Goal: Task Accomplishment & Management: Manage account settings

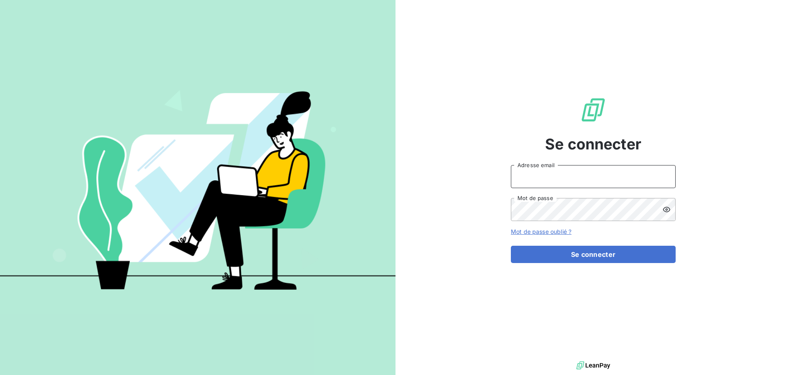
type input "[EMAIL_ADDRESS][DOMAIN_NAME]"
click at [578, 171] on input "[EMAIL_ADDRESS][DOMAIN_NAME]" at bounding box center [593, 176] width 165 height 23
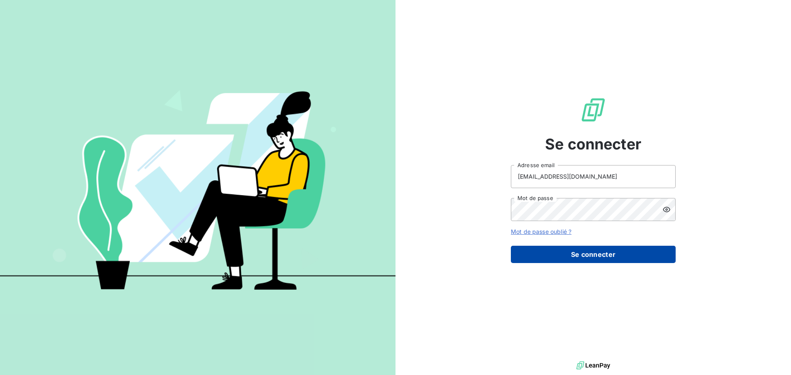
click at [572, 256] on button "Se connecter" at bounding box center [593, 254] width 165 height 17
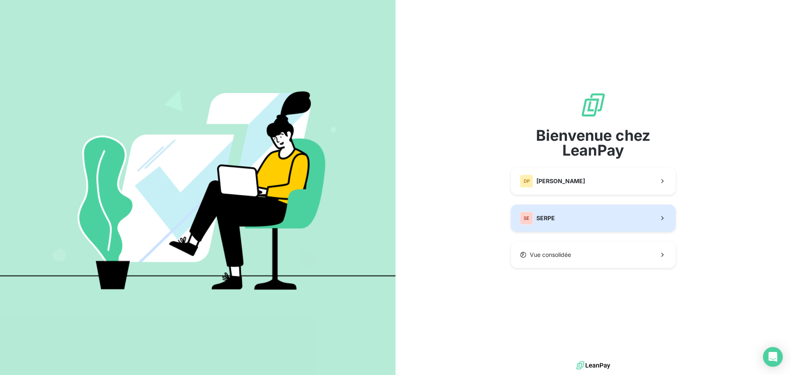
click at [636, 223] on button "SE SERPE" at bounding box center [593, 218] width 165 height 27
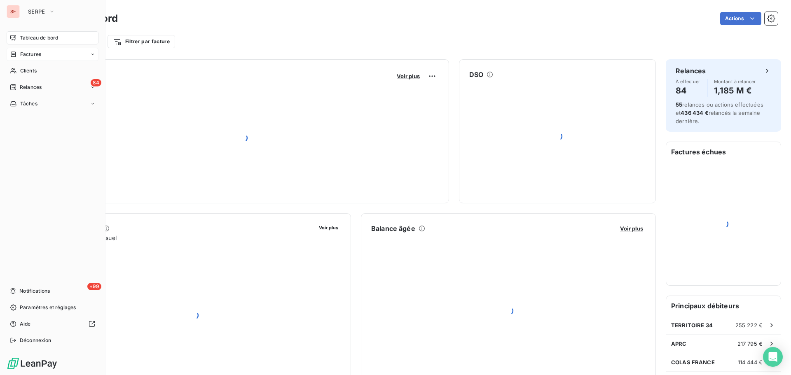
click at [28, 56] on span "Factures" at bounding box center [30, 54] width 21 height 7
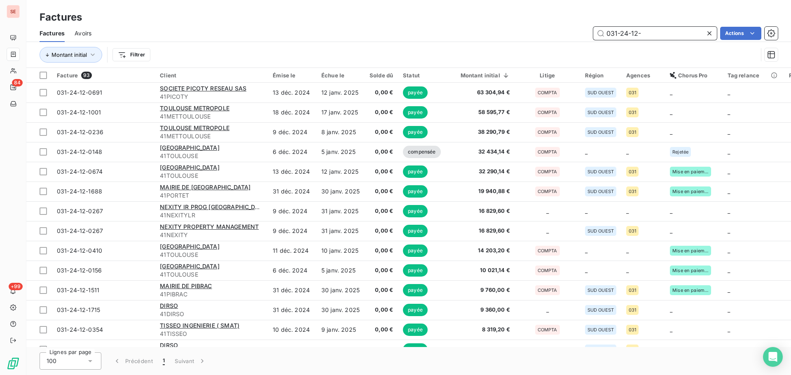
click at [657, 37] on input "031-24-12-" at bounding box center [655, 33] width 124 height 13
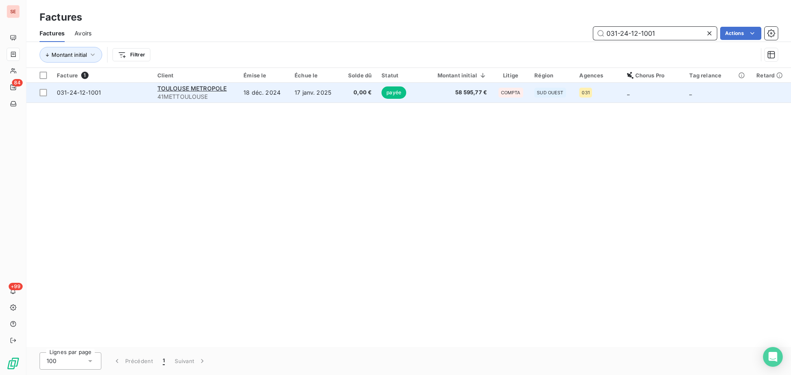
type input "031-24-12-1001"
click at [319, 97] on td "17 janv. 2025" at bounding box center [315, 93] width 51 height 20
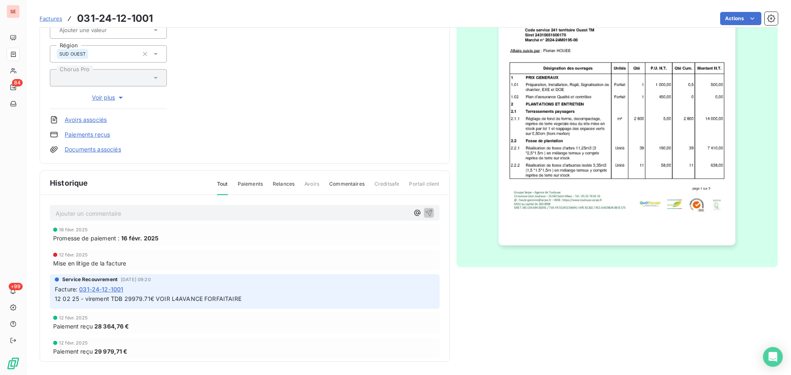
click at [203, 302] on span "12 02 25 - virement TDB 29979.71€ VOIR L4AVANCE FORFAITAIRE" at bounding box center [148, 298] width 187 height 7
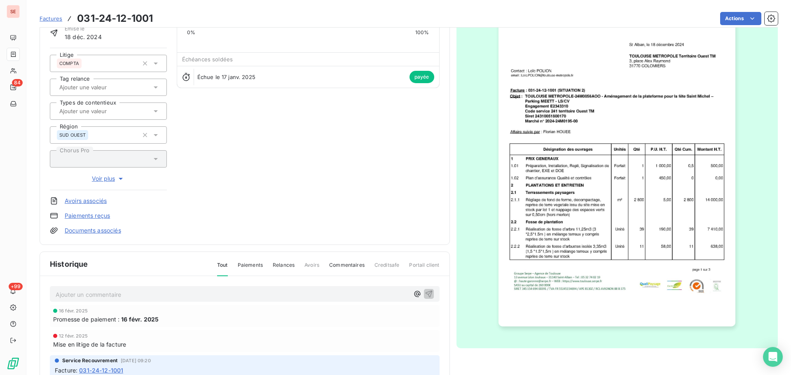
scroll to position [113, 0]
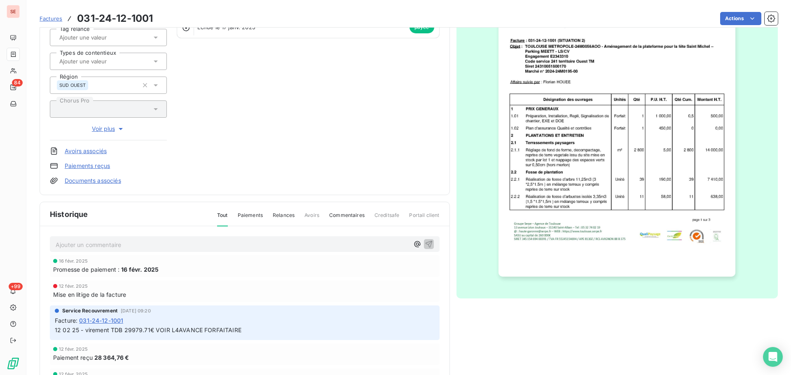
click at [231, 240] on p "Ajouter un commentaire ﻿" at bounding box center [232, 245] width 353 height 10
click at [162, 243] on p "Ajouter un commentaire ﻿" at bounding box center [232, 245] width 353 height 10
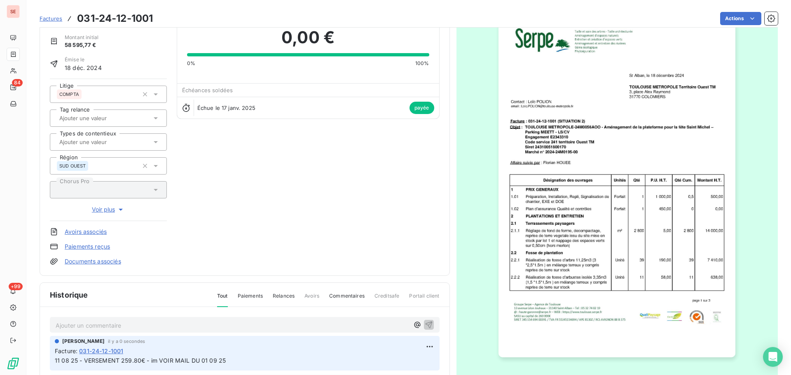
scroll to position [0, 0]
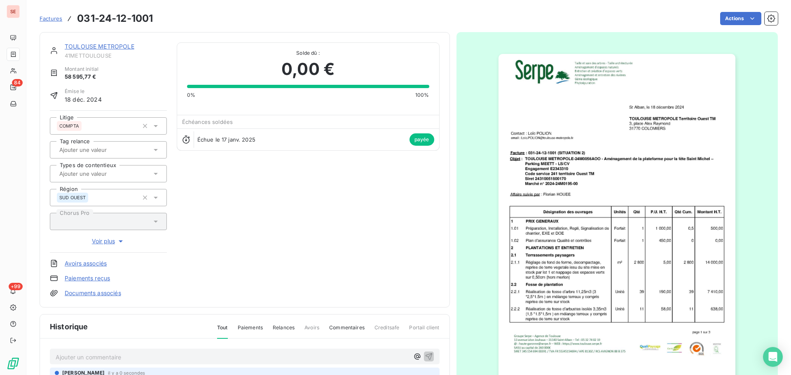
click at [106, 56] on span "41METTOULOUSE" at bounding box center [116, 55] width 102 height 7
copy span "41METTOULOUSE"
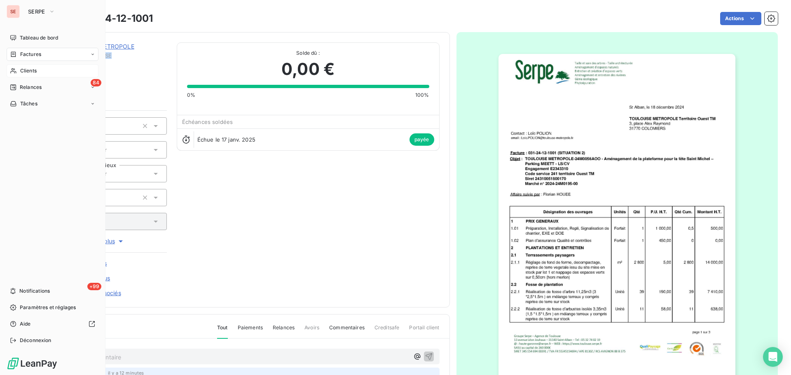
click at [15, 72] on icon at bounding box center [13, 71] width 7 height 7
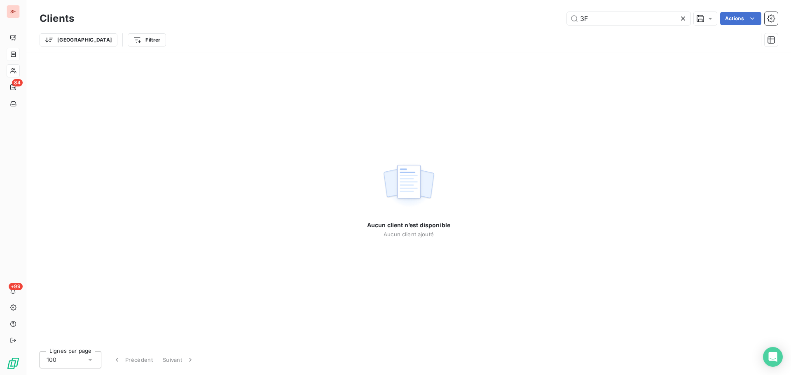
type input "3"
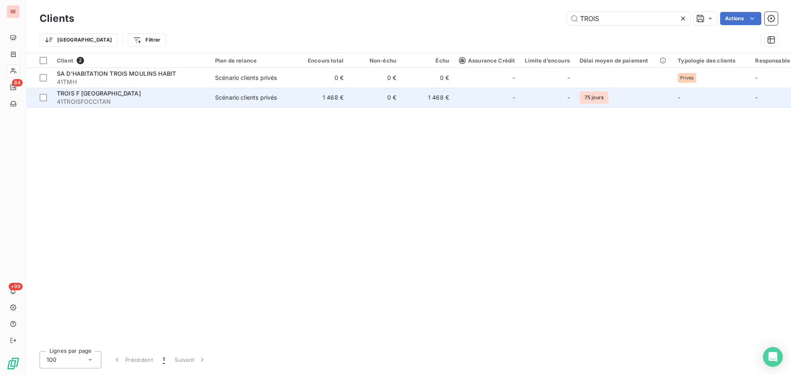
type input "TROIS"
click at [348, 99] on td "1 468 €" at bounding box center [322, 98] width 53 height 20
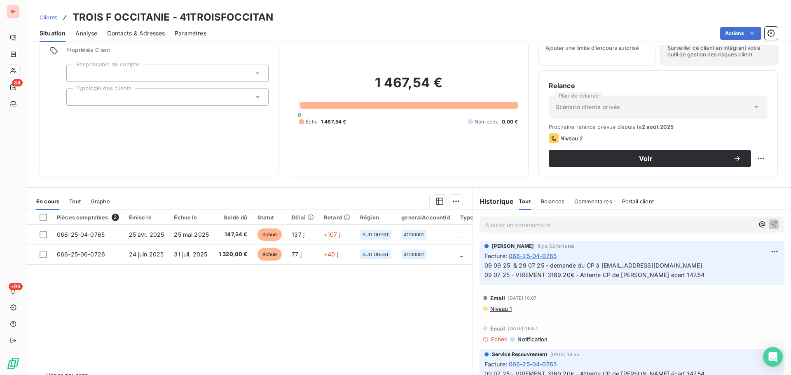
scroll to position [56, 0]
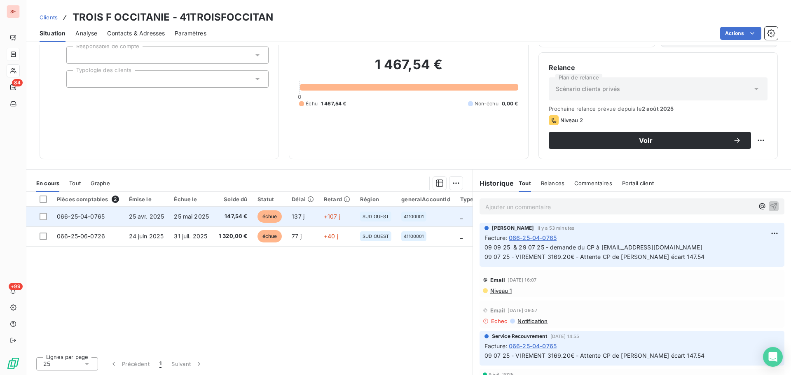
click at [204, 214] on span "25 mai 2025" at bounding box center [191, 216] width 35 height 7
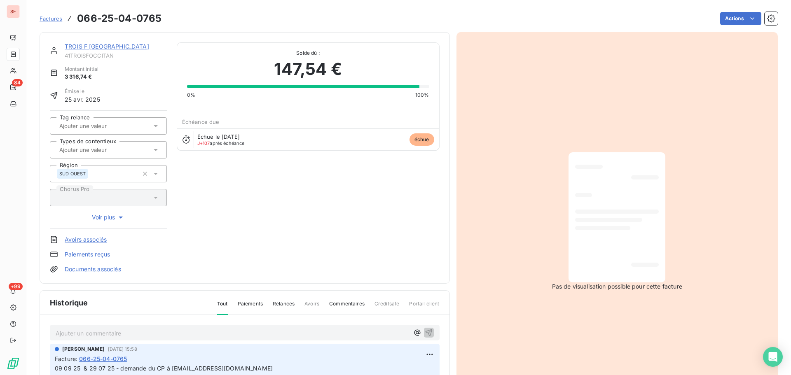
click at [111, 47] on link "TROIS F [GEOGRAPHIC_DATA]" at bounding box center [107, 46] width 84 height 7
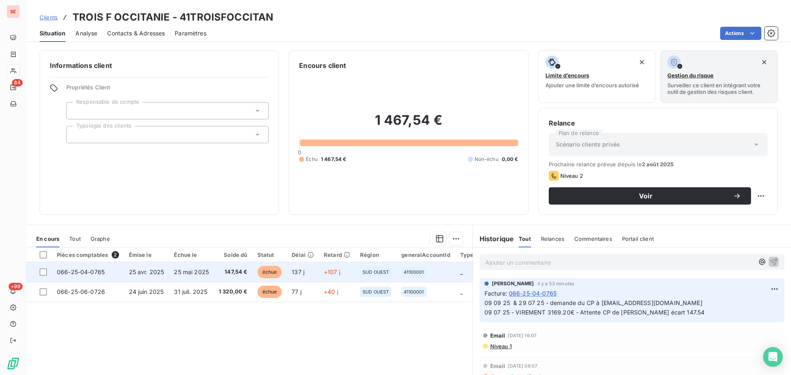
click at [189, 268] on td "25 mai 2025" at bounding box center [191, 272] width 45 height 20
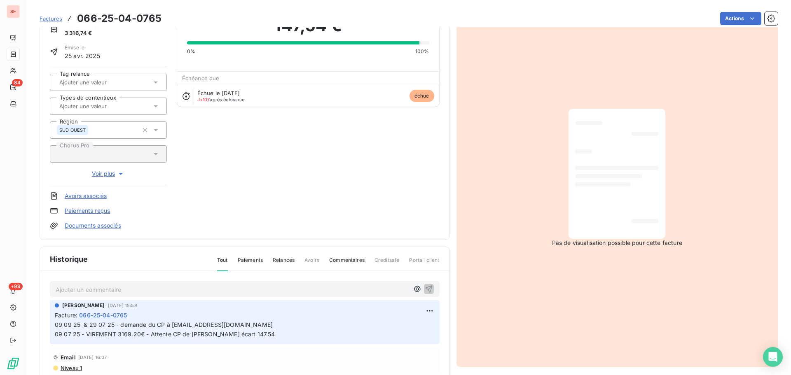
scroll to position [113, 0]
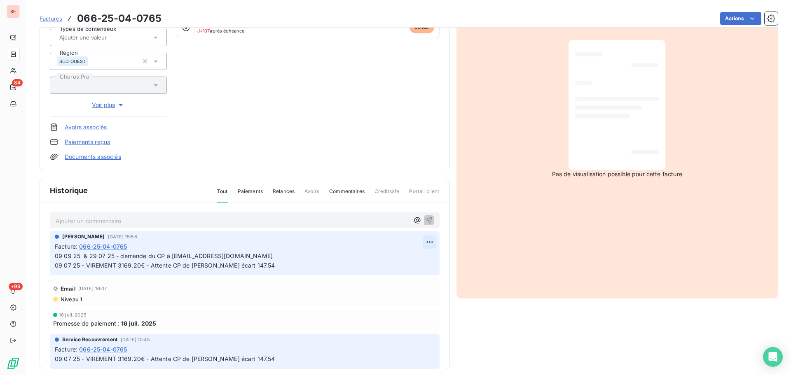
click at [417, 241] on html "SE 84 +99 Factures 066-25-04-0765 Actions TROIS F OCCITANIE 41TROISFOCCITAN Mon…" at bounding box center [395, 187] width 791 height 375
click at [415, 257] on div "Editer" at bounding box center [400, 260] width 46 height 13
click at [140, 254] on span "09 09 25 & 29 07 25 - demande du CP à [EMAIL_ADDRESS][DOMAIN_NAME] 09 07 25 - V…" at bounding box center [293, 261] width 476 height 16
drag, startPoint x: 114, startPoint y: 256, endPoint x: 83, endPoint y: 257, distance: 30.9
click at [83, 257] on span "09 09 25 & 29 07 25 - demande du CP à [EMAIL_ADDRESS][DOMAIN_NAME] 09 07 25 - V…" at bounding box center [293, 261] width 476 height 16
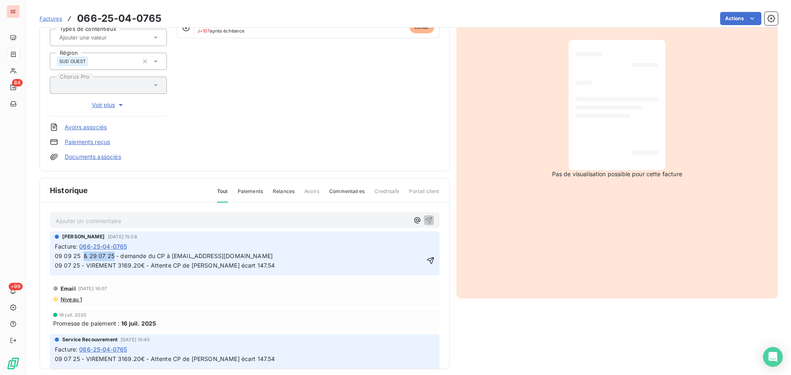
click at [88, 258] on span "09 09 25 & 29 07 25 - demande du CP à [EMAIL_ADDRESS][DOMAIN_NAME] 09 07 25 - V…" at bounding box center [293, 261] width 476 height 16
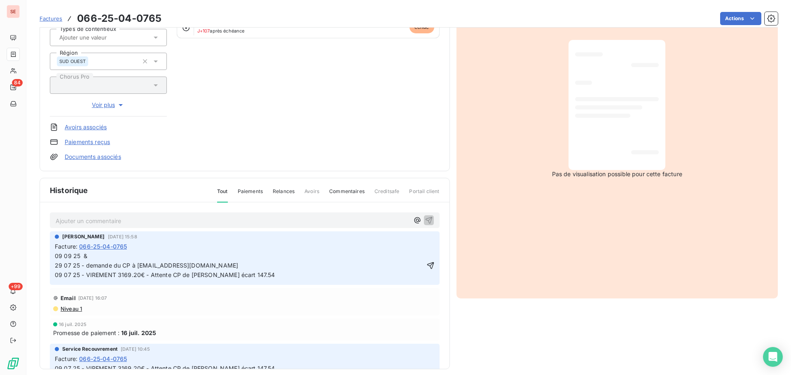
click at [101, 255] on span "09 09 25 & 29 07 25 - demande du CP à [EMAIL_ADDRESS][DOMAIN_NAME] 09 07 25 - V…" at bounding box center [276, 266] width 442 height 26
click at [274, 254] on span "09 09 25 - Réception CP ce jour demande d'un avoir CIE ce jour à [PERSON_NAME] …" at bounding box center [372, 266] width 635 height 26
click at [269, 258] on span "09 09 25 - Réception CP ce jour demande d'un avoir CIE ce jour à [PERSON_NAME] …" at bounding box center [372, 266] width 635 height 26
click at [270, 260] on p "09 09 25 - Réception CP ce jour demande d'un avoir CIE ce jour à [PERSON_NAME] …" at bounding box center [240, 266] width 370 height 28
click at [426, 266] on icon "button" at bounding box center [430, 266] width 8 height 8
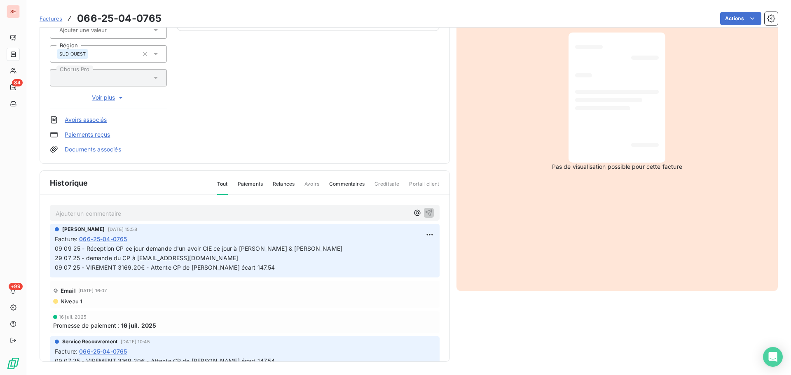
scroll to position [0, 0]
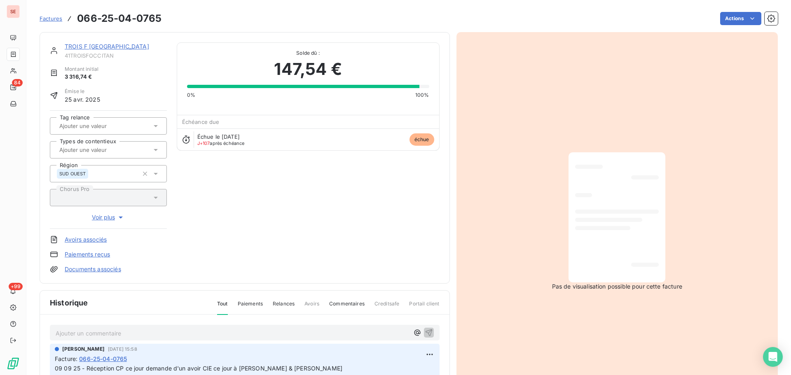
click at [93, 45] on link "TROIS F [GEOGRAPHIC_DATA]" at bounding box center [107, 46] width 84 height 7
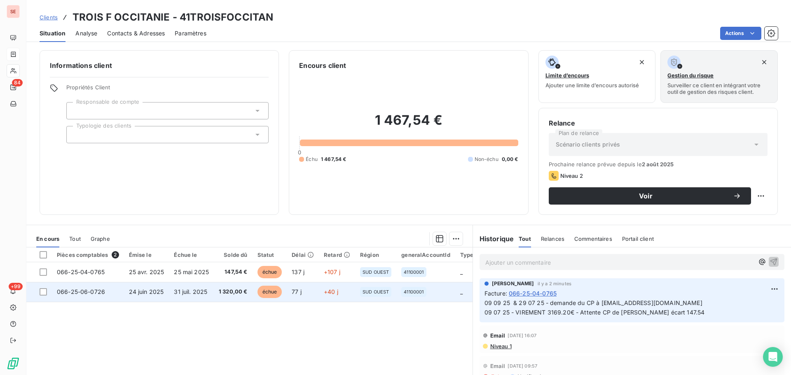
click at [171, 290] on td "31 juil. 2025" at bounding box center [191, 292] width 45 height 20
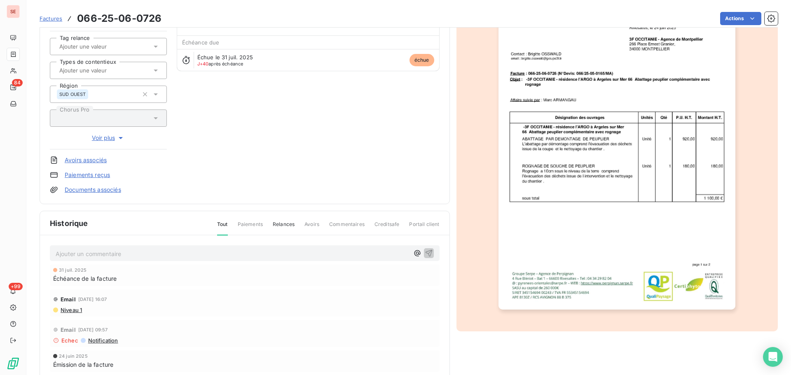
scroll to position [110, 0]
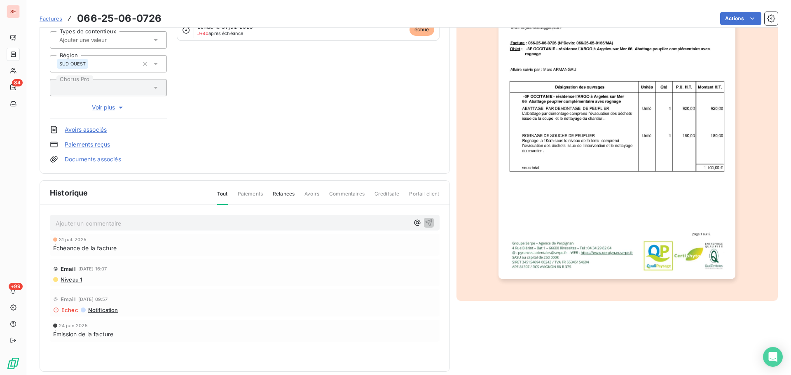
click at [604, 172] on img "button" at bounding box center [616, 111] width 237 height 335
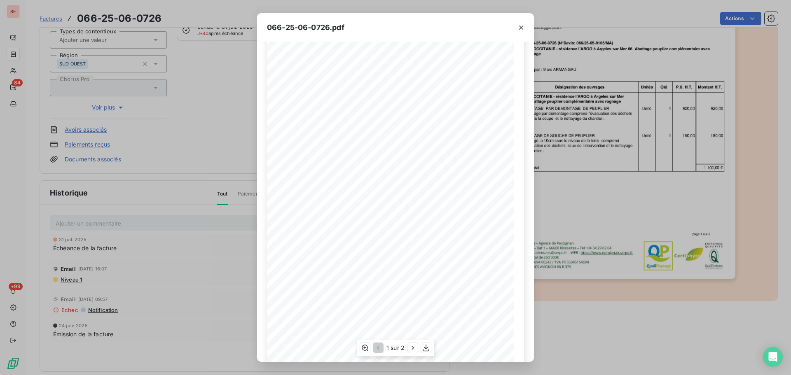
scroll to position [49, 0]
click at [413, 350] on icon "button" at bounding box center [413, 348] width 8 height 8
click at [523, 23] on icon "button" at bounding box center [521, 27] width 8 height 8
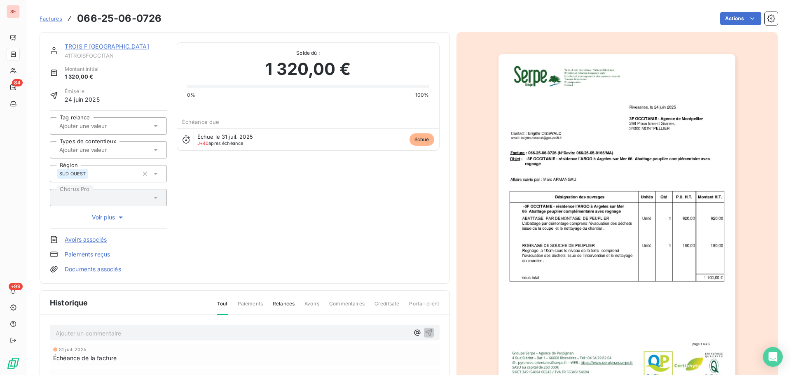
click at [90, 46] on link "TROIS F [GEOGRAPHIC_DATA]" at bounding box center [107, 46] width 84 height 7
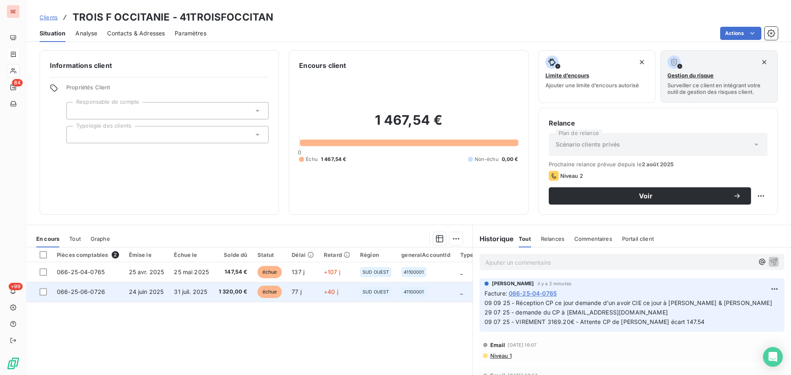
click at [210, 294] on td "31 juil. 2025" at bounding box center [191, 292] width 45 height 20
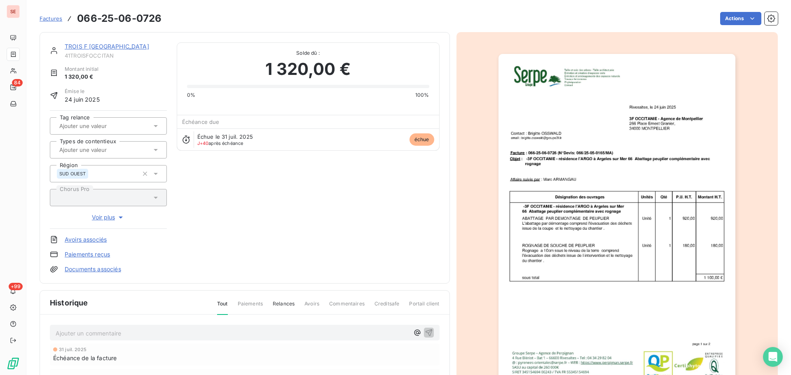
click at [93, 47] on link "TROIS F [GEOGRAPHIC_DATA]" at bounding box center [107, 46] width 84 height 7
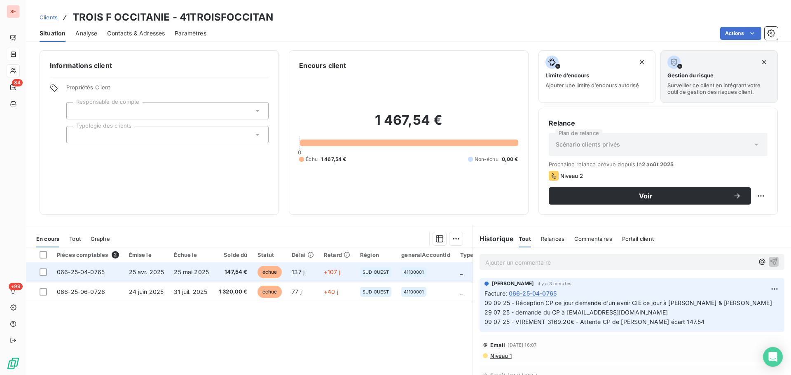
click at [180, 278] on td "25 mai 2025" at bounding box center [191, 272] width 45 height 20
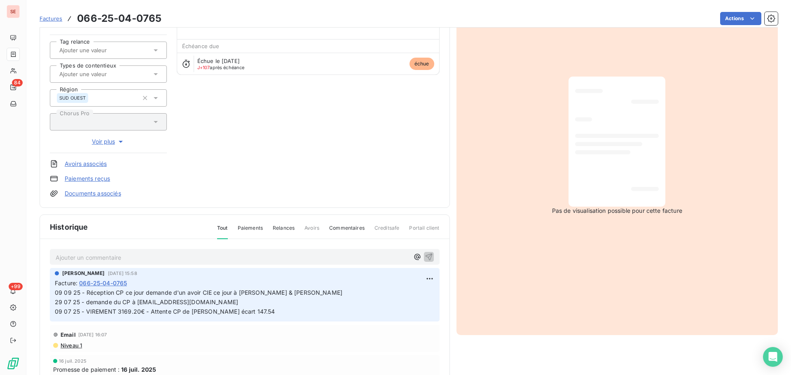
scroll to position [120, 0]
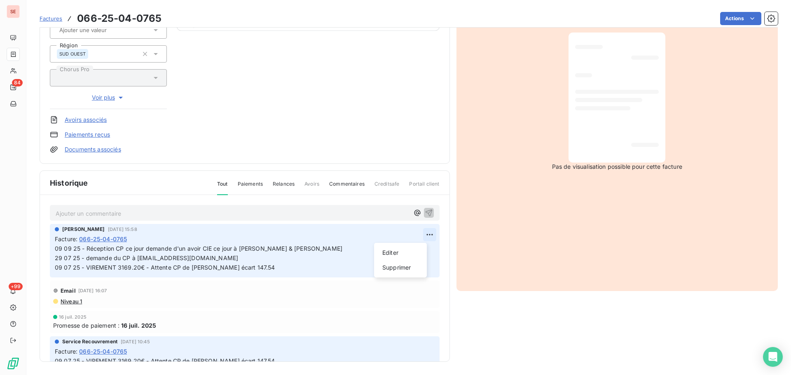
click at [420, 232] on html "SE 84 +99 Factures 066-25-04-0765 Actions TROIS F OCCITANIE 41TROISFOCCITAN Mon…" at bounding box center [395, 187] width 791 height 375
click at [403, 252] on div "Editer" at bounding box center [400, 252] width 46 height 13
click at [299, 250] on span "09 09 25 - Réception CP ce jour demande d'un avoir CIE ce jour à [PERSON_NAME] …" at bounding box center [372, 258] width 635 height 26
click at [280, 250] on span "09 09 25 - Réception CP ce jour demande d'un avoir CIE ce jour à [PERSON_NAME] …" at bounding box center [372, 258] width 635 height 26
click at [427, 256] on icon "button" at bounding box center [430, 258] width 7 height 7
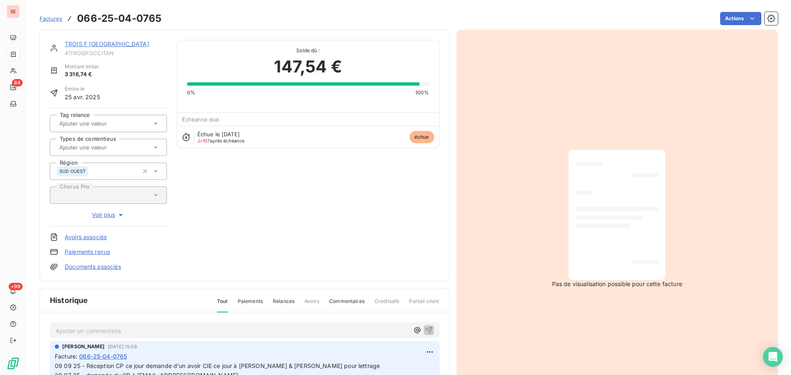
scroll to position [0, 0]
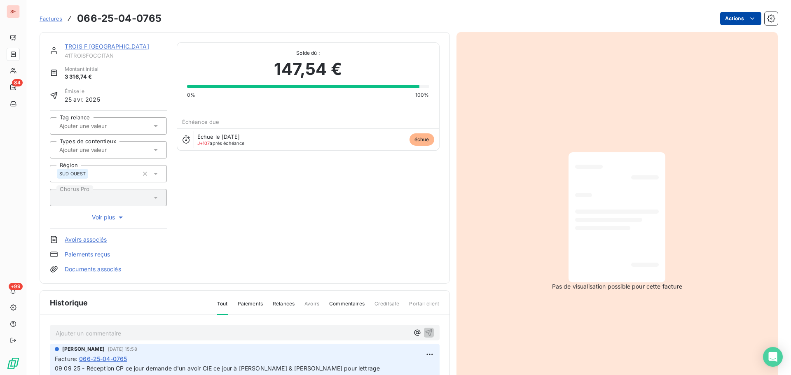
click at [730, 21] on html "SE 84 +99 Factures 066-25-04-0765 Actions TROIS F OCCITANIE 41TROISFOCCITAN Mon…" at bounding box center [395, 187] width 791 height 375
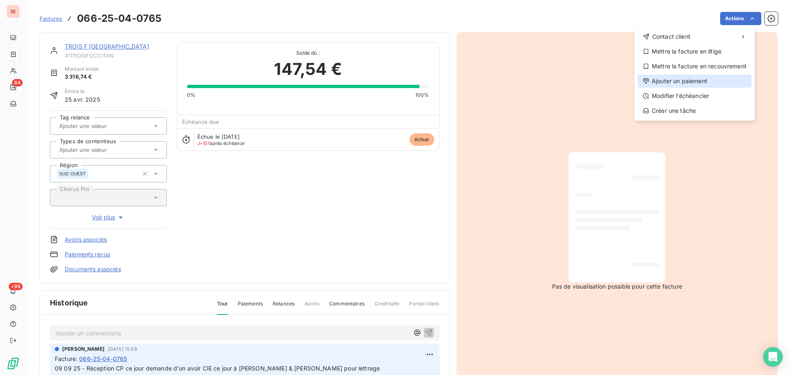
click at [674, 86] on div "Ajouter un paiement" at bounding box center [695, 81] width 114 height 13
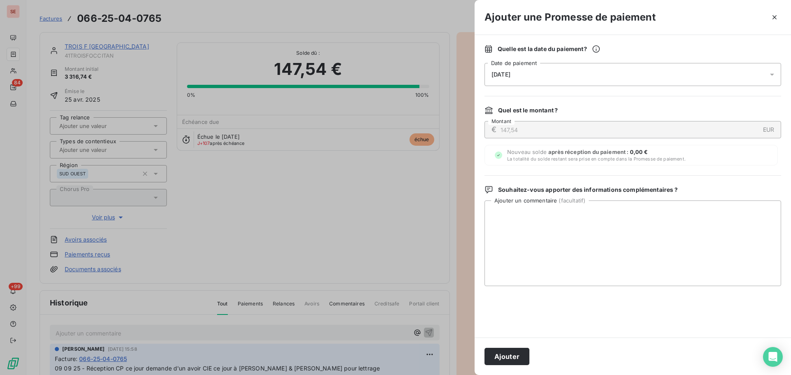
click at [587, 77] on div "[DATE]" at bounding box center [632, 74] width 297 height 23
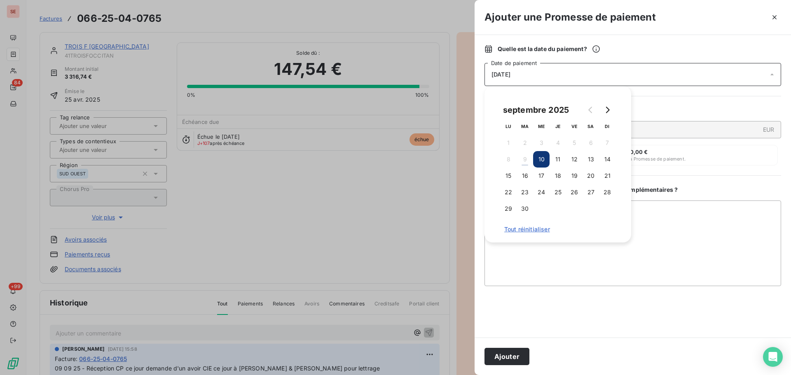
click at [620, 155] on div "septembre 2025 LU MA ME JE VE SA DI 1 2 3 4 5 6 7 8 9 10 11 12 13 14 15 16 17 1…" at bounding box center [557, 164] width 127 height 137
click at [606, 158] on button "14" at bounding box center [607, 159] width 16 height 16
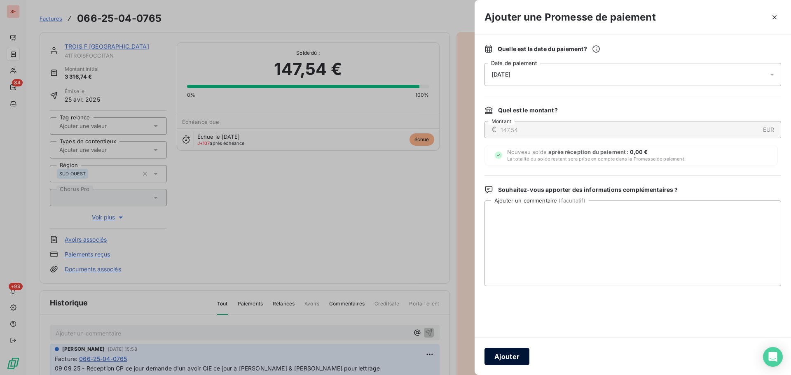
click at [513, 351] on button "Ajouter" at bounding box center [506, 356] width 45 height 17
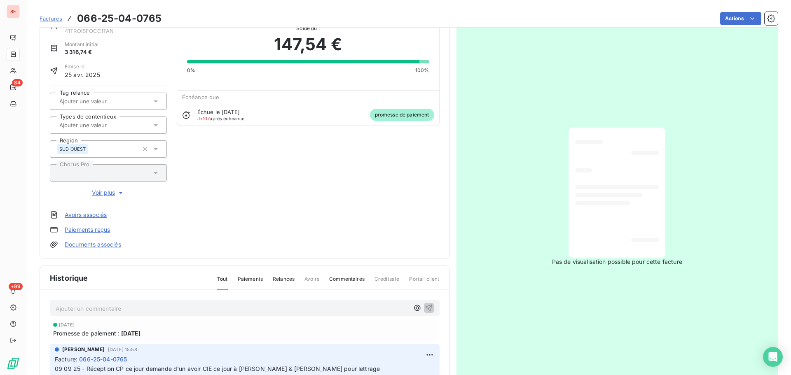
scroll to position [10, 0]
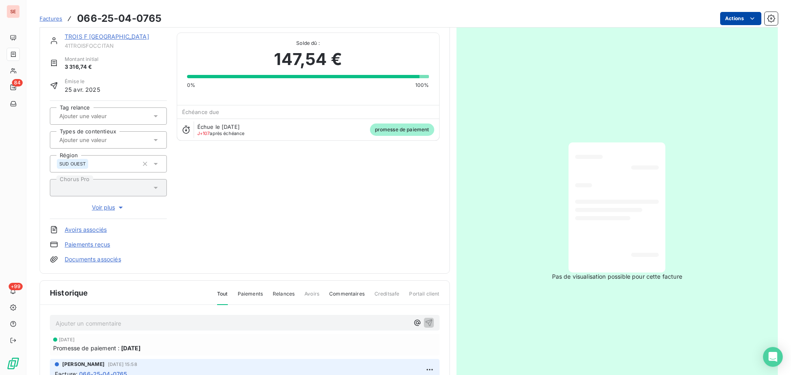
click at [720, 19] on html "SE 84 +99 Factures 066-25-04-0765 Actions TROIS F OCCITANIE 41TROISFOCCITAN Mon…" at bounding box center [395, 187] width 791 height 375
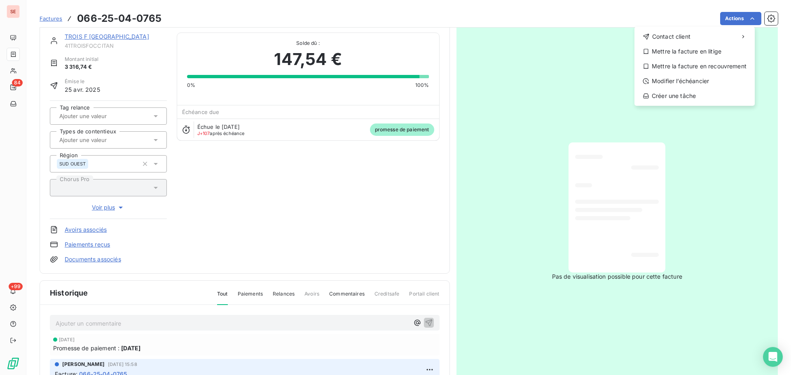
click at [87, 246] on html "SE 84 +99 Factures [PHONE_NUMBER] Actions Contact client Mettre la facture en l…" at bounding box center [395, 187] width 791 height 375
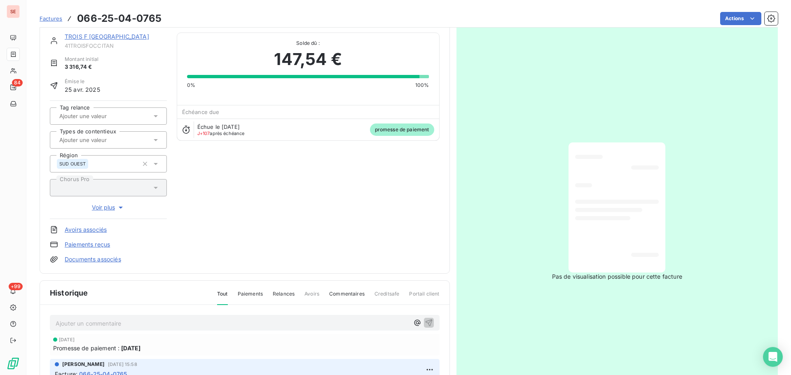
click at [98, 247] on link "Paiements reçus" at bounding box center [87, 245] width 45 height 8
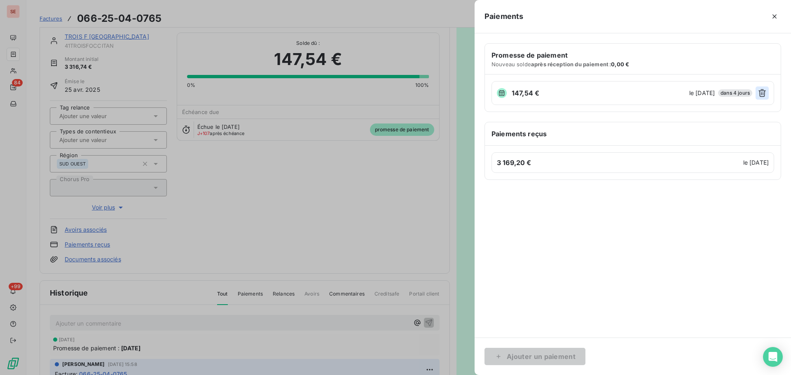
click at [767, 88] on button "button" at bounding box center [761, 93] width 13 height 13
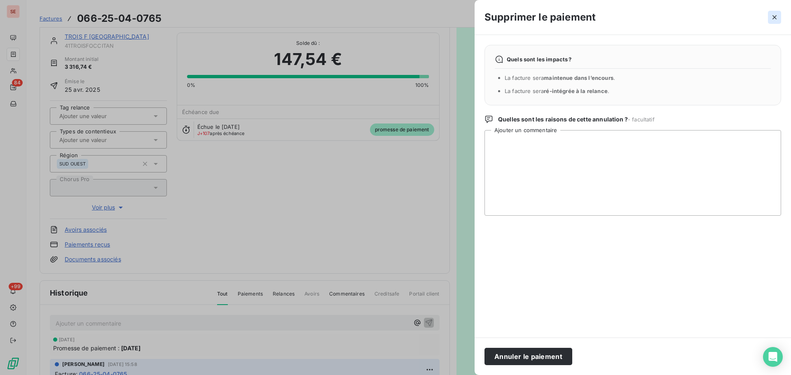
click at [776, 17] on icon "button" at bounding box center [774, 17] width 8 height 8
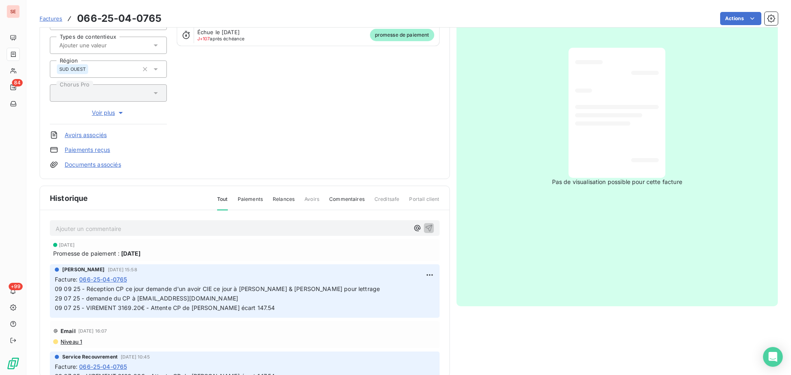
scroll to position [120, 0]
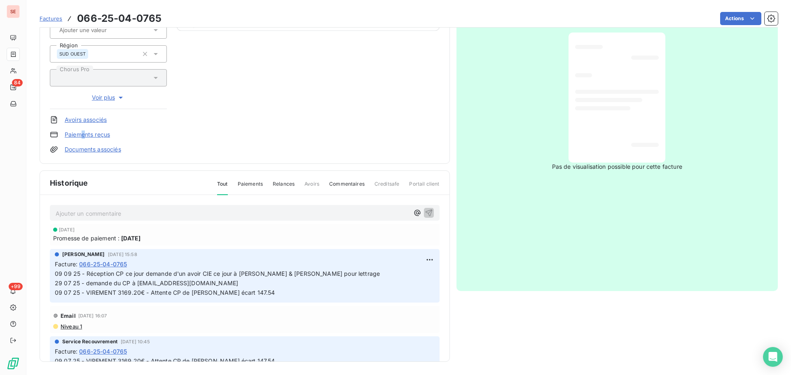
click at [84, 134] on link "Paiements reçus" at bounding box center [87, 135] width 45 height 8
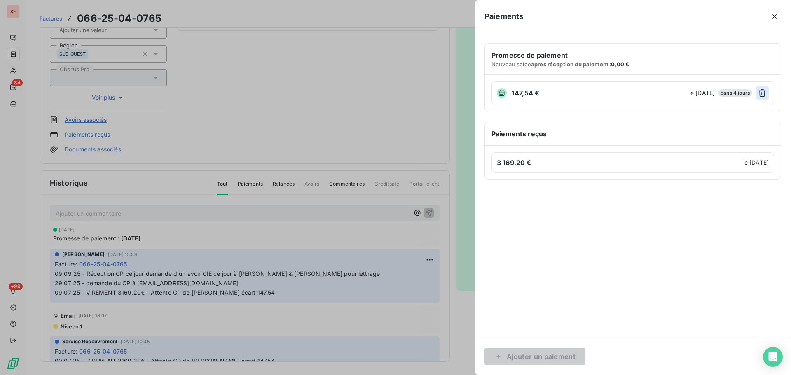
click at [762, 96] on icon "button" at bounding box center [761, 93] width 7 height 8
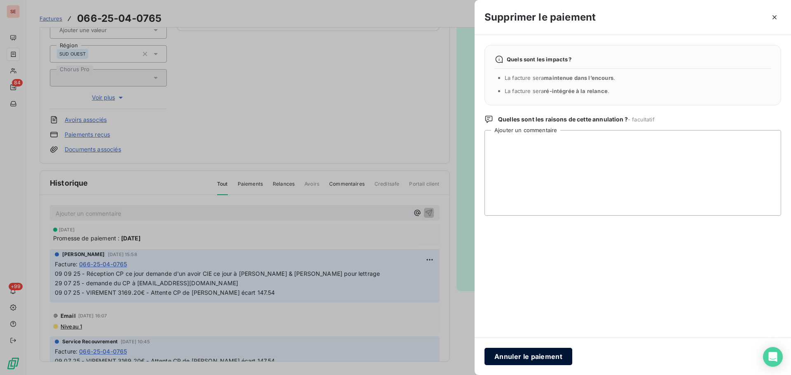
click at [527, 360] on button "Annuler le paiement" at bounding box center [528, 356] width 88 height 17
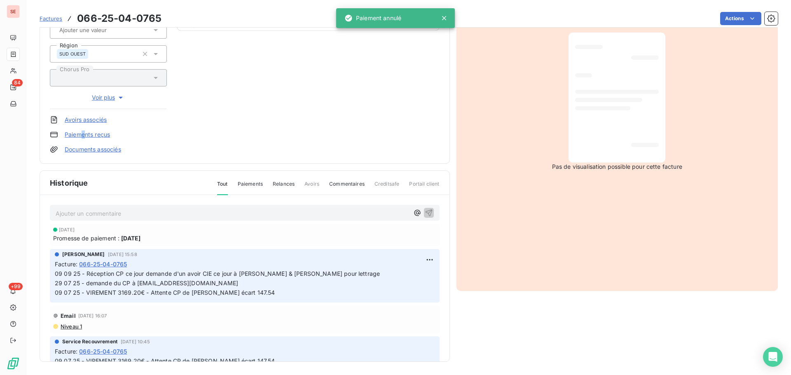
scroll to position [0, 0]
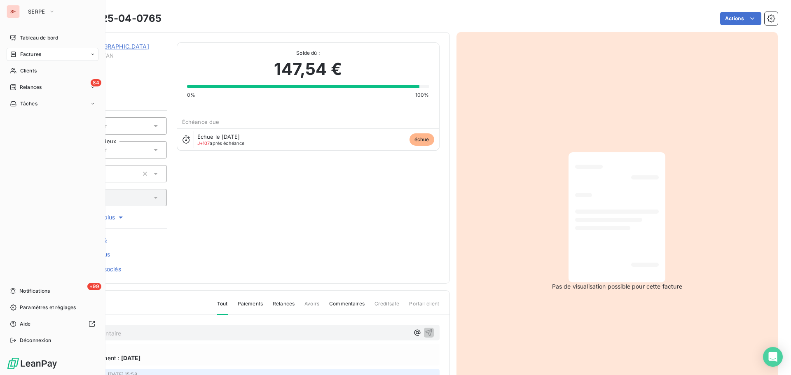
click at [26, 54] on span "Factures" at bounding box center [30, 54] width 21 height 7
click at [21, 36] on span "Tableau de bord" at bounding box center [39, 37] width 38 height 7
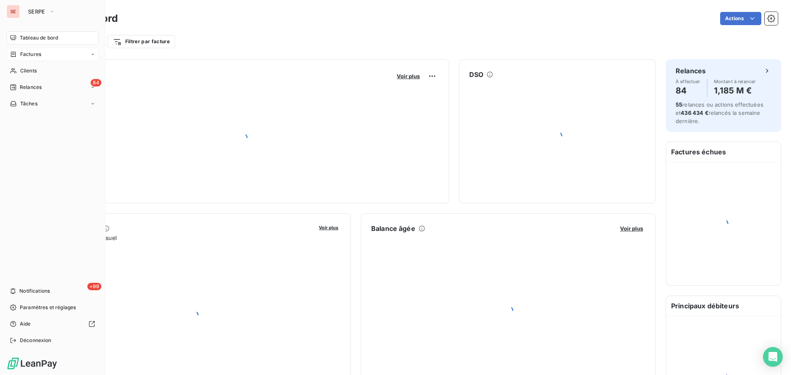
click at [30, 51] on span "Factures" at bounding box center [30, 54] width 21 height 7
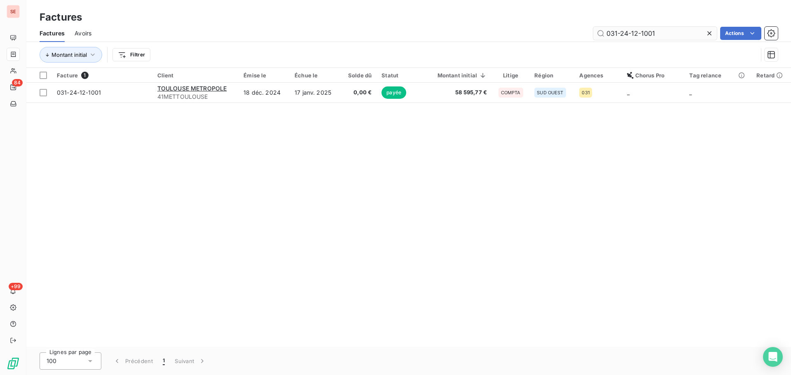
click at [667, 36] on input "031-24-12-1001" at bounding box center [655, 33] width 124 height 13
click at [668, 36] on input "031-24-12-1001" at bounding box center [655, 33] width 124 height 13
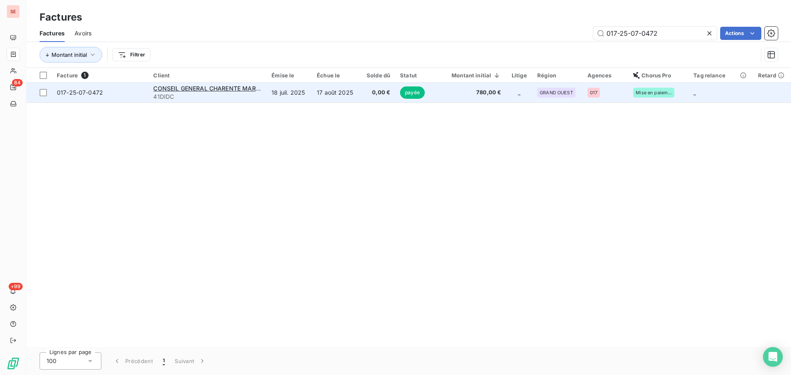
type input "017-25-07-0472"
drag, startPoint x: 182, startPoint y: 98, endPoint x: 140, endPoint y: 98, distance: 42.4
click at [140, 98] on tr "017-25-07-0472 CONSEIL GENERAL CHARENTE MARITIME 41DIDC [DATE] [DATE] 0,00 € pa…" at bounding box center [408, 93] width 765 height 20
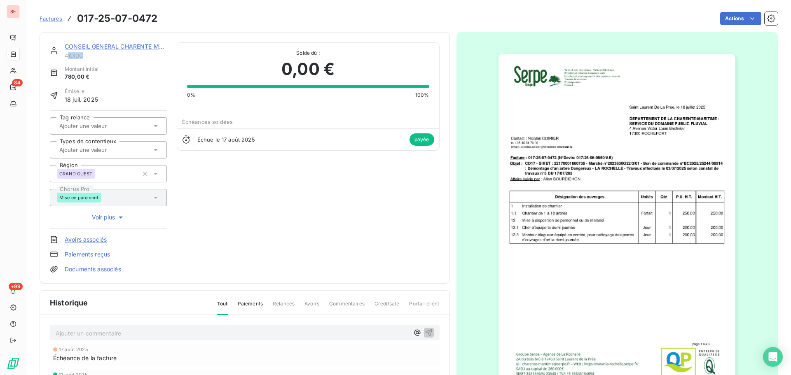
drag, startPoint x: 101, startPoint y: 56, endPoint x: 68, endPoint y: 55, distance: 33.0
click at [68, 55] on span "41DIDC" at bounding box center [116, 55] width 102 height 7
click at [84, 56] on span "41DIDC" at bounding box center [116, 55] width 102 height 7
drag, startPoint x: 89, startPoint y: 58, endPoint x: 65, endPoint y: 58, distance: 23.9
click at [65, 58] on span "41DIDC" at bounding box center [116, 55] width 102 height 7
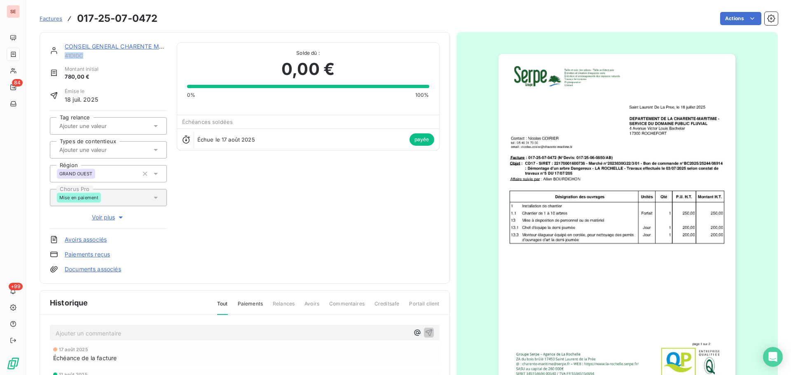
copy span "41DIDC"
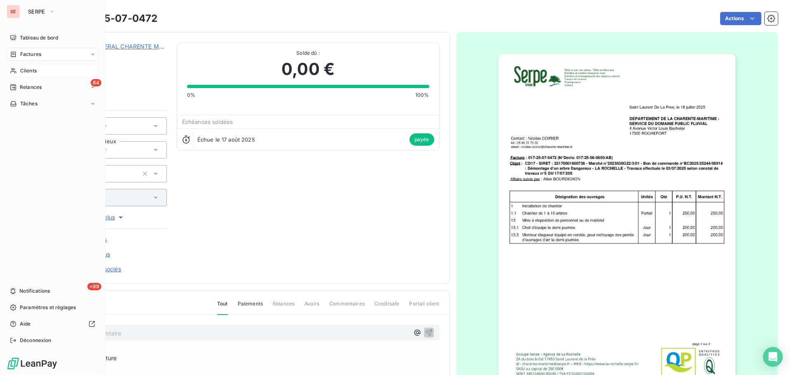
click at [21, 72] on span "Clients" at bounding box center [28, 70] width 16 height 7
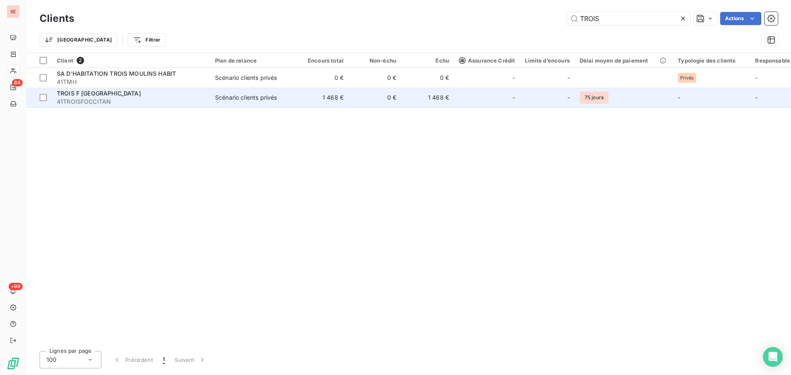
click at [145, 102] on span "41TROISFOCCITAN" at bounding box center [131, 102] width 148 height 8
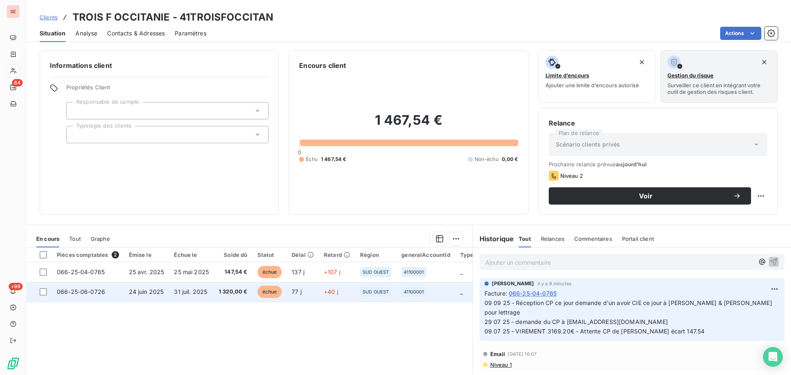
click at [98, 292] on span "066-25-06-0726" at bounding box center [81, 291] width 48 height 7
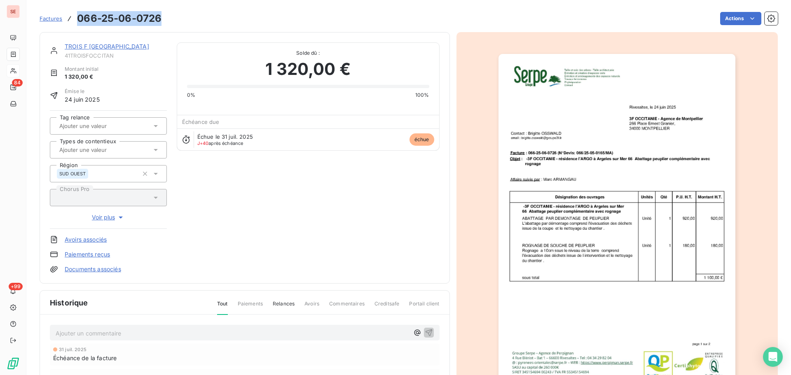
drag, startPoint x: 161, startPoint y: 21, endPoint x: 75, endPoint y: 18, distance: 85.7
click at [75, 18] on div "Factures 066-25-06-0726" at bounding box center [101, 18] width 122 height 15
copy h3 "066-25-06-0726"
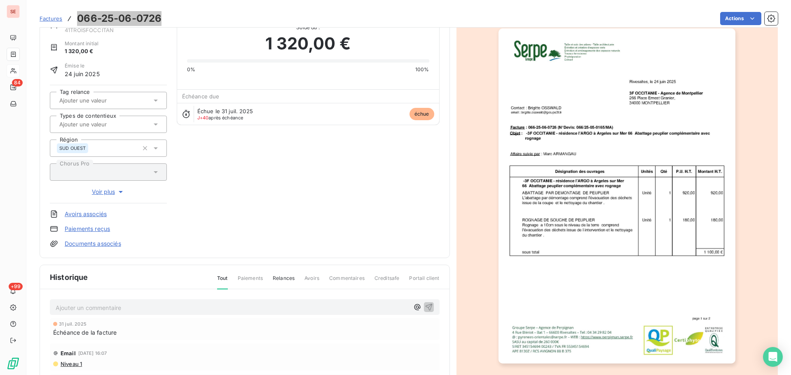
scroll to position [113, 0]
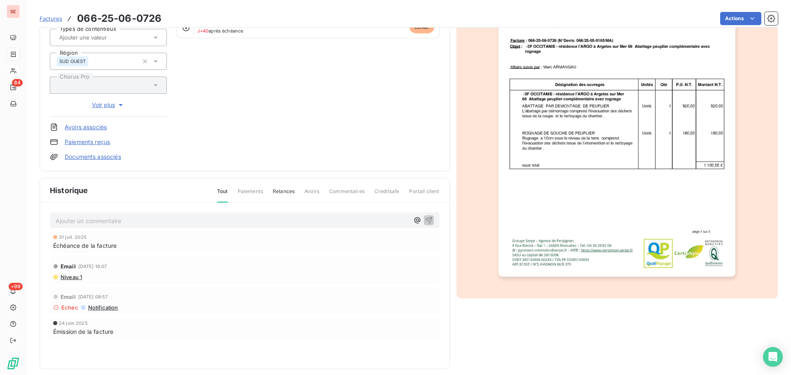
click at [173, 221] on p "Ajouter un commentaire ﻿" at bounding box center [232, 221] width 353 height 10
click at [119, 222] on p "Ajouter un commentaire ﻿" at bounding box center [232, 221] width 353 height 10
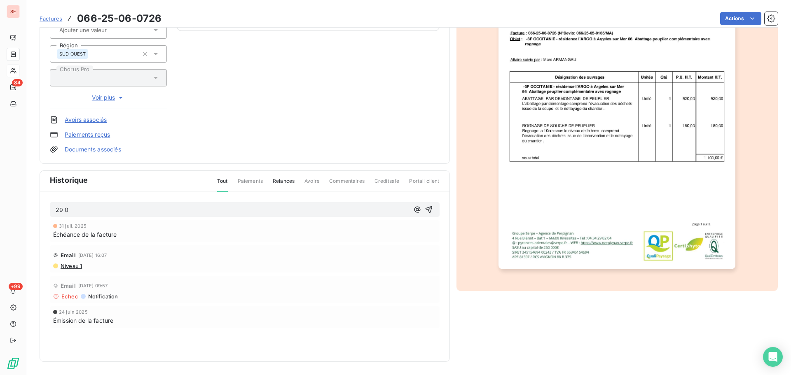
click at [92, 212] on p "29 0" at bounding box center [232, 210] width 353 height 9
click at [73, 269] on span "Niveau 1" at bounding box center [71, 266] width 22 height 7
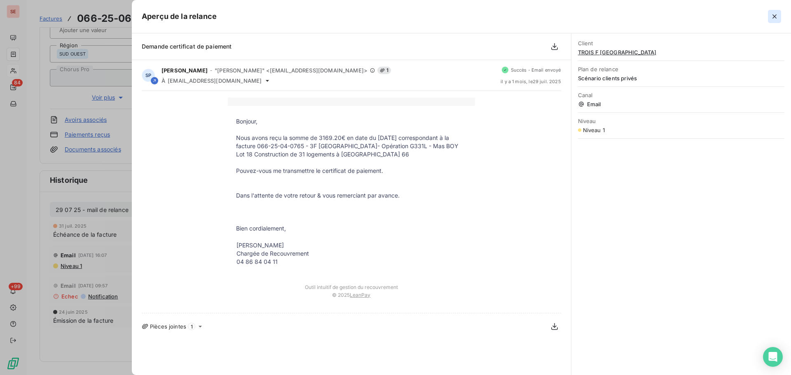
click at [773, 17] on icon "button" at bounding box center [774, 16] width 4 height 4
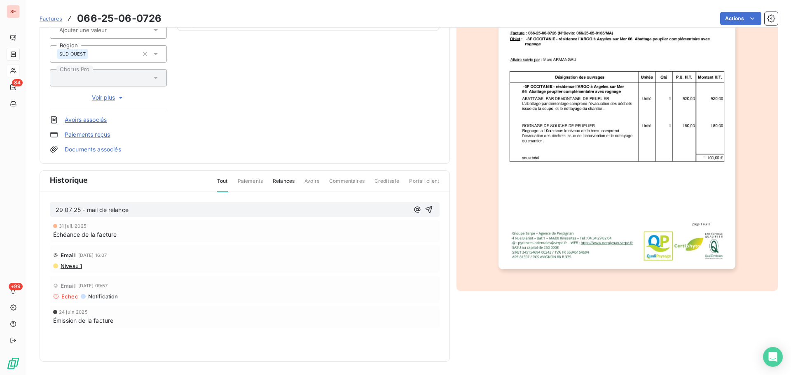
click at [123, 209] on span "29 07 25 - mail de relance" at bounding box center [92, 209] width 73 height 7
drag, startPoint x: 137, startPoint y: 212, endPoint x: 39, endPoint y: 211, distance: 97.6
click at [39, 211] on section "Factures 066-25-06-0726 Actions TROIS F OCCITANIE 41TROISFOCCITAN Montant initi…" at bounding box center [408, 187] width 765 height 375
click at [161, 209] on p "09 09 25 - mail de relance" at bounding box center [232, 210] width 353 height 9
click at [425, 210] on icon "button" at bounding box center [428, 209] width 7 height 7
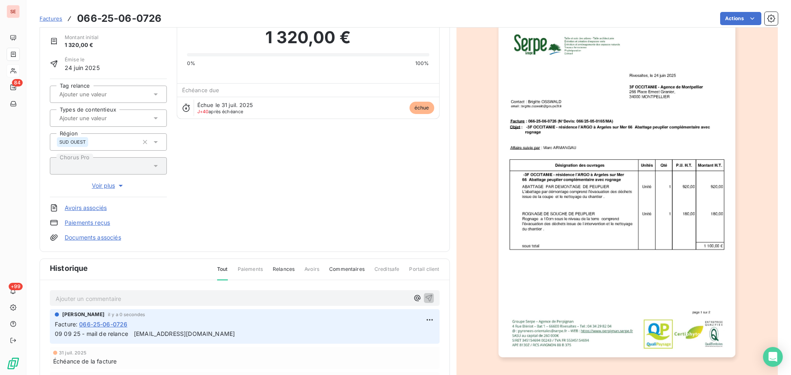
scroll to position [0, 0]
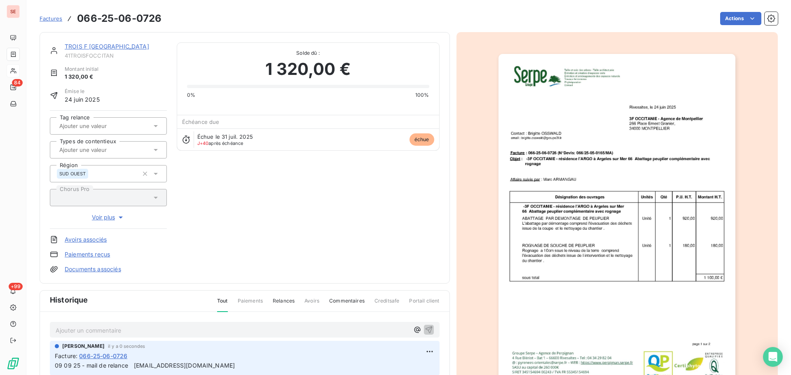
click at [108, 45] on link "TROIS F [GEOGRAPHIC_DATA]" at bounding box center [107, 46] width 84 height 7
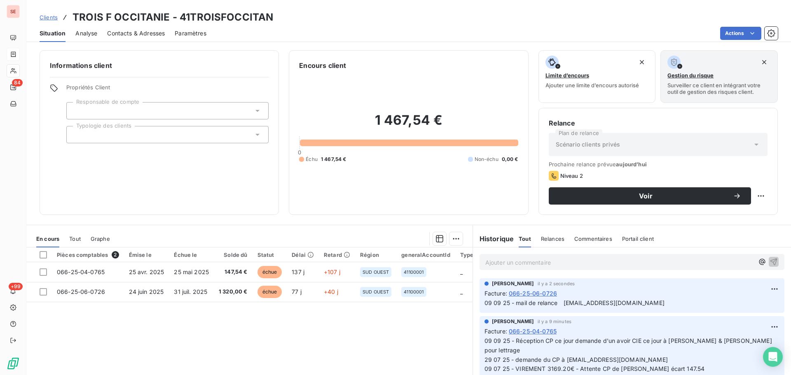
click at [163, 30] on span "Contacts & Adresses" at bounding box center [136, 33] width 58 height 8
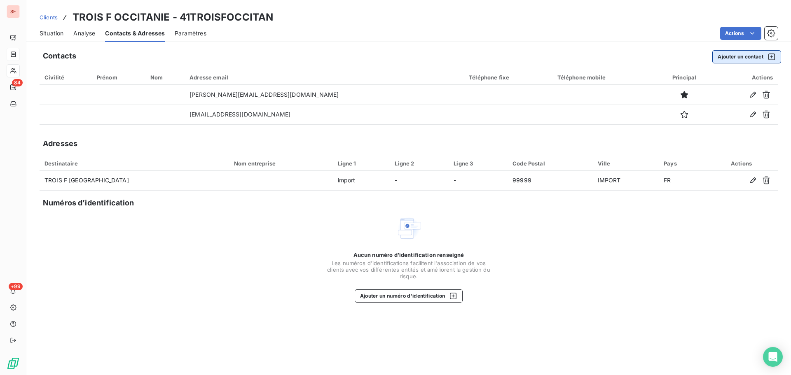
click at [727, 56] on button "Ajouter un contact" at bounding box center [746, 56] width 69 height 13
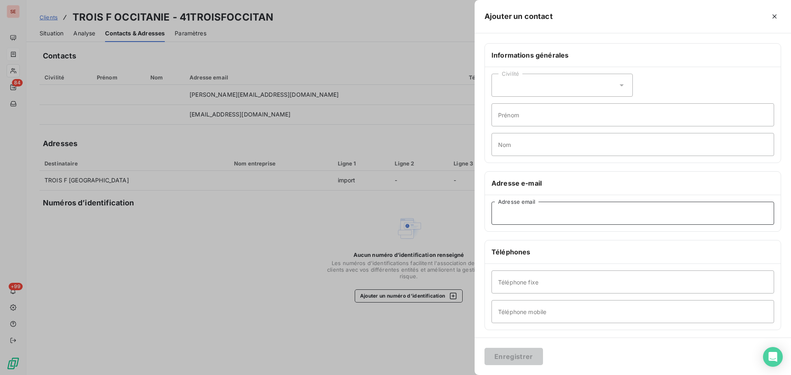
paste input "[EMAIL_ADDRESS][DOMAIN_NAME]"
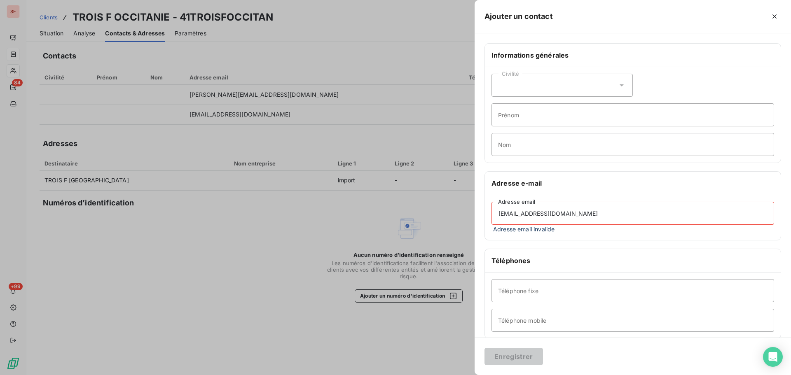
click at [508, 215] on input "[EMAIL_ADDRESS][DOMAIN_NAME]" at bounding box center [632, 213] width 283 height 23
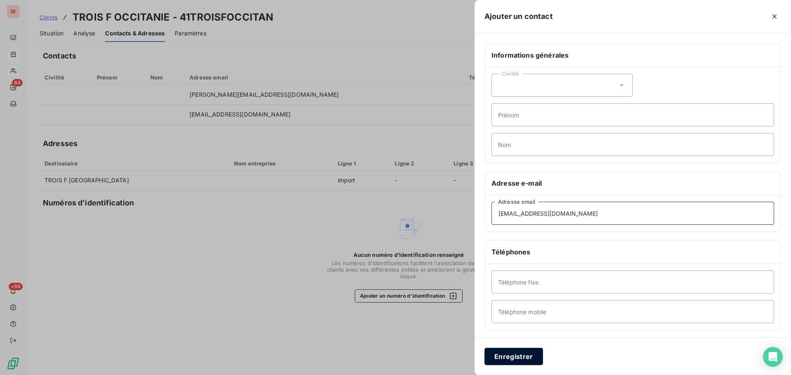
type input "[EMAIL_ADDRESS][DOMAIN_NAME]"
click at [507, 355] on button "Enregistrer" at bounding box center [513, 356] width 58 height 17
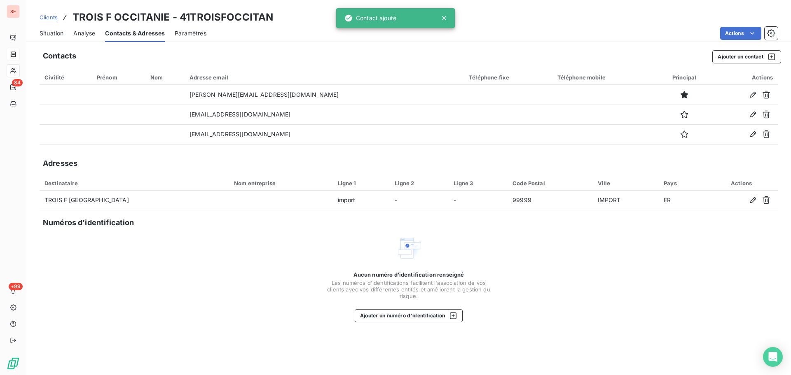
click at [54, 36] on span "Situation" at bounding box center [52, 33] width 24 height 8
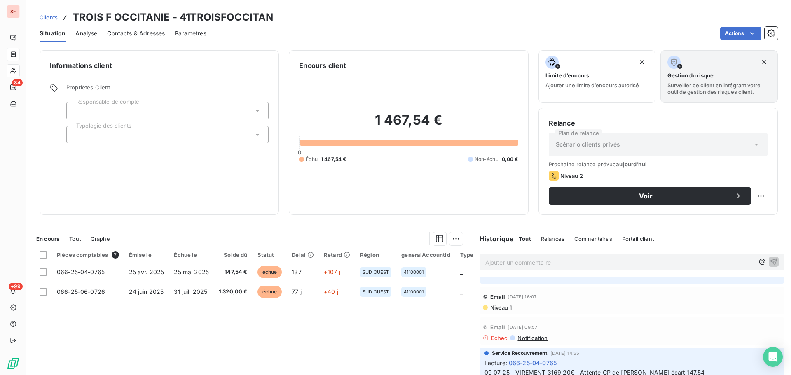
scroll to position [110, 0]
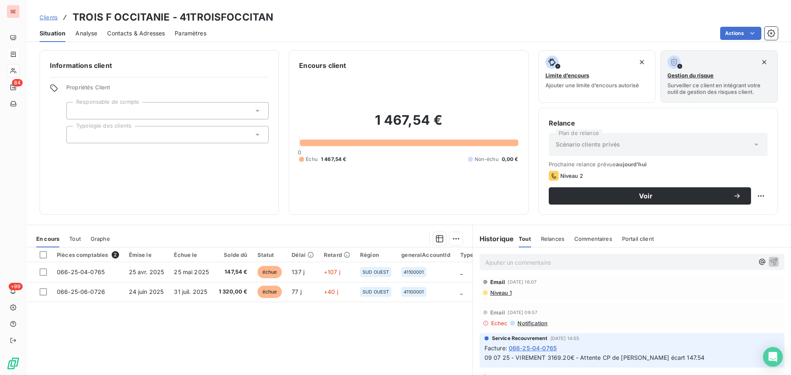
click at [224, 16] on h3 "TROIS F OCCITANIE - 41TROISFOCCITAN" at bounding box center [172, 17] width 201 height 15
copy h3 "41TROISFOCCITAN"
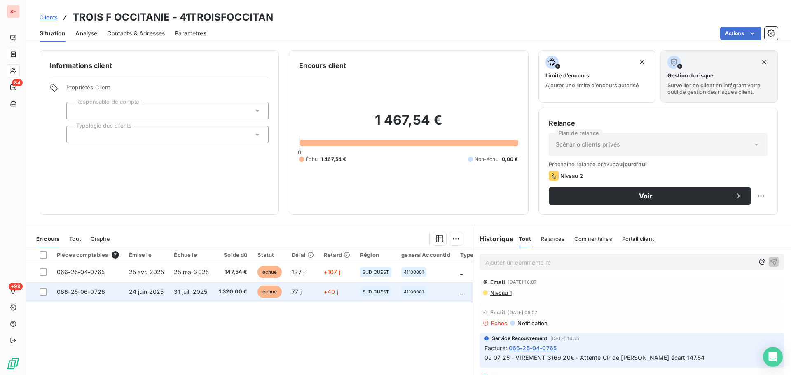
click at [166, 292] on td "24 juin 2025" at bounding box center [146, 292] width 45 height 20
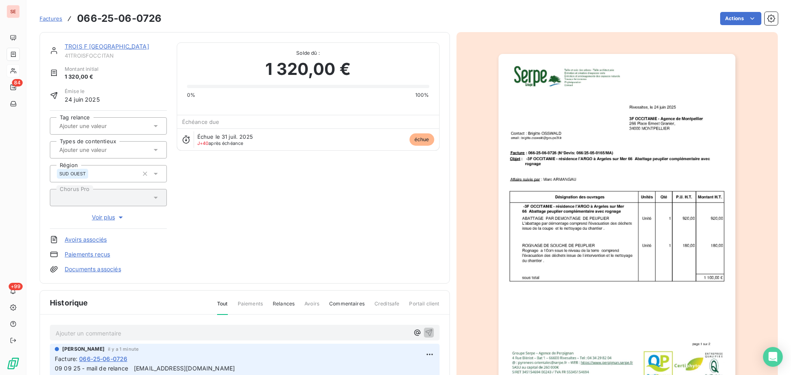
click at [720, 16] on html "SE 84 +99 Factures 066-25-06-0726 Actions TROIS F OCCITANIE 41TROISFOCCITAN Mon…" at bounding box center [395, 187] width 791 height 375
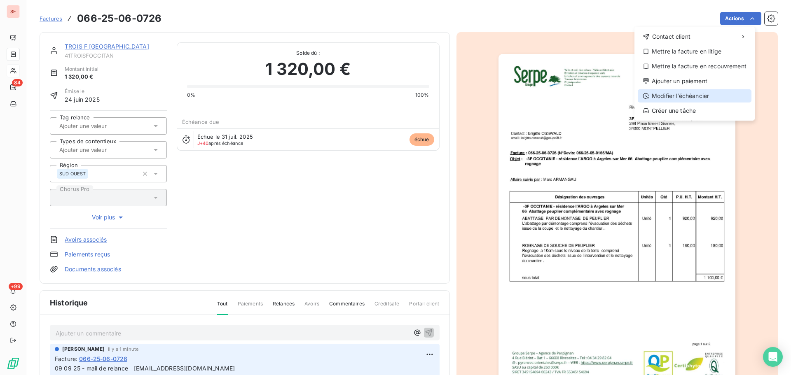
click at [687, 96] on div "Modifier l’échéancier" at bounding box center [695, 95] width 114 height 13
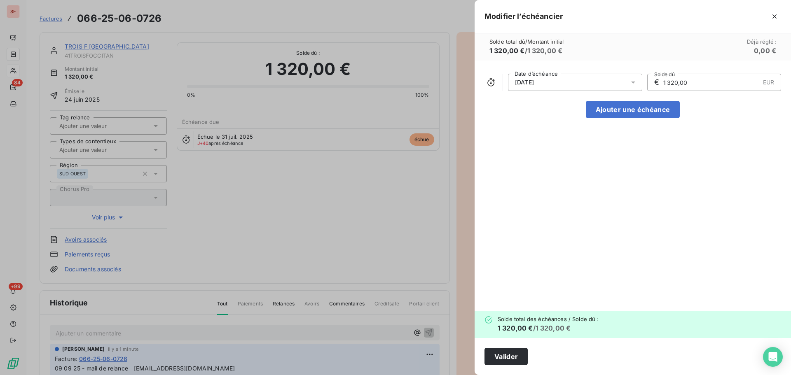
click at [552, 84] on div "[DATE]" at bounding box center [575, 82] width 134 height 17
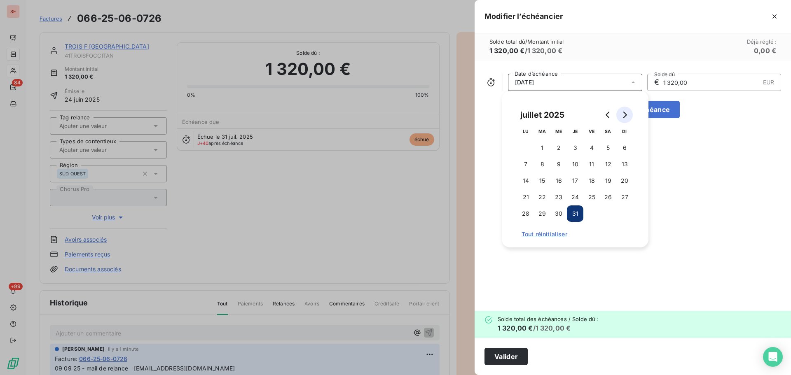
click at [624, 118] on button "Go to next month" at bounding box center [624, 115] width 16 height 16
click at [624, 210] on button "31" at bounding box center [624, 214] width 16 height 16
click at [505, 359] on button "Valider" at bounding box center [505, 356] width 43 height 17
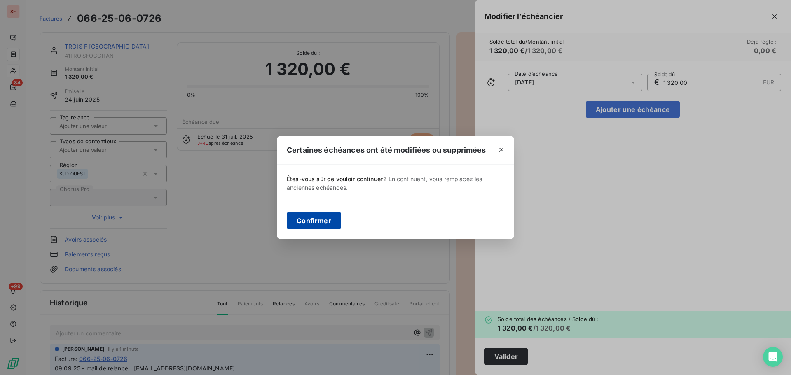
click at [317, 223] on button "Confirmer" at bounding box center [314, 220] width 54 height 17
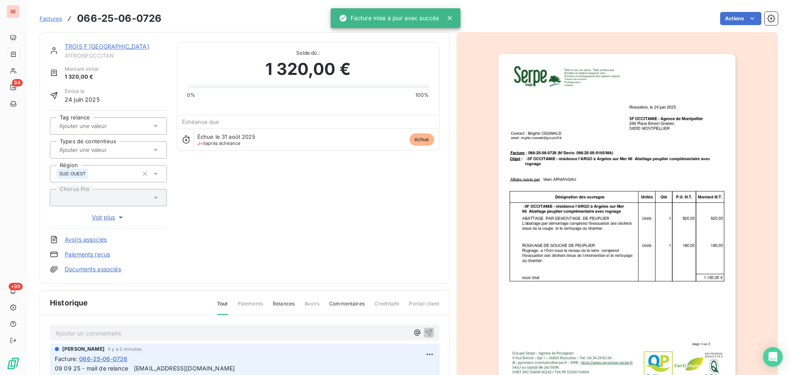
click at [106, 46] on link "TROIS F [GEOGRAPHIC_DATA]" at bounding box center [107, 46] width 84 height 7
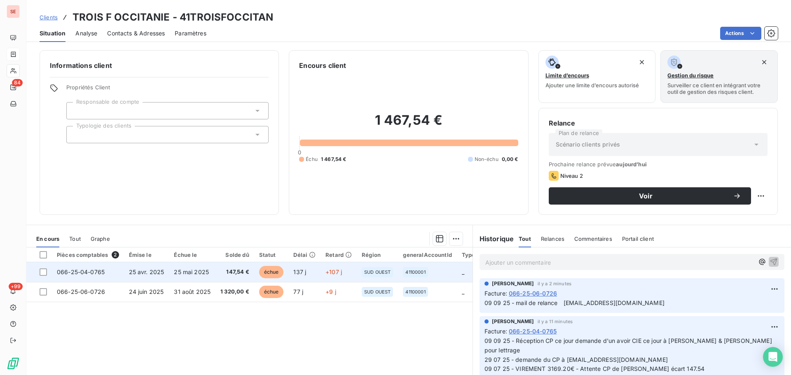
click at [225, 278] on td "147,54 €" at bounding box center [234, 272] width 39 height 20
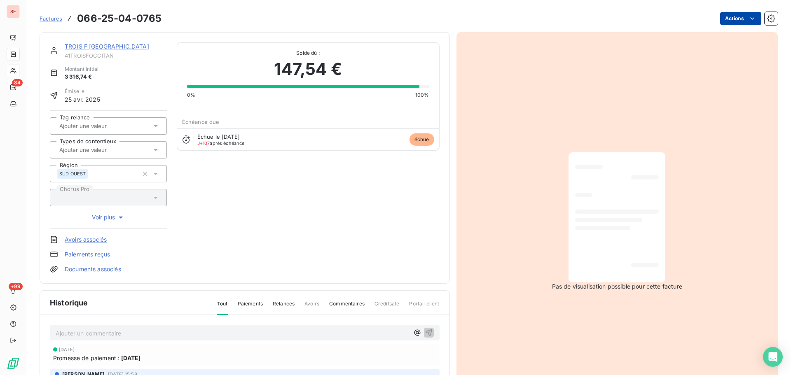
click at [713, 19] on html "SE 84 +99 Factures 066-25-04-0765 Actions TROIS F OCCITANIE 41TROISFOCCITAN Mon…" at bounding box center [395, 187] width 791 height 375
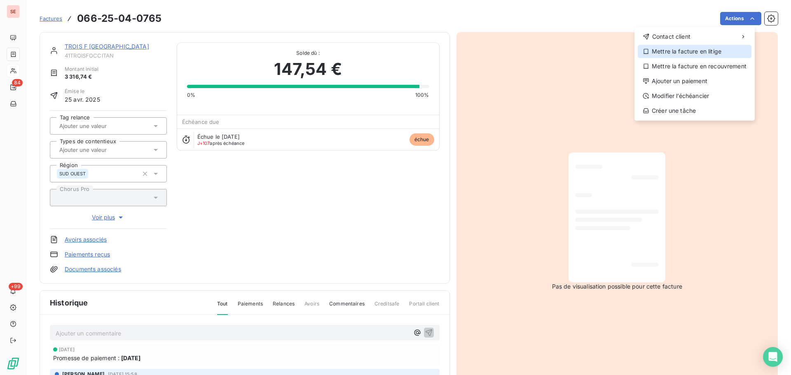
click at [698, 53] on div "Mettre la facture en litige" at bounding box center [695, 51] width 114 height 13
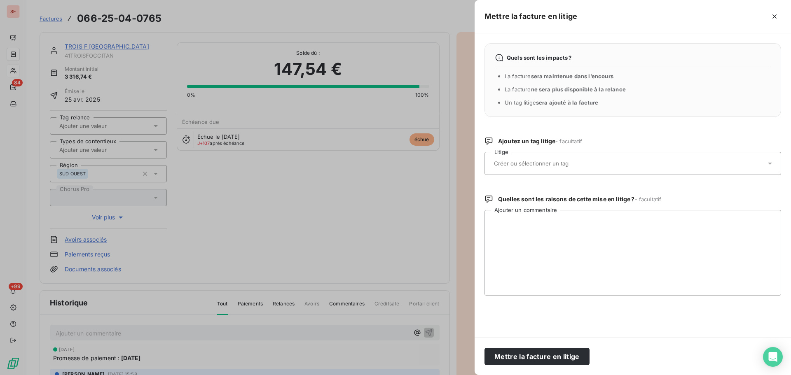
click at [566, 163] on input "text" at bounding box center [553, 163] width 120 height 7
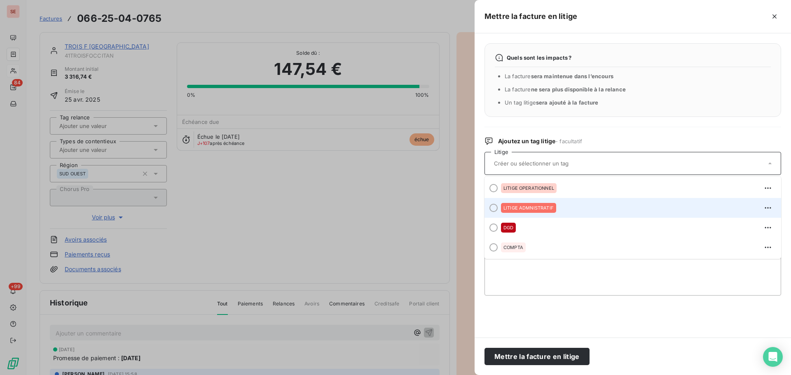
click at [566, 206] on div "LITIGE ADMNISTRATIF" at bounding box center [638, 207] width 274 height 13
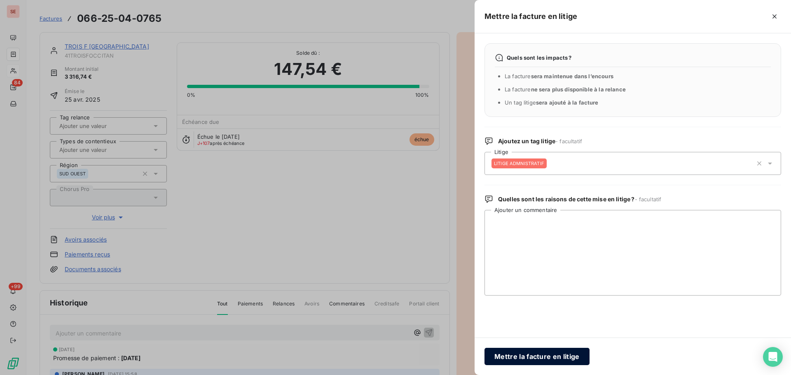
click at [552, 362] on button "Mettre la facture en litige" at bounding box center [536, 356] width 105 height 17
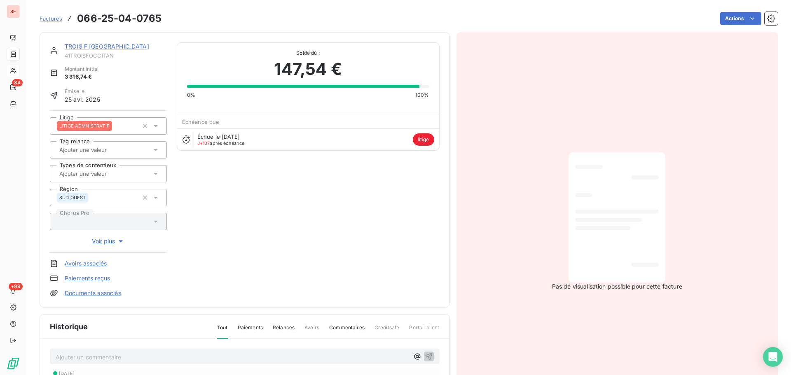
click at [94, 47] on link "TROIS F [GEOGRAPHIC_DATA]" at bounding box center [107, 46] width 84 height 7
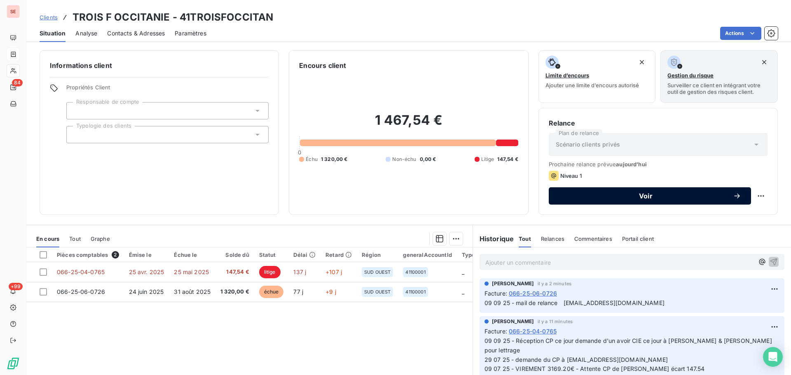
click at [608, 203] on button "Voir" at bounding box center [650, 195] width 202 height 17
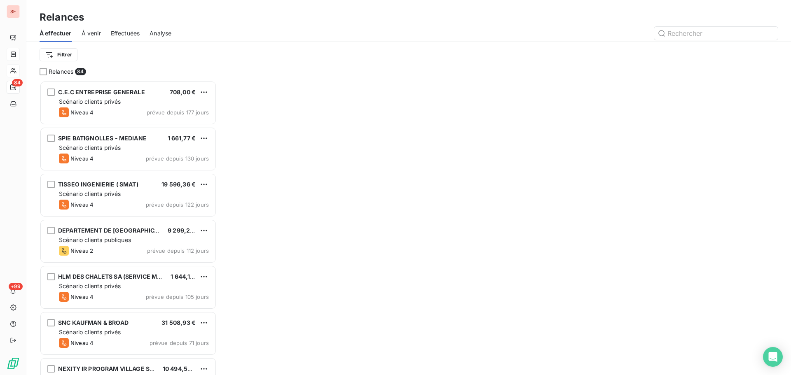
scroll to position [288, 171]
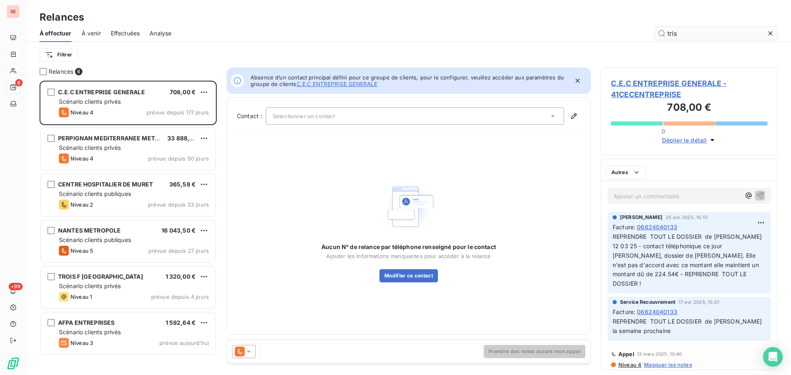
scroll to position [288, 171]
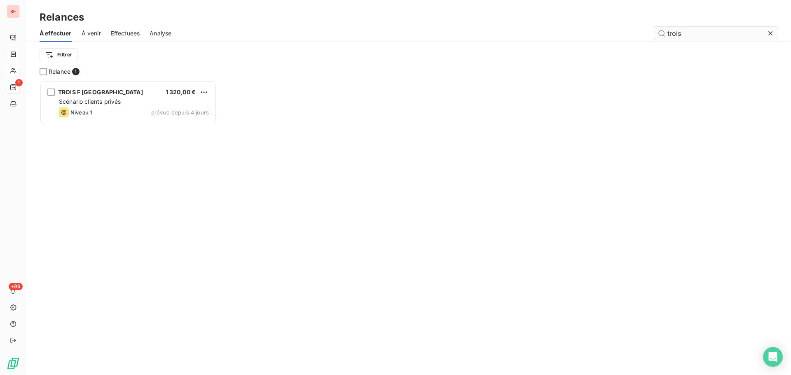
scroll to position [288, 171]
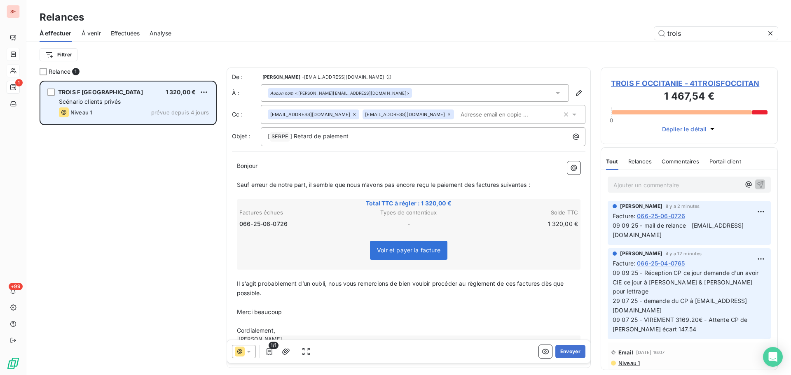
type input "trois"
click at [158, 110] on span "prévue depuis 4 jours" at bounding box center [180, 112] width 58 height 7
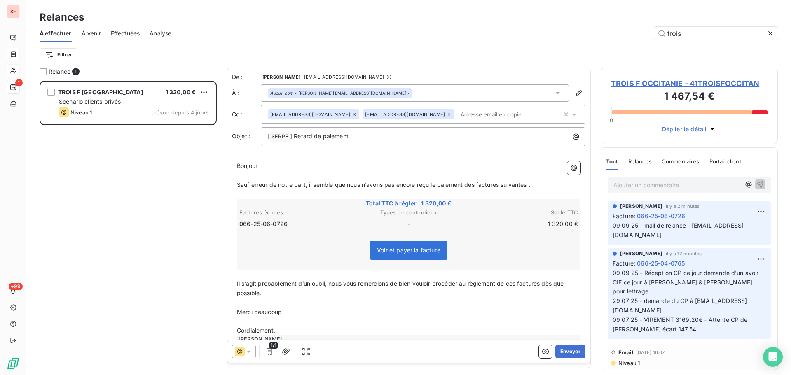
click at [330, 94] on div "Aucun nom <[PERSON_NAME][EMAIL_ADDRESS][DOMAIN_NAME]>" at bounding box center [339, 93] width 139 height 6
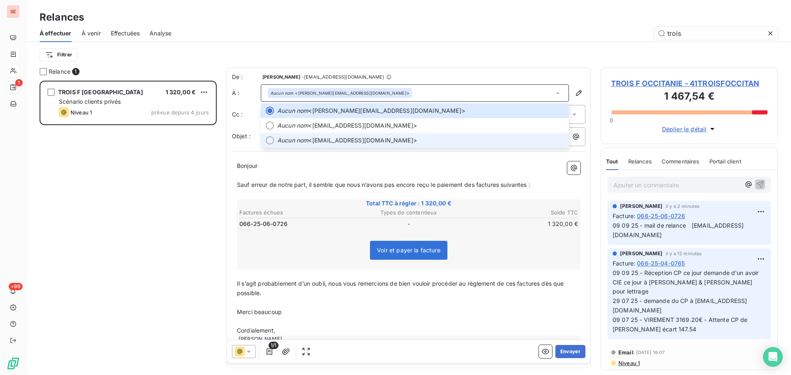
click at [362, 143] on span "Aucun nom <[EMAIL_ADDRESS][DOMAIN_NAME]>" at bounding box center [420, 140] width 287 height 8
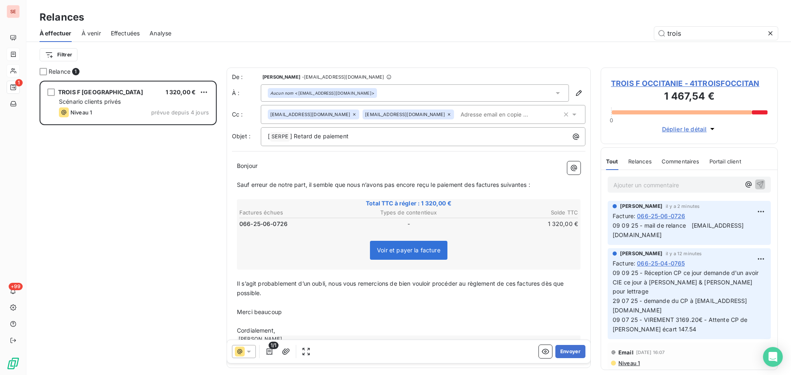
click at [352, 114] on icon at bounding box center [354, 114] width 5 height 5
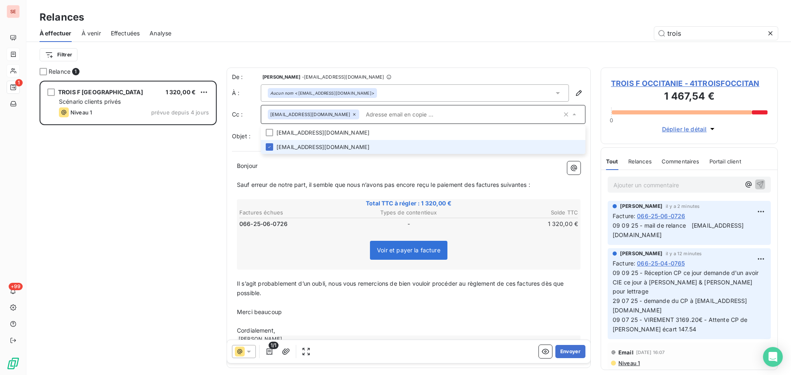
click at [352, 115] on icon at bounding box center [354, 114] width 5 height 5
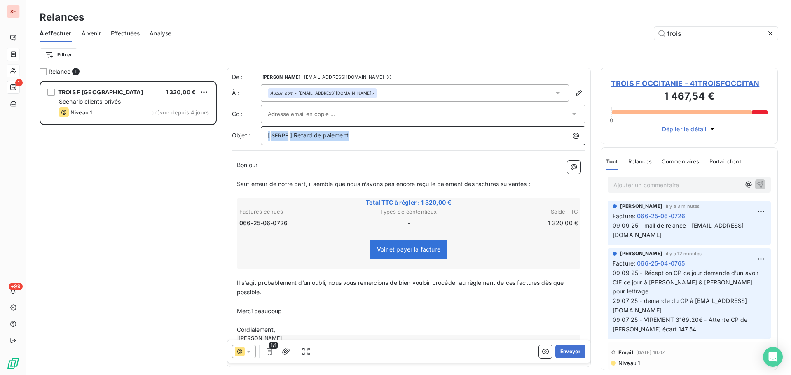
drag, startPoint x: 372, startPoint y: 138, endPoint x: 261, endPoint y: 136, distance: 110.8
click at [263, 136] on div "[ SERPE ﻿ ] Retard de paiement" at bounding box center [423, 135] width 325 height 19
click at [270, 134] on span "résidence l'ARGO à [GEOGRAPHIC_DATA] sur Mer 66 Abattage peuplier complémentair…" at bounding box center [411, 135] width 286 height 7
click at [478, 185] on span "Sauf erreur de notre part, il semble que nous n’avons pas encore reçu le paieme…" at bounding box center [383, 183] width 293 height 7
click at [475, 184] on span "Sauf erreur de notre part, il semble que nous n’avons pas encore reçu le paieme…" at bounding box center [383, 183] width 293 height 7
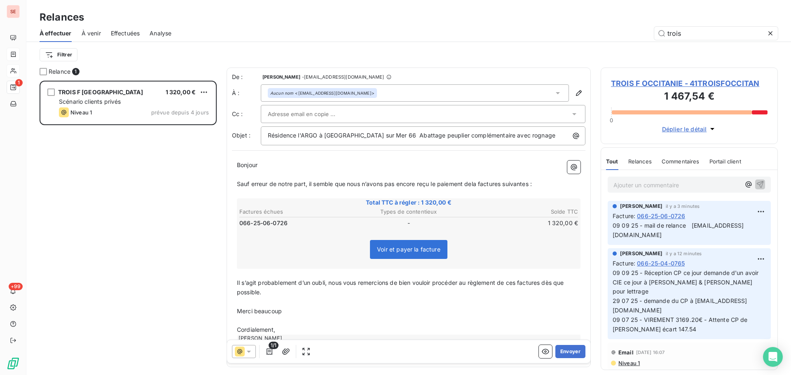
click at [475, 183] on span "Sauf erreur de notre part, il semble que nous n’avons pas encore reçu le paieme…" at bounding box center [384, 183] width 295 height 7
click at [505, 185] on span "Sauf erreur de notre part, il semble que nous n’avons pas encore reçu le paieme…" at bounding box center [385, 183] width 297 height 7
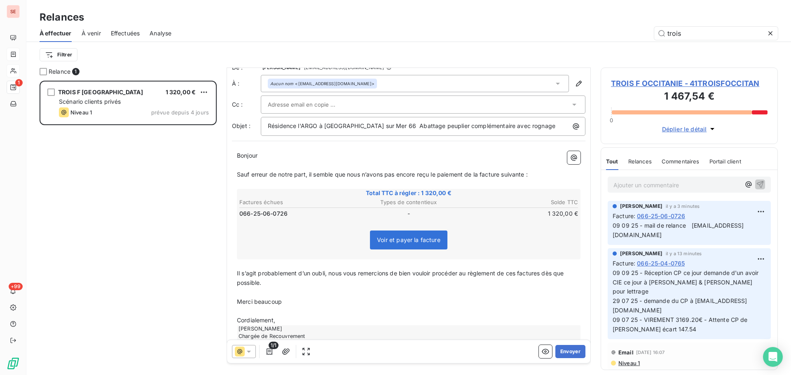
scroll to position [0, 0]
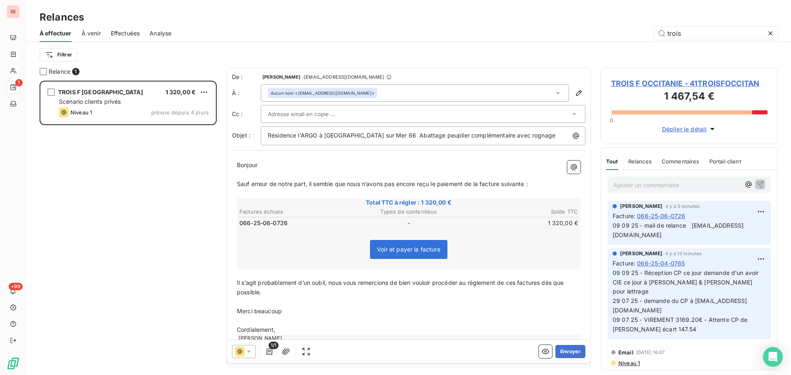
click at [518, 284] on span "Il s’agit probablement d’un oubli, nous vous remercions de bien vouloir procéde…" at bounding box center [401, 287] width 329 height 16
click at [301, 311] on p "Merci beaucoup" at bounding box center [409, 311] width 344 height 9
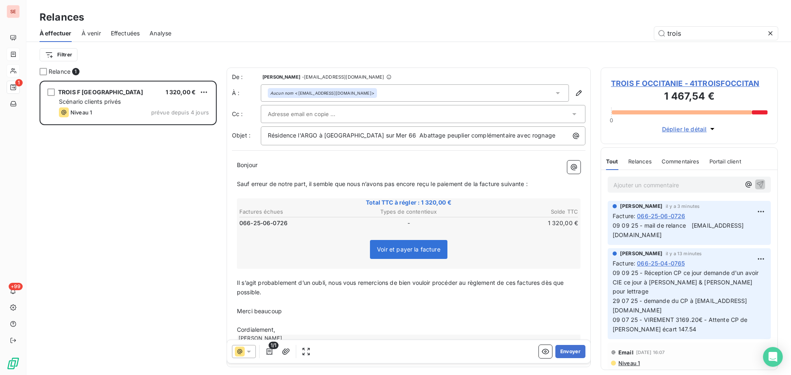
click at [301, 311] on p "Merci beaucoup" at bounding box center [409, 311] width 344 height 9
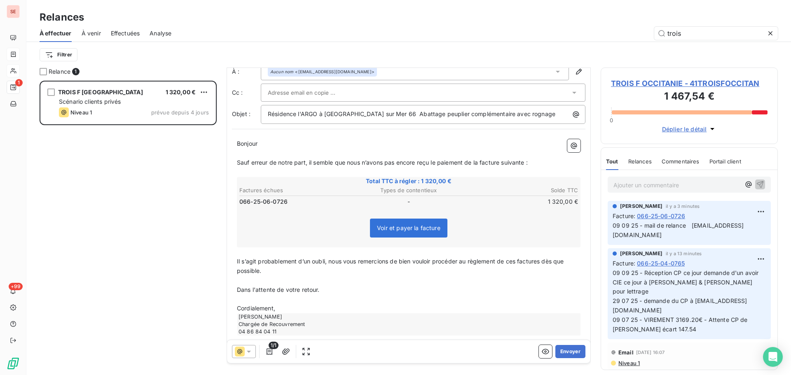
scroll to position [33, 0]
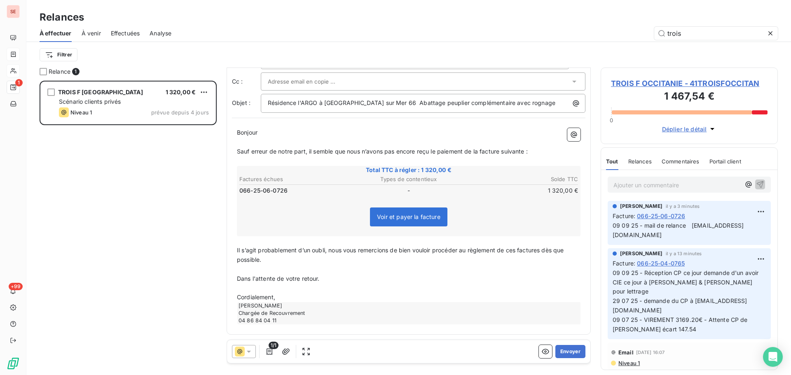
click at [517, 252] on span "Il s’agit probablement d’un oubli, nous vous remercions de bien vouloir procéde…" at bounding box center [401, 255] width 329 height 16
click at [545, 250] on span "Il s’agit probablement d’un oubli, nous vous remercions de bien vouloir procéde…" at bounding box center [403, 255] width 333 height 16
click at [286, 354] on icon "button" at bounding box center [285, 351] width 7 height 6
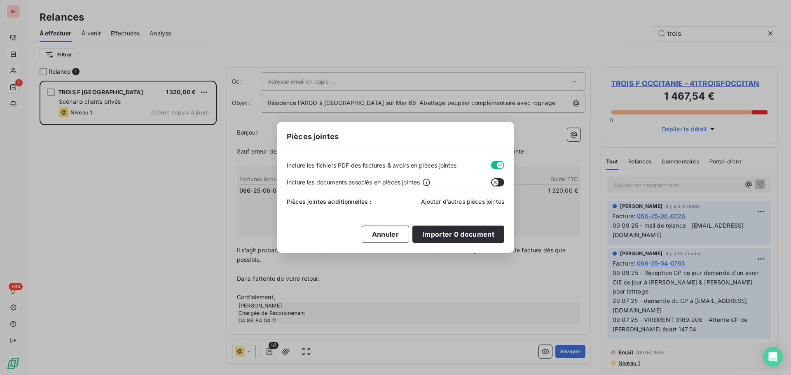
click at [471, 199] on span "Ajouter d’autres pièces jointes" at bounding box center [462, 201] width 83 height 7
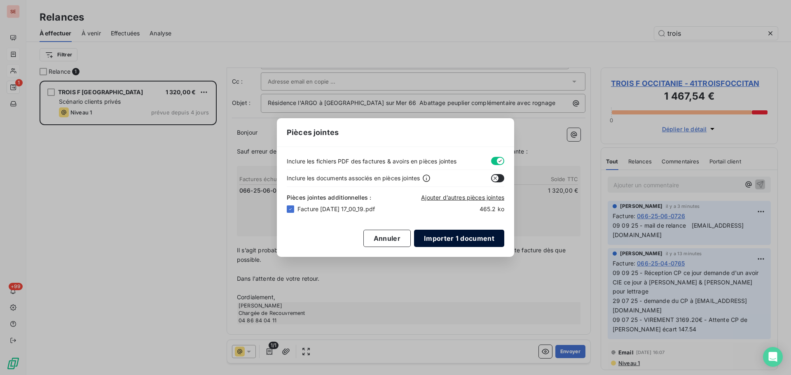
click at [480, 236] on button "Importer 1 document" at bounding box center [459, 238] width 90 height 17
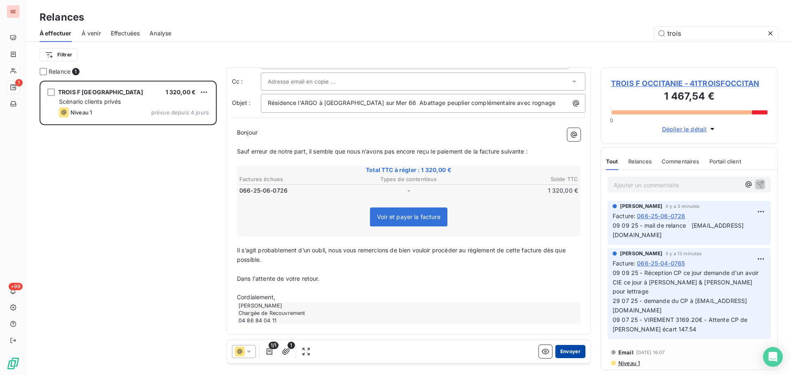
click at [570, 355] on button "Envoyer" at bounding box center [570, 351] width 30 height 13
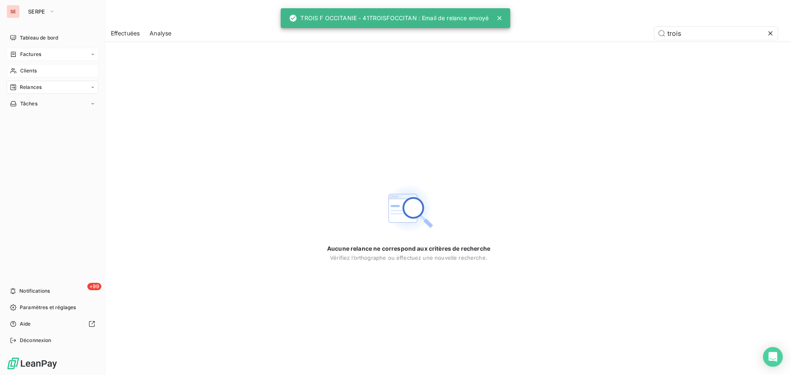
click at [41, 67] on div "Clients" at bounding box center [53, 70] width 92 height 13
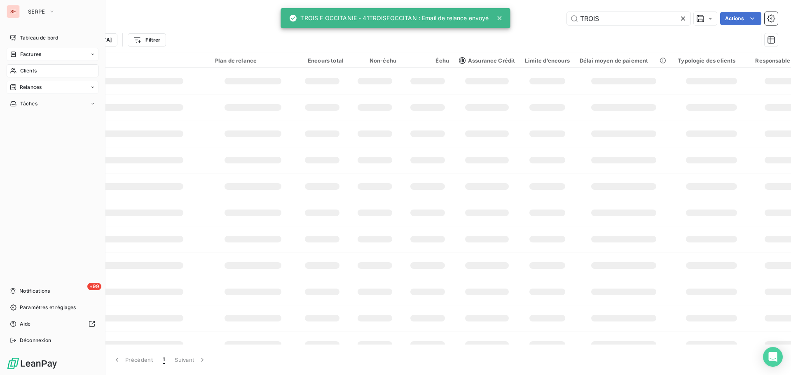
click at [44, 83] on div "Relances" at bounding box center [53, 87] width 92 height 13
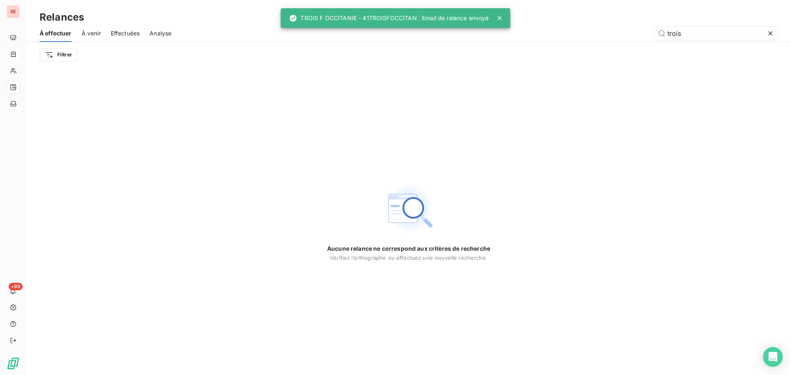
click at [774, 31] on icon at bounding box center [770, 33] width 8 height 8
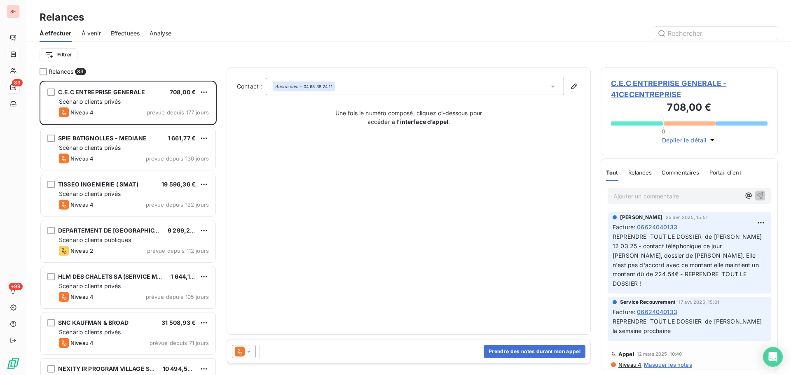
scroll to position [288, 171]
click at [57, 53] on html "SE 83 +99 Relances À effectuer À venir Effectuées Analyse Filtrer Relances 83 C…" at bounding box center [395, 187] width 791 height 375
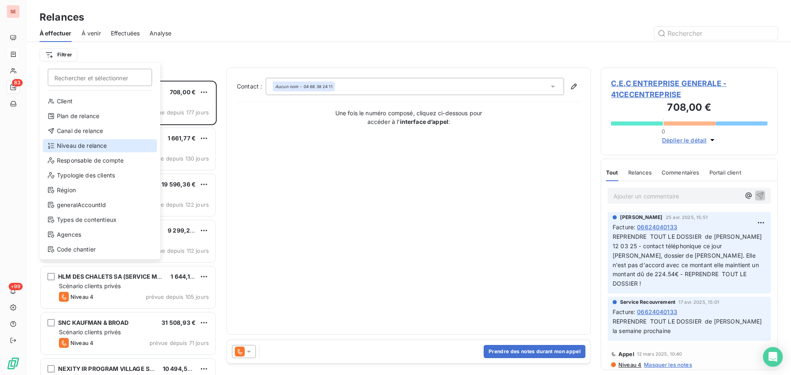
click at [71, 147] on div "Niveau de relance" at bounding box center [100, 145] width 114 height 13
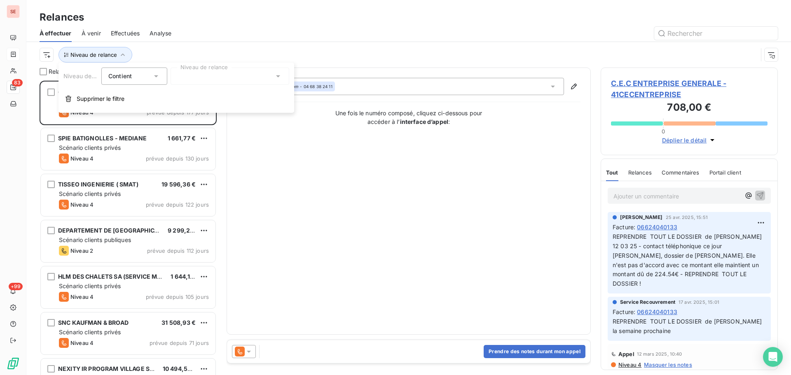
click at [239, 76] on div at bounding box center [230, 76] width 119 height 17
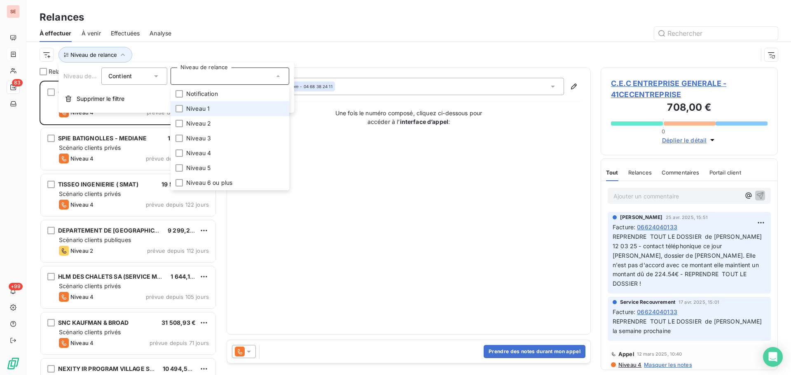
click at [227, 106] on li "Niveau 1" at bounding box center [230, 108] width 119 height 15
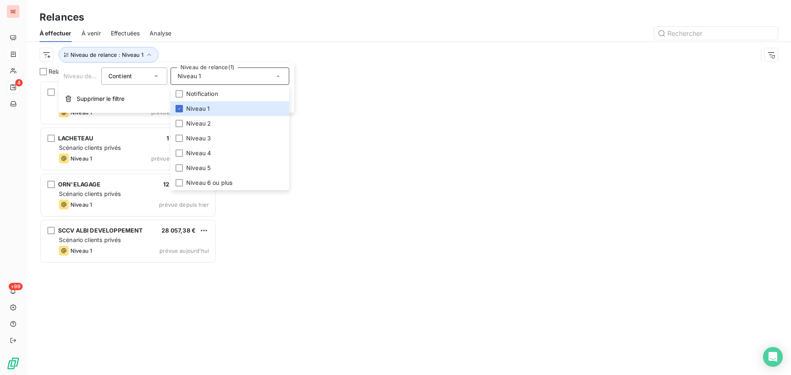
scroll to position [288, 171]
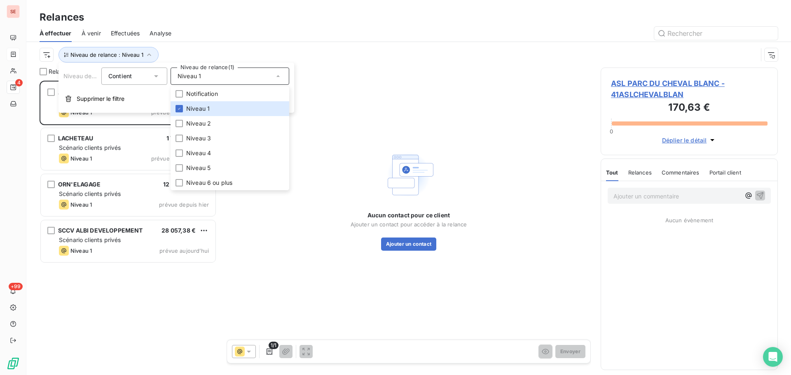
click at [254, 36] on div at bounding box center [479, 33] width 596 height 13
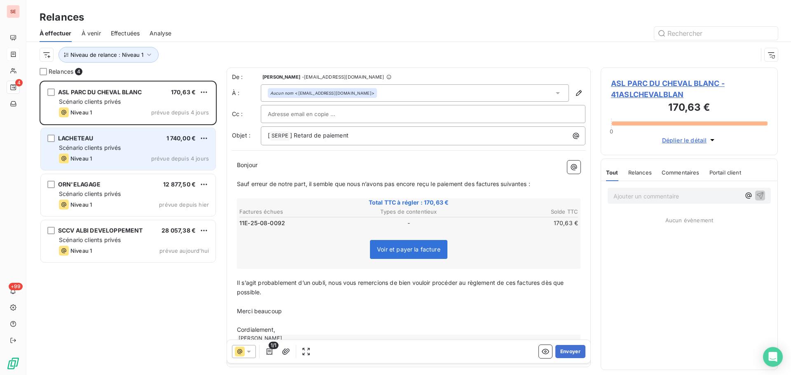
click at [145, 160] on div "Niveau 1 prévue depuis 4 jours" at bounding box center [134, 159] width 150 height 10
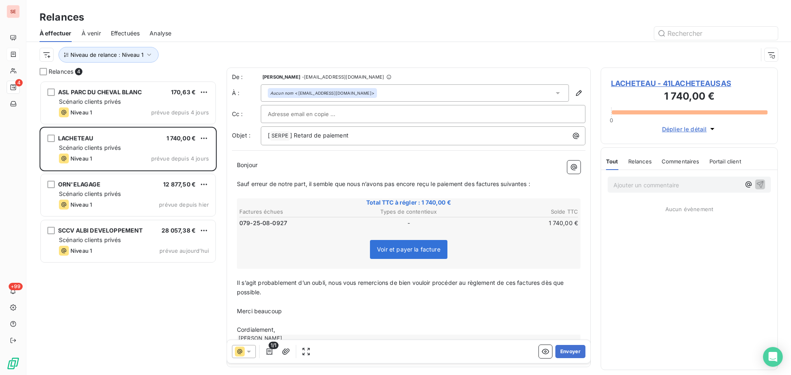
click at [640, 83] on span "LACHETEAU - 41LACHETEAUSAS" at bounding box center [689, 83] width 157 height 11
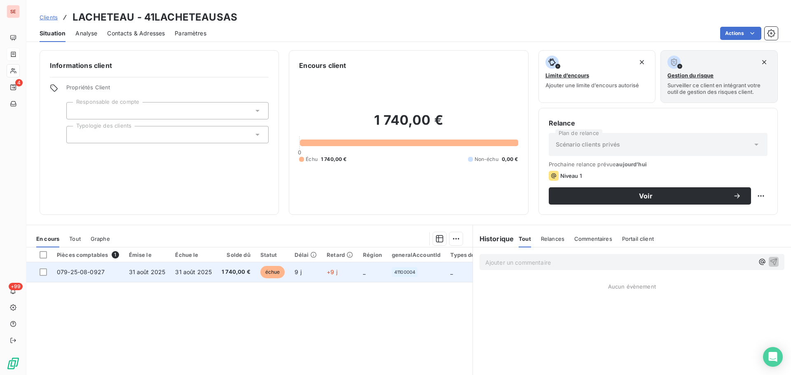
click at [184, 276] on td "31 août 2025" at bounding box center [193, 272] width 47 height 20
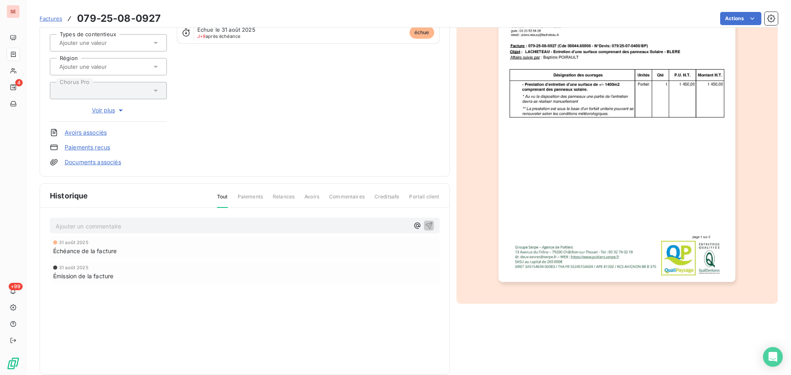
scroll to position [113, 0]
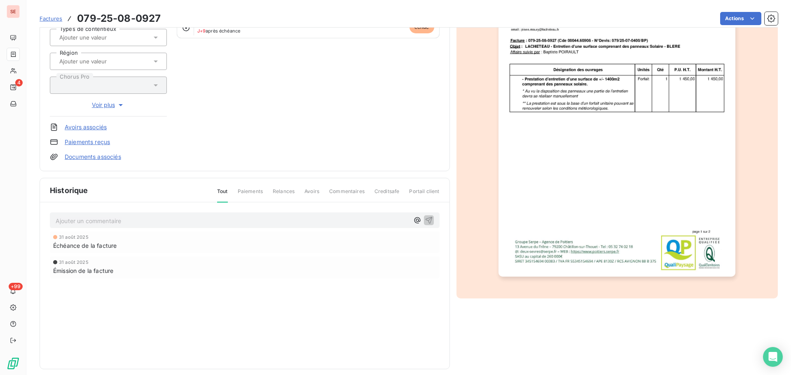
click at [179, 220] on p "Ajouter un commentaire ﻿" at bounding box center [232, 221] width 353 height 10
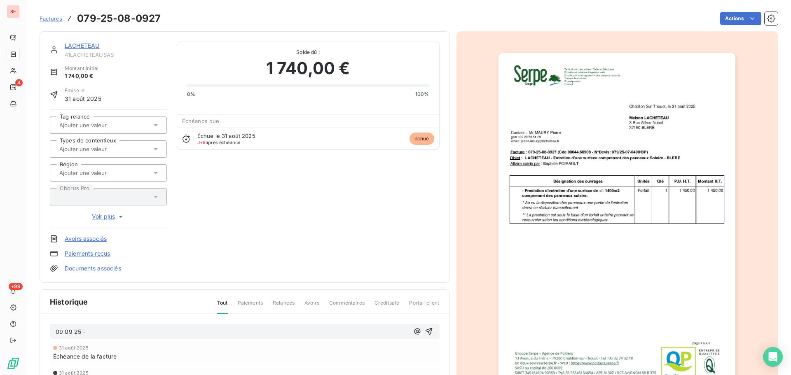
scroll to position [0, 0]
click at [85, 46] on link "LACHETEAU" at bounding box center [82, 46] width 35 height 7
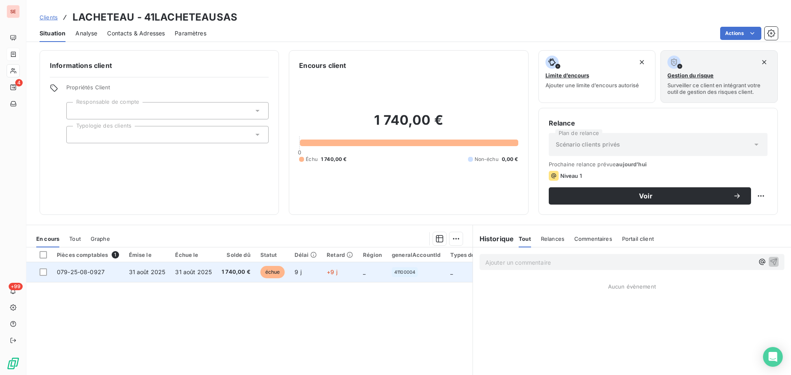
click at [179, 276] on td "31 août 2025" at bounding box center [193, 272] width 47 height 20
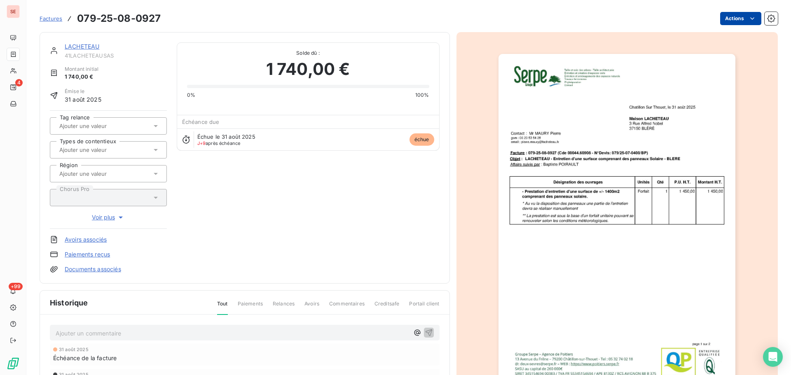
click at [720, 16] on html "SE 4 +99 Factures 079-25-08-0927 Actions LACHETEAU 41LACHETEAUSAS Montant initi…" at bounding box center [395, 187] width 791 height 375
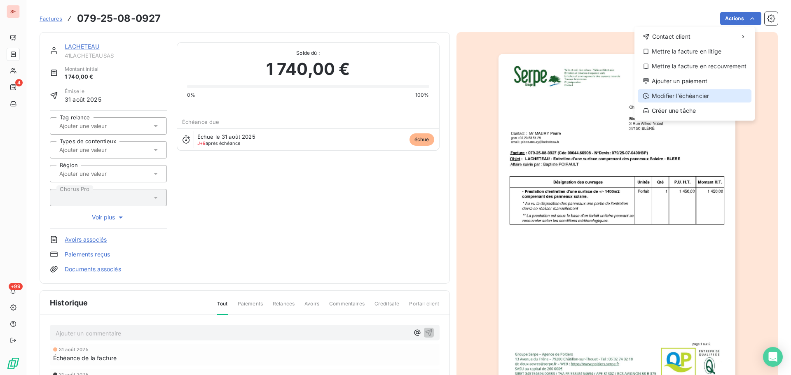
click at [672, 93] on div "Modifier l’échéancier" at bounding box center [695, 95] width 114 height 13
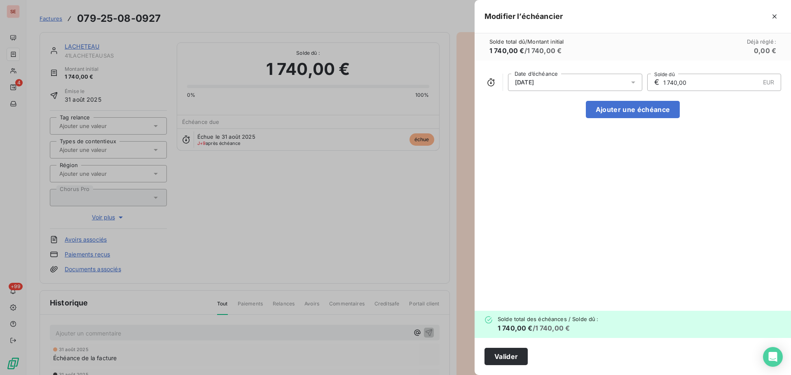
click at [568, 80] on div "[DATE]" at bounding box center [575, 82] width 134 height 17
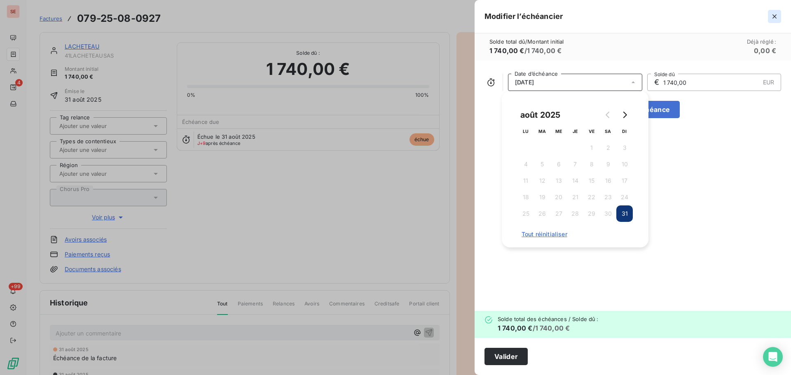
click at [776, 15] on icon "button" at bounding box center [774, 16] width 8 height 8
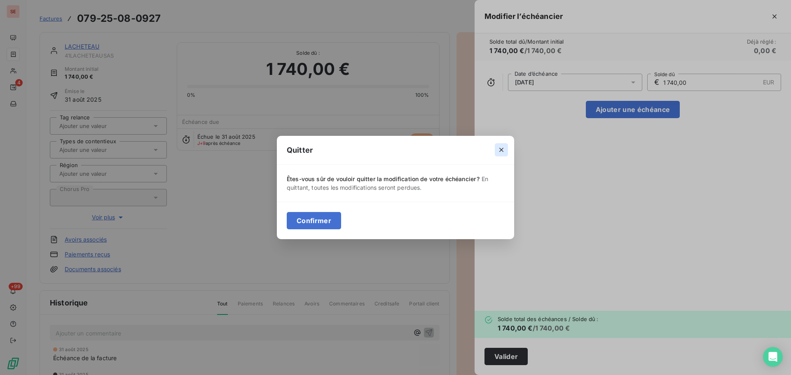
click at [499, 150] on icon "button" at bounding box center [501, 150] width 8 height 8
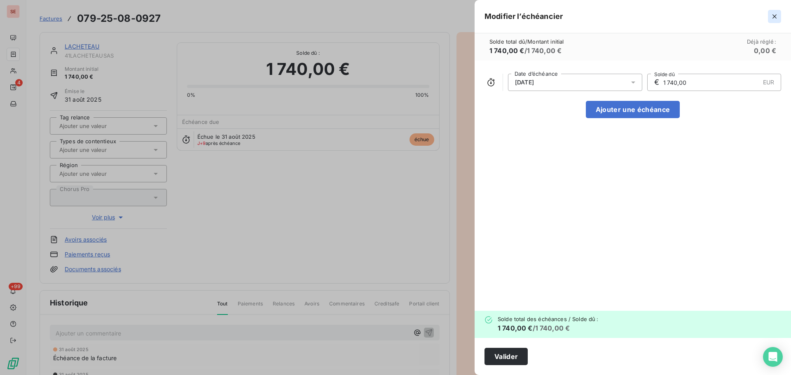
click at [777, 17] on icon "button" at bounding box center [774, 16] width 8 height 8
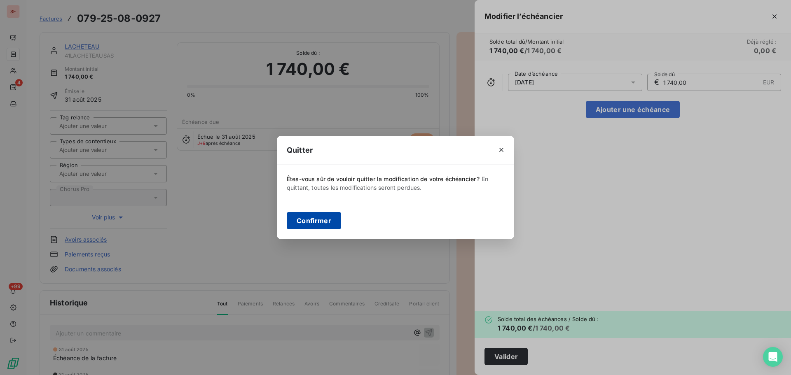
click at [320, 220] on button "Confirmer" at bounding box center [314, 220] width 54 height 17
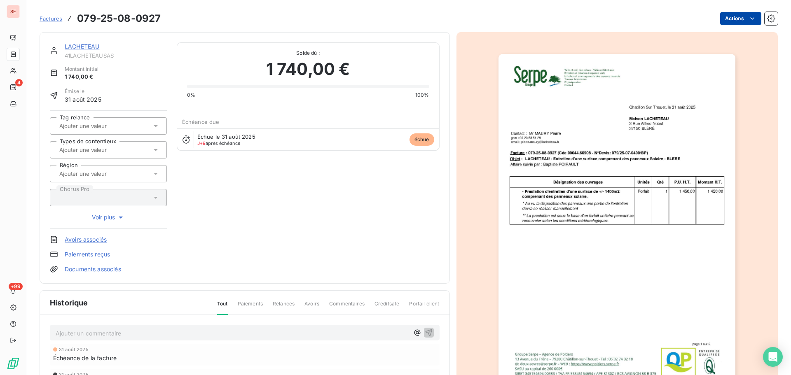
click at [723, 21] on html "SE 4 +99 Factures 079-25-08-0927 Actions LACHETEAU 41LACHETEAUSAS Montant initi…" at bounding box center [395, 187] width 791 height 375
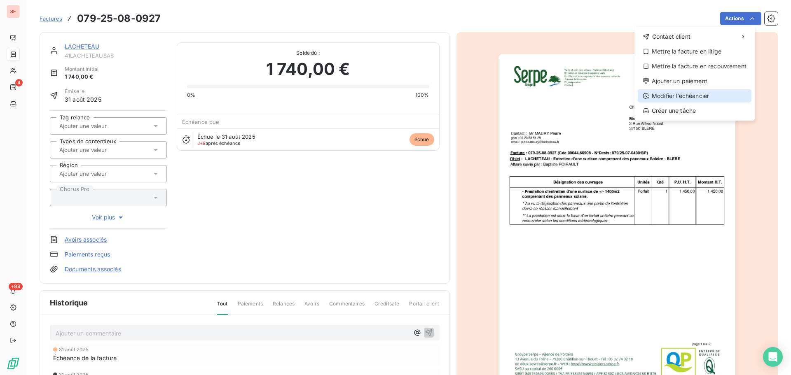
click at [686, 95] on div "Modifier l’échéancier" at bounding box center [695, 95] width 114 height 13
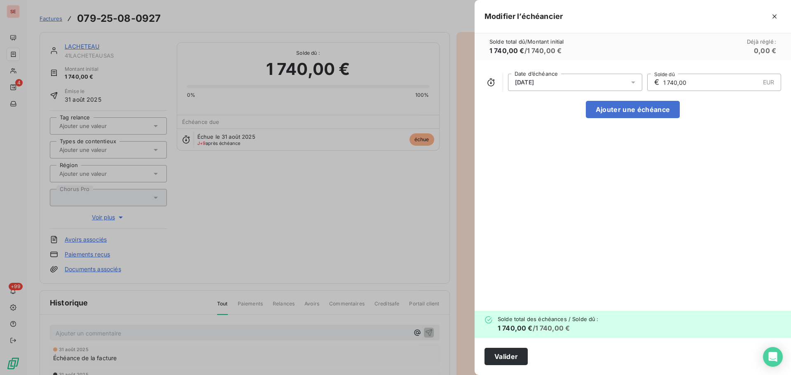
click at [609, 85] on div "[DATE]" at bounding box center [575, 82] width 134 height 17
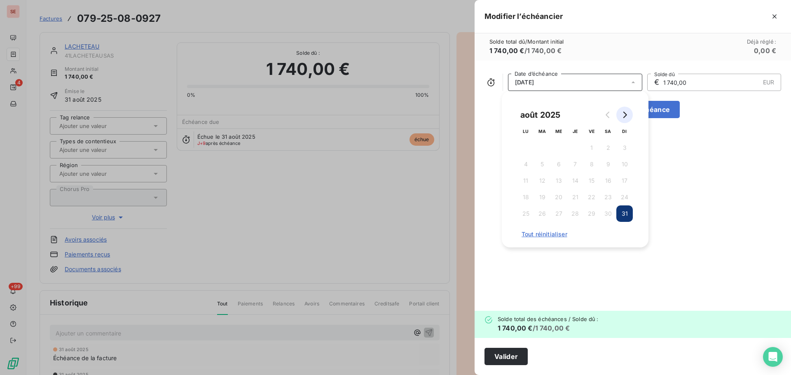
click at [623, 118] on button "Go to next month" at bounding box center [624, 115] width 16 height 16
click at [545, 216] on button "30" at bounding box center [542, 214] width 16 height 16
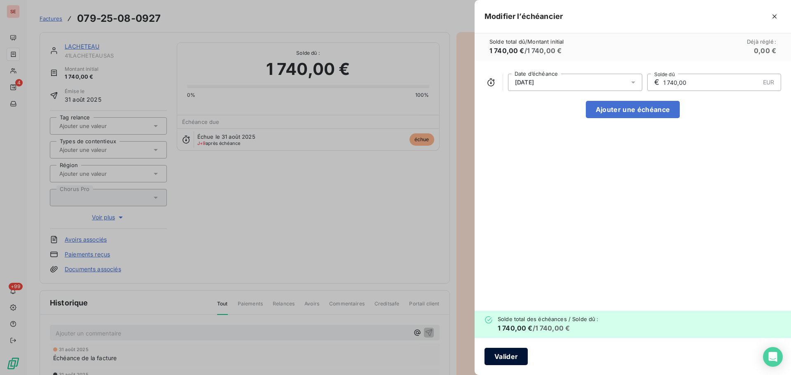
click at [498, 356] on button "Valider" at bounding box center [505, 356] width 43 height 17
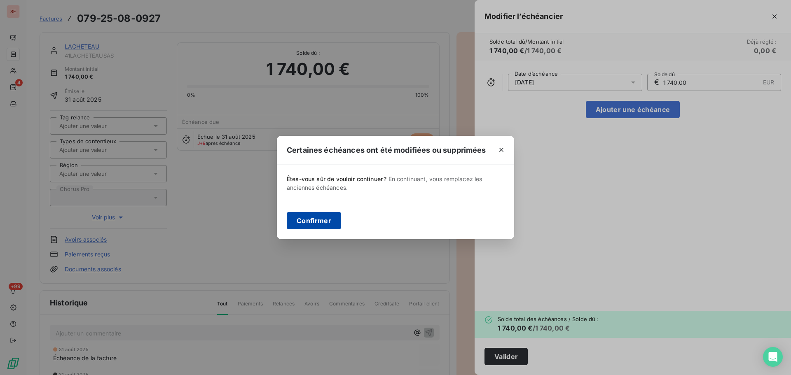
click at [297, 220] on button "Confirmer" at bounding box center [314, 220] width 54 height 17
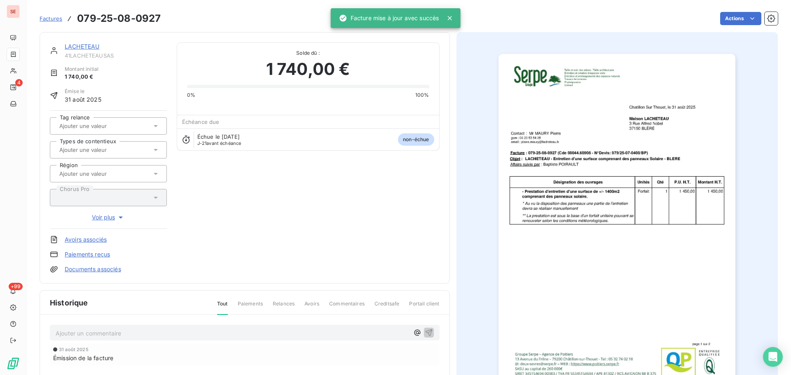
click at [90, 56] on span "41LACHETEAUSAS" at bounding box center [116, 55] width 102 height 7
copy span "41LACHETEAUSAS"
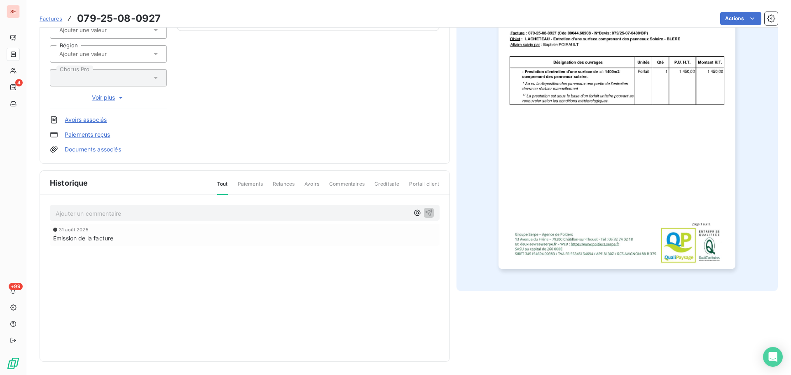
scroll to position [10, 0]
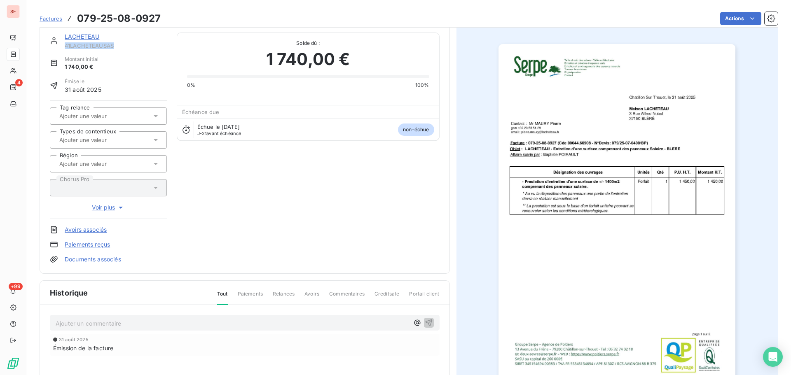
click at [612, 183] on img "button" at bounding box center [616, 211] width 237 height 335
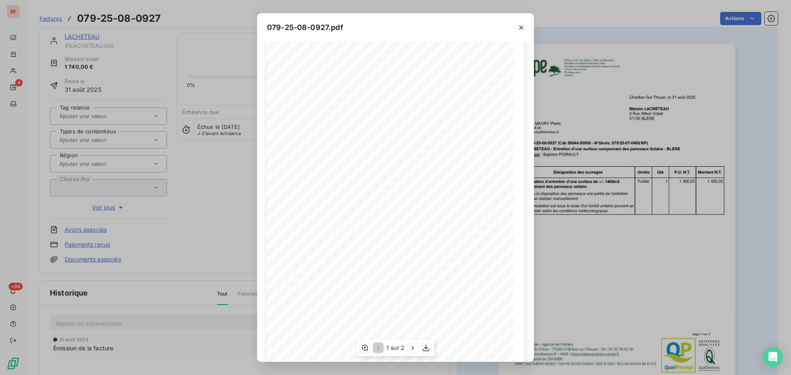
scroll to position [49, 0]
click at [409, 346] on icon "button" at bounding box center [413, 348] width 8 height 8
click at [524, 27] on icon "button" at bounding box center [521, 27] width 8 height 8
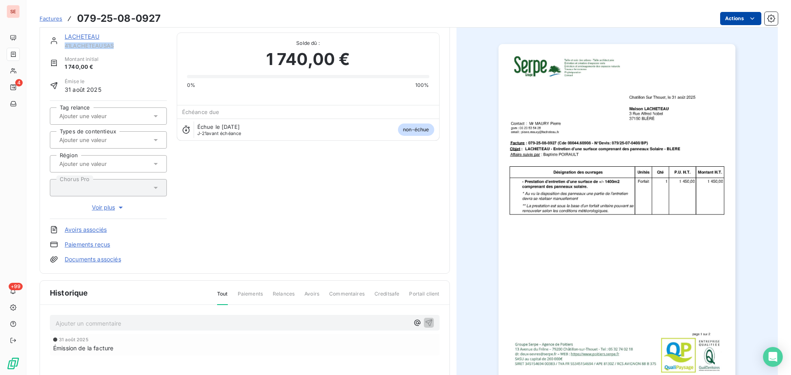
click at [736, 20] on html "SE 4 +99 Factures 079-25-08-0927 Actions LACHETEAU 41LACHETEAUSAS Montant initi…" at bounding box center [395, 187] width 791 height 375
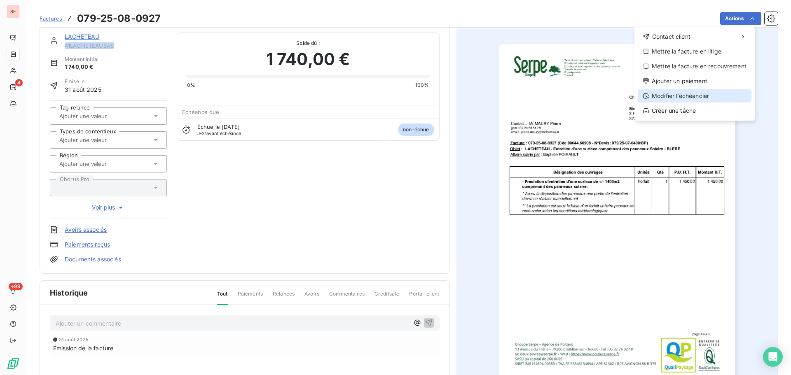
click at [683, 93] on div "Modifier l’échéancier" at bounding box center [695, 95] width 114 height 13
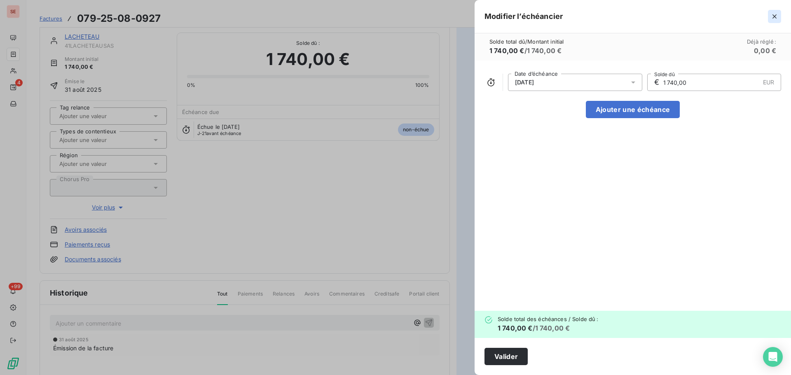
click at [772, 14] on icon "button" at bounding box center [774, 16] width 8 height 8
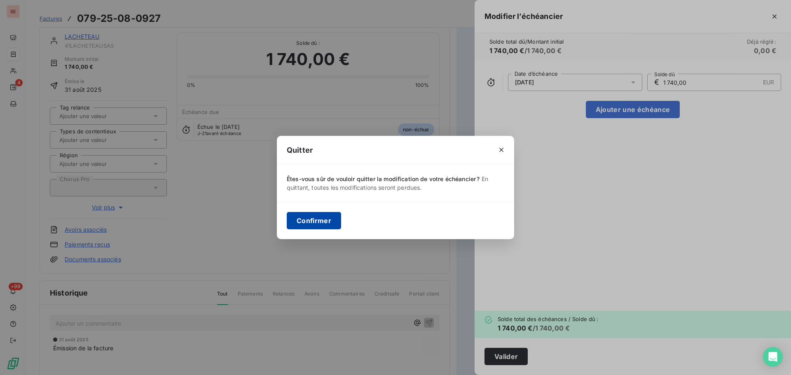
click at [317, 226] on button "Confirmer" at bounding box center [314, 220] width 54 height 17
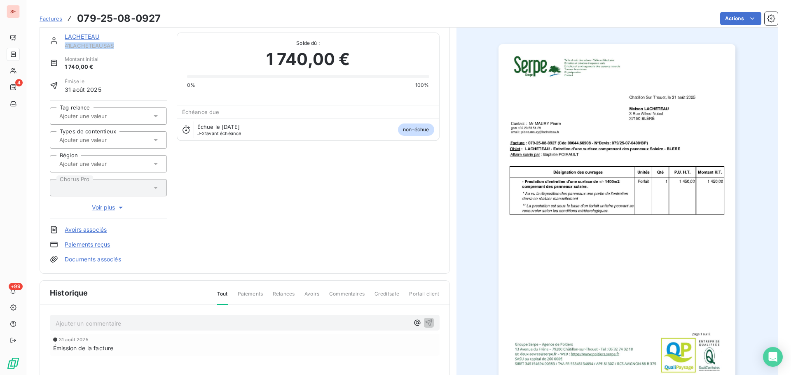
copy span "41LACHETEAUSAS"
click at [726, 18] on html "SE 4 +99 Factures 079-25-08-0927 Actions LACHETEAU 41LACHETEAUSAS Montant initi…" at bounding box center [395, 187] width 791 height 375
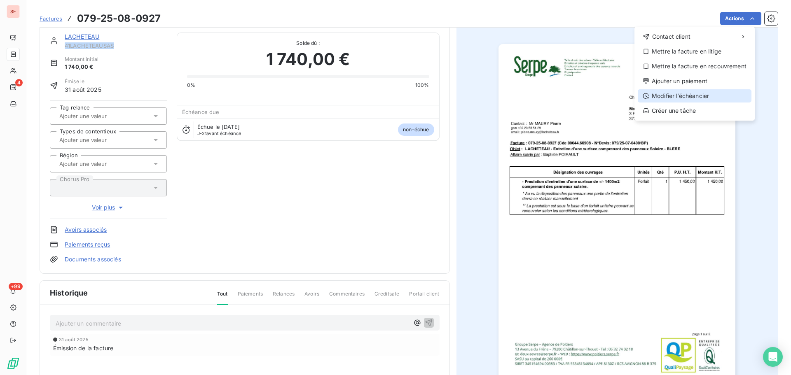
click at [662, 100] on div "Modifier l’échéancier" at bounding box center [695, 95] width 114 height 13
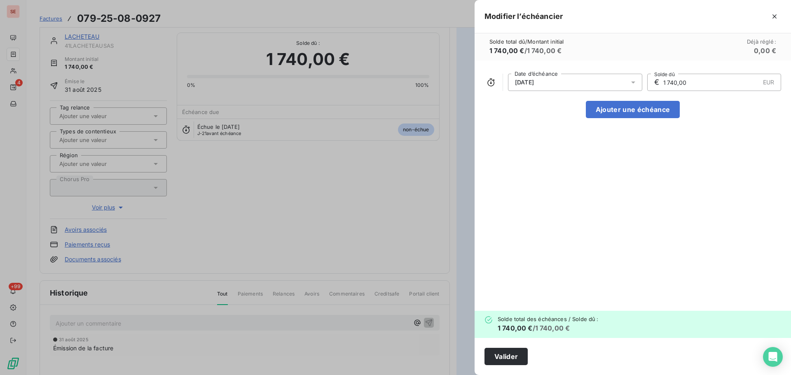
click at [568, 83] on div "[DATE]" at bounding box center [575, 82] width 134 height 17
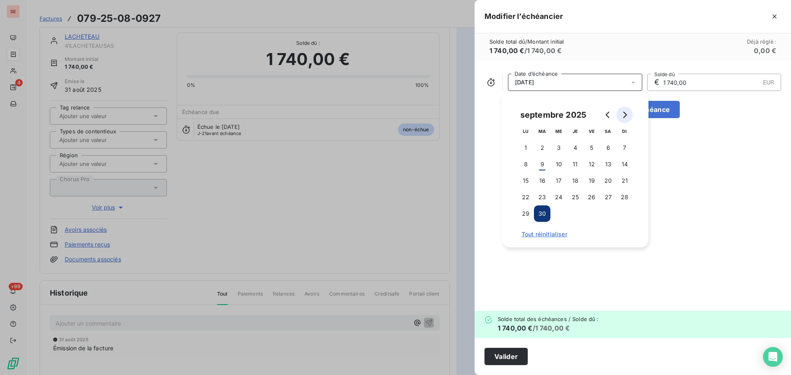
click at [625, 114] on icon "Go to next month" at bounding box center [624, 115] width 7 height 7
click at [596, 215] on button "31" at bounding box center [591, 214] width 16 height 16
click at [519, 360] on button "Valider" at bounding box center [505, 356] width 43 height 17
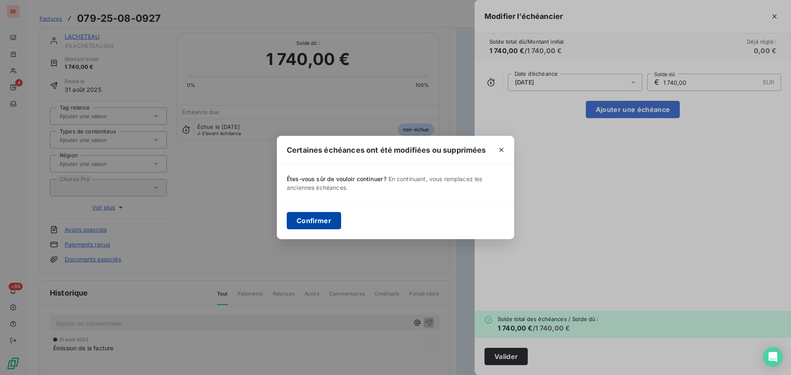
click at [320, 220] on button "Confirmer" at bounding box center [314, 220] width 54 height 17
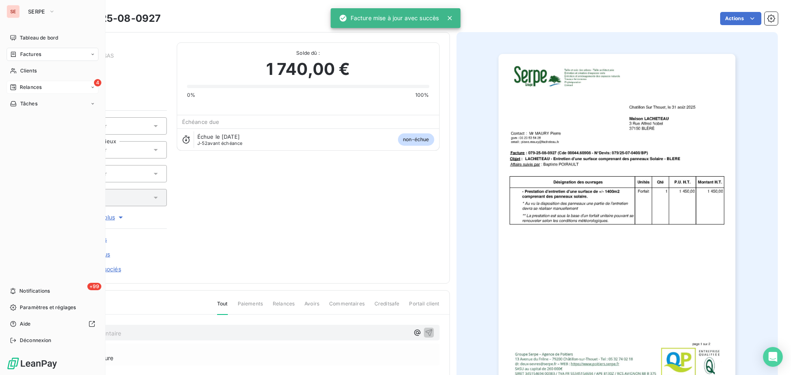
click at [35, 83] on div "4 Relances" at bounding box center [53, 87] width 92 height 13
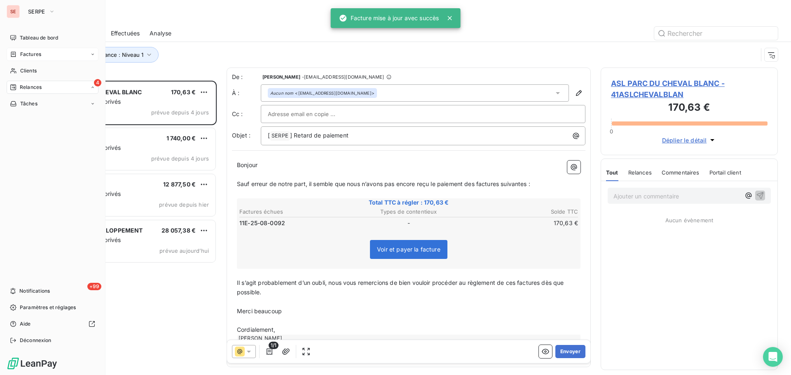
scroll to position [288, 171]
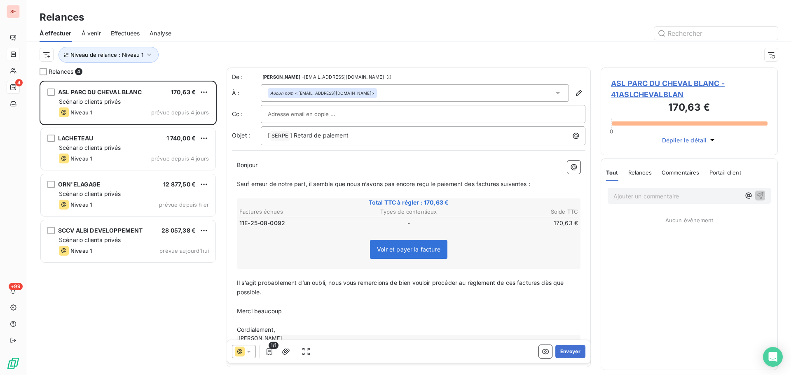
click at [632, 82] on span "ASL PARC DU CHEVAL BLANC - 41ASLCHEVALBLAN" at bounding box center [689, 89] width 157 height 22
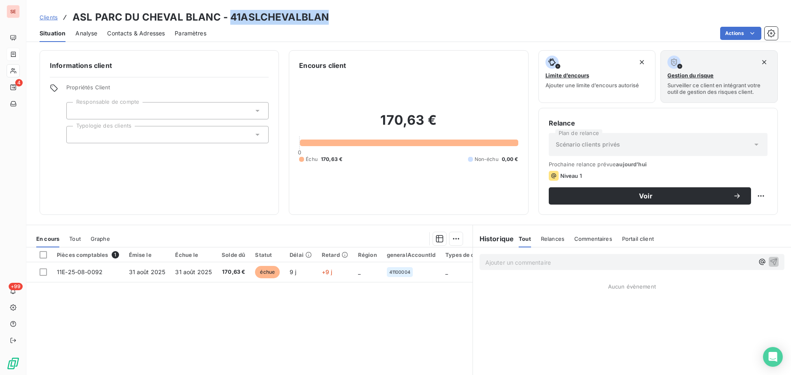
drag, startPoint x: 326, startPoint y: 17, endPoint x: 233, endPoint y: 21, distance: 93.2
click at [229, 19] on div "Clients ASL PARC DU CHEVAL BLANC - 41ASLCHEVALBLAN" at bounding box center [408, 17] width 765 height 15
copy h3 "41ASLCHEVALBLAN"
click at [735, 29] on html "SE 4 +99 Clients ASL PARC DU CHEVAL BLANC - 41ASLCHEVALBLAN Situation Analyse C…" at bounding box center [395, 187] width 791 height 375
click at [168, 209] on html "SE 4 +99 Clients ASL PARC DU CHEVAL BLANC - 41ASLCHEVALBLAN Situation Analyse C…" at bounding box center [395, 187] width 791 height 375
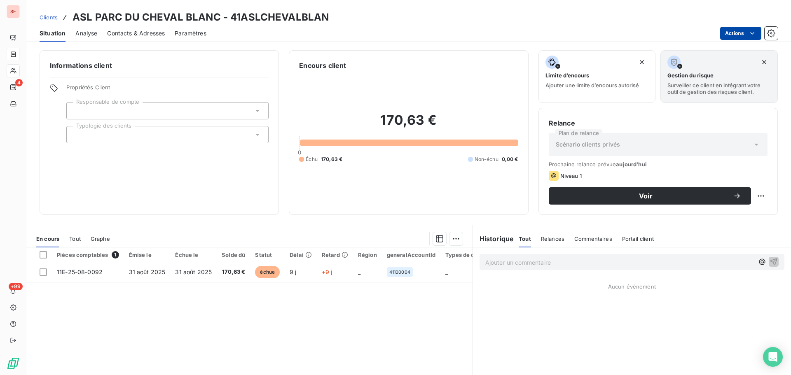
click at [746, 31] on html "SE 4 +99 Clients ASL PARC DU CHEVAL BLANC - 41ASLCHEVALBLAN Situation Analyse C…" at bounding box center [395, 187] width 791 height 375
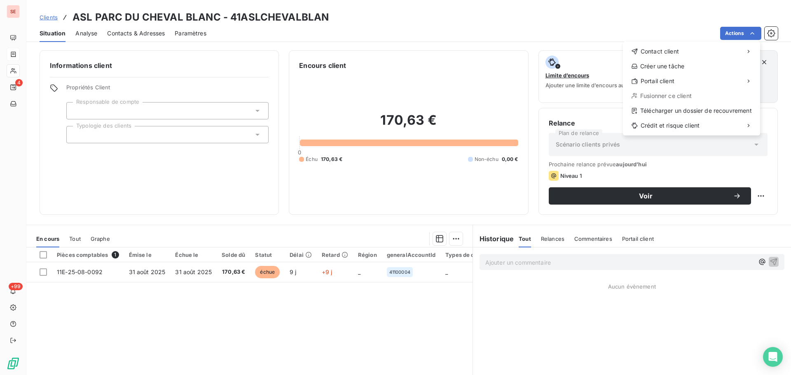
click at [332, 328] on html "SE 4 +99 Clients ASL PARC DU CHEVAL BLANC - 41ASLCHEVALBLAN Situation Analyse C…" at bounding box center [395, 187] width 791 height 375
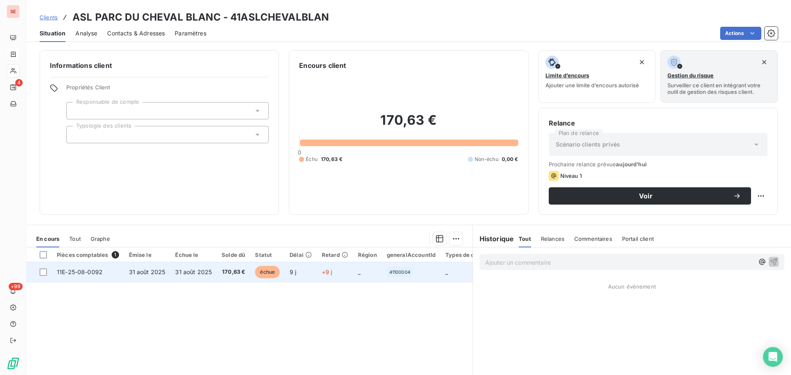
click at [142, 278] on td "31 août 2025" at bounding box center [147, 272] width 47 height 20
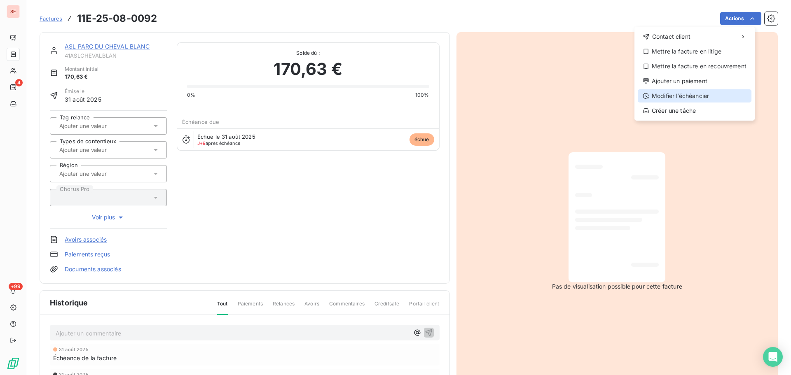
click at [696, 97] on div "Modifier l’échéancier" at bounding box center [695, 95] width 114 height 13
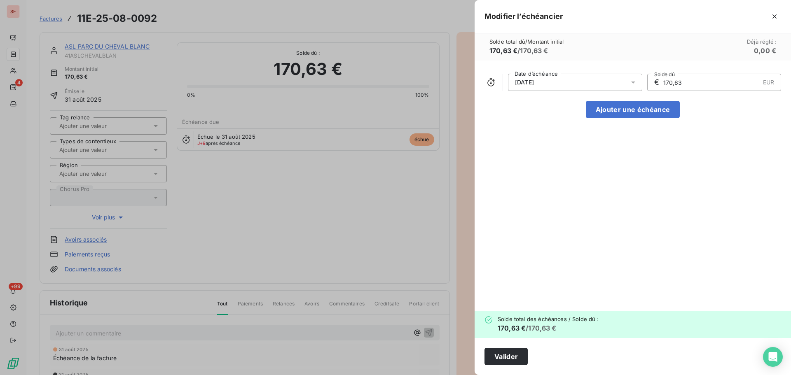
click at [617, 83] on div "[DATE]" at bounding box center [575, 82] width 134 height 17
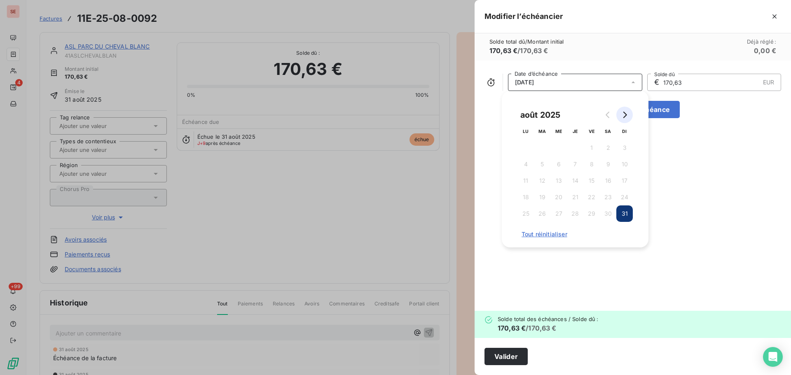
click at [625, 111] on button "Go to next month" at bounding box center [624, 115] width 16 height 16
click at [545, 215] on button "30" at bounding box center [542, 214] width 16 height 16
click at [518, 363] on button "Valider" at bounding box center [505, 356] width 43 height 17
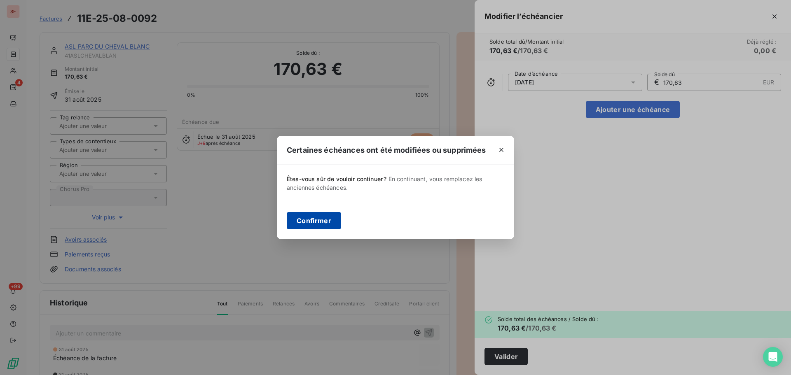
click at [313, 224] on button "Confirmer" at bounding box center [314, 220] width 54 height 17
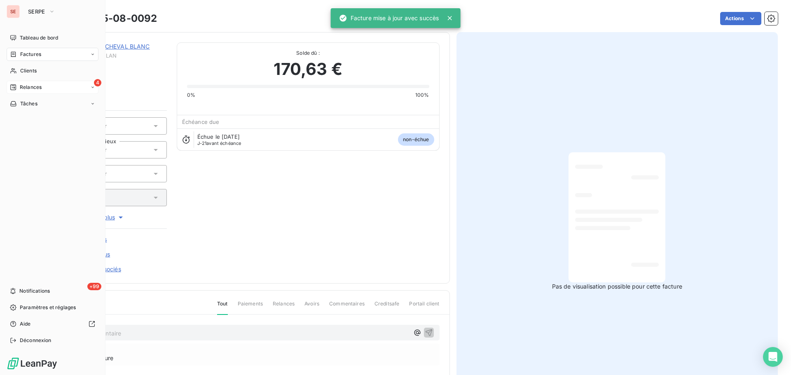
click at [26, 90] on span "Relances" at bounding box center [31, 87] width 22 height 7
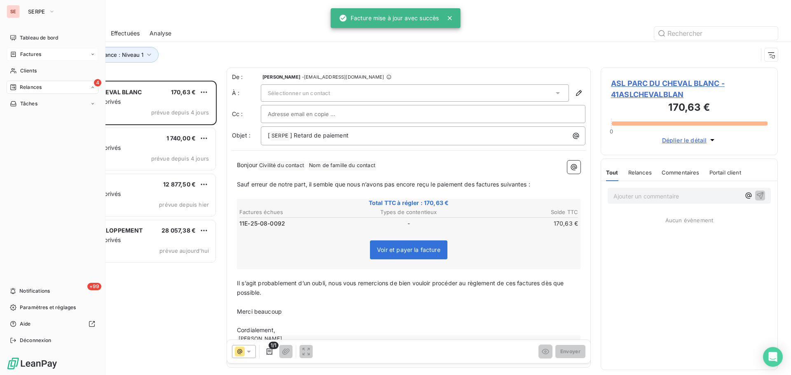
scroll to position [288, 171]
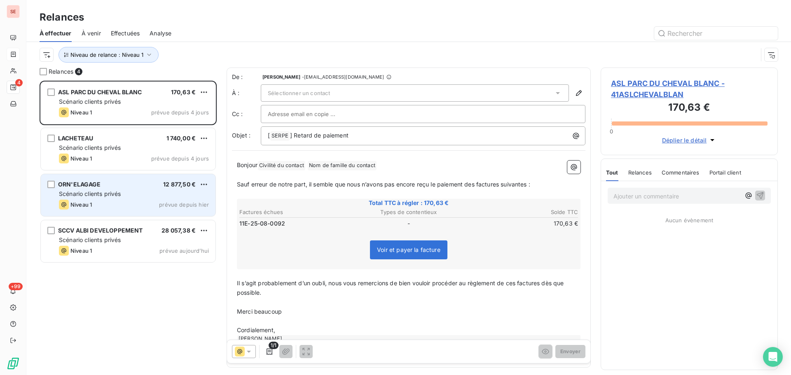
click at [142, 189] on div "ORN'ELAGAGE 12 877,50 € Scénario clients privés Niveau 1 prévue depuis [DATE]" at bounding box center [128, 195] width 175 height 42
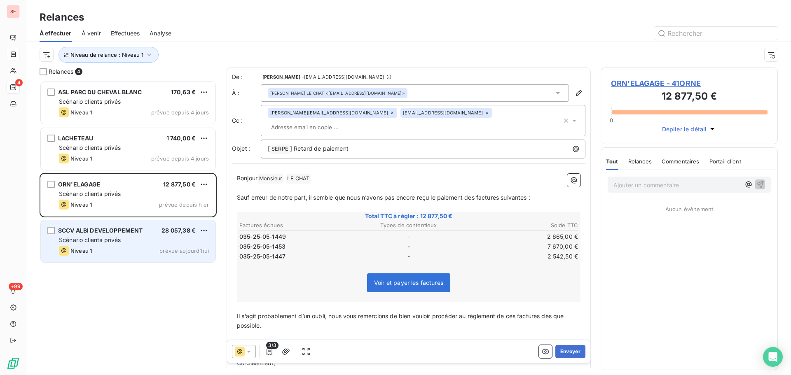
click at [143, 246] on div "Niveau 1 prévue aujourd’hui" at bounding box center [134, 251] width 150 height 10
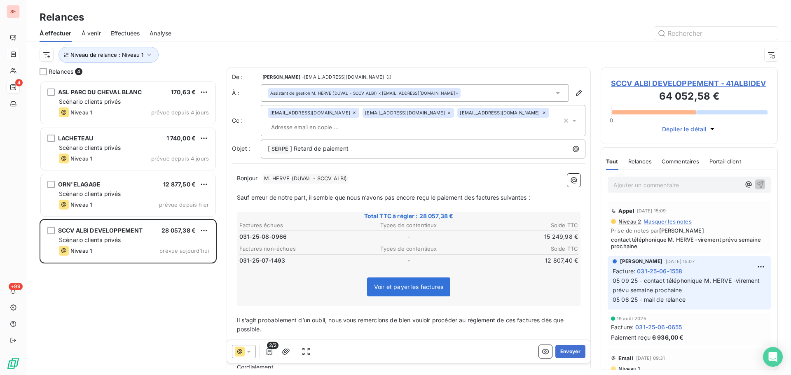
click at [716, 84] on span "SCCV ALBI DEVELOPPEMENT - 41ALBIDEV" at bounding box center [689, 83] width 157 height 11
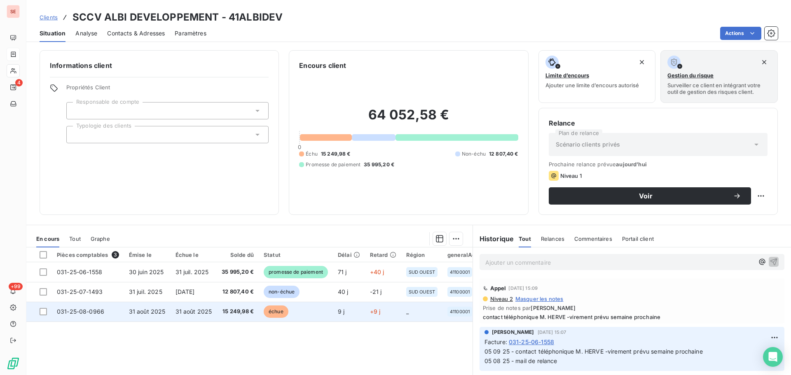
click at [208, 317] on td "31 août 2025" at bounding box center [194, 312] width 47 height 20
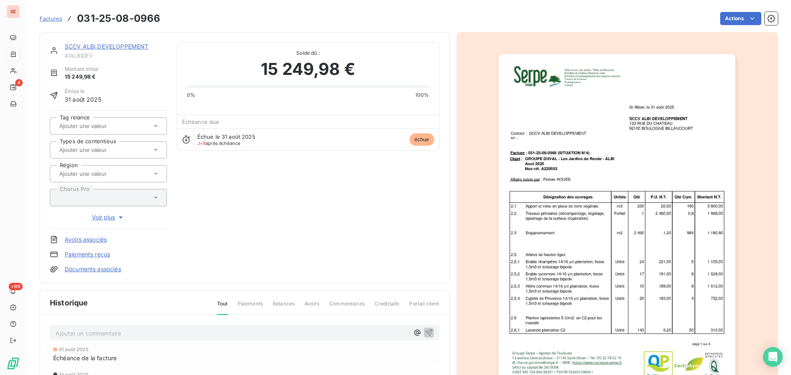
click at [136, 44] on link "SCCV ALBI DEVELOPPEMENT" at bounding box center [107, 46] width 84 height 7
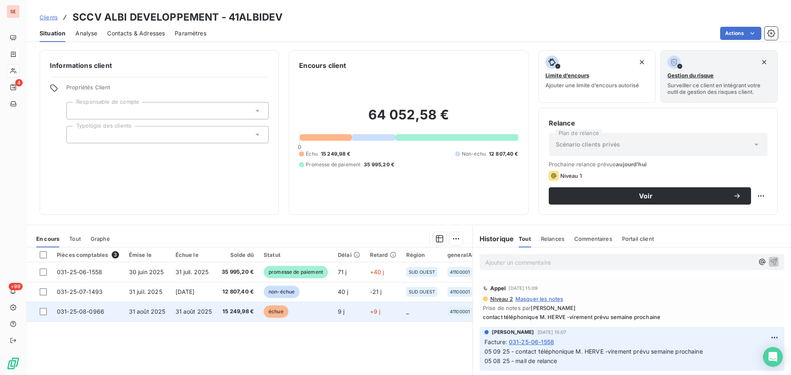
click at [197, 316] on td "31 août 2025" at bounding box center [194, 312] width 47 height 20
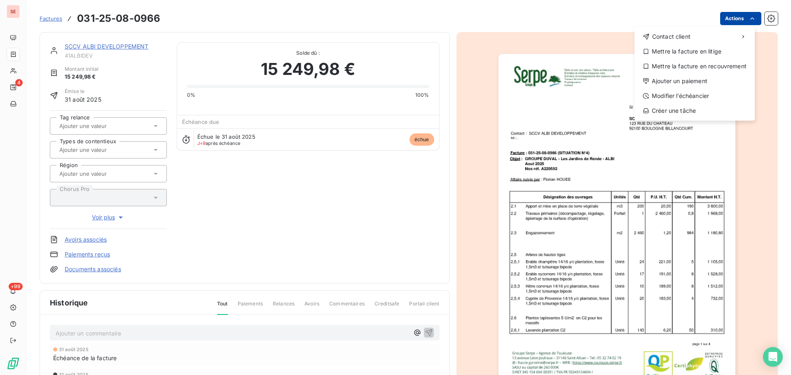
click at [728, 19] on html "SE 4 +99 Factures [PHONE_NUMBER] Actions Contact client Mettre la facture en li…" at bounding box center [395, 187] width 791 height 375
click at [694, 91] on div "Modifier l’échéancier" at bounding box center [695, 95] width 114 height 13
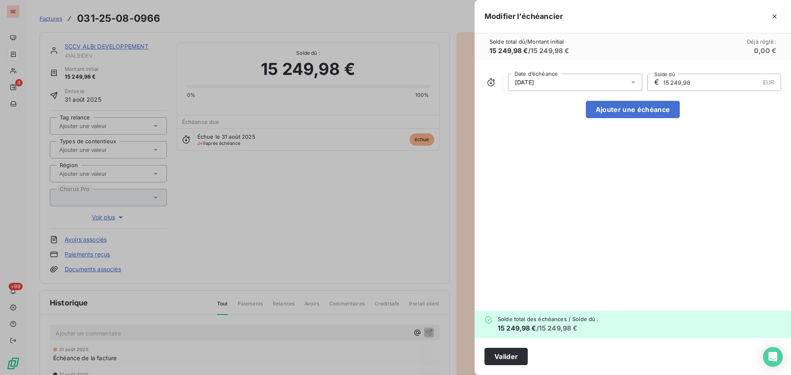
click at [605, 82] on div "[DATE]" at bounding box center [575, 82] width 134 height 17
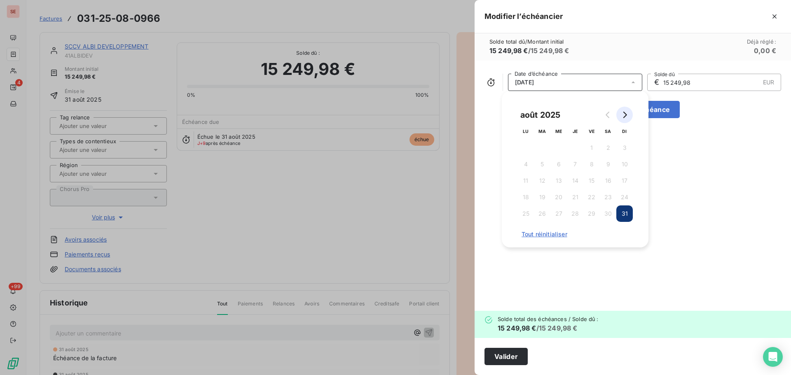
click at [627, 117] on icon "Go to next month" at bounding box center [624, 115] width 7 height 7
click at [588, 214] on button "31" at bounding box center [591, 214] width 16 height 16
click at [524, 359] on button "Valider" at bounding box center [505, 356] width 43 height 17
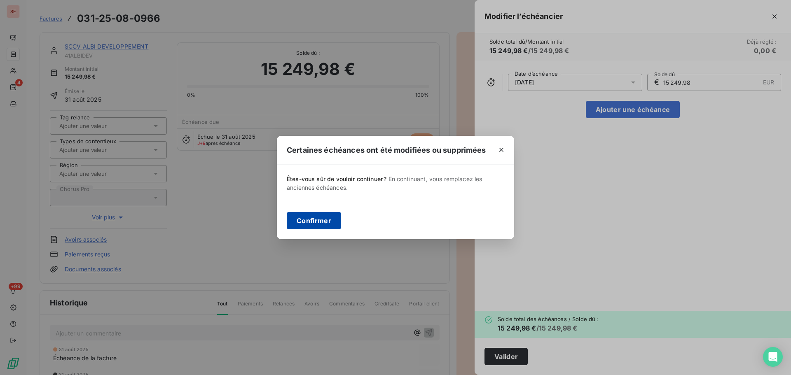
click at [305, 218] on button "Confirmer" at bounding box center [314, 220] width 54 height 17
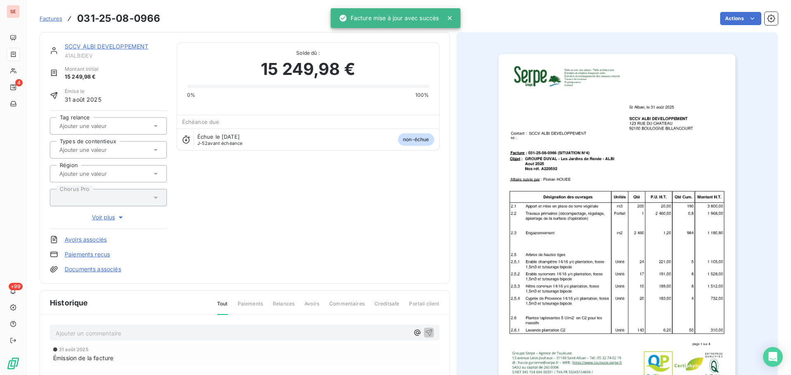
click at [85, 57] on span "41ALBIDEV" at bounding box center [116, 55] width 102 height 7
copy span "41ALBIDEV"
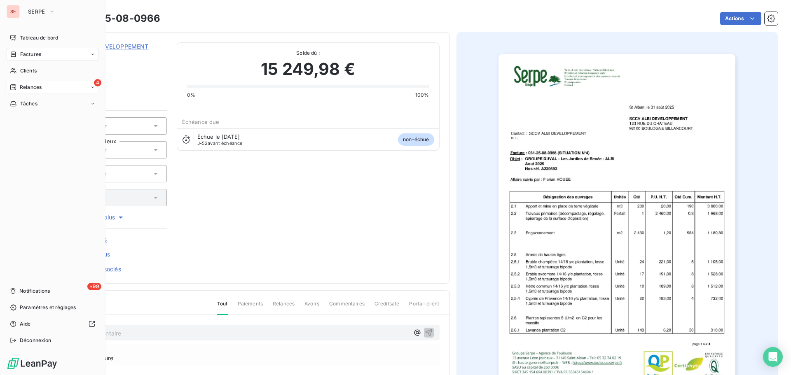
click at [23, 90] on span "Relances" at bounding box center [31, 87] width 22 height 7
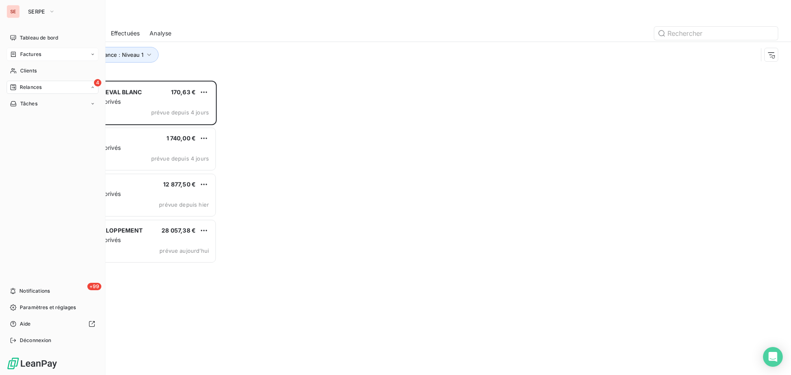
scroll to position [288, 171]
click at [25, 87] on span "Relances" at bounding box center [31, 87] width 22 height 7
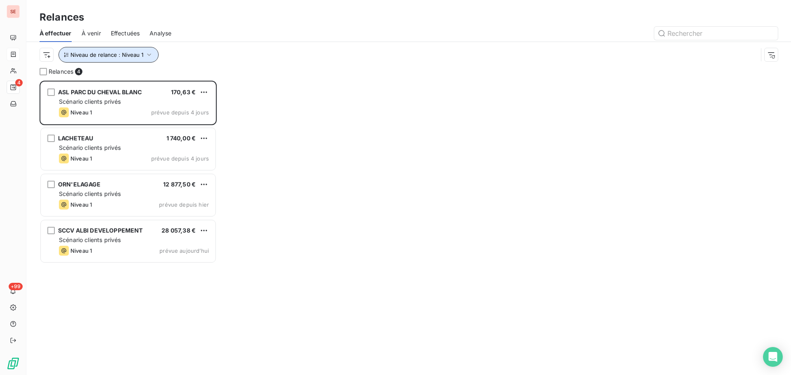
click at [118, 53] on span "Niveau de relance : Niveau 1" at bounding box center [106, 54] width 73 height 7
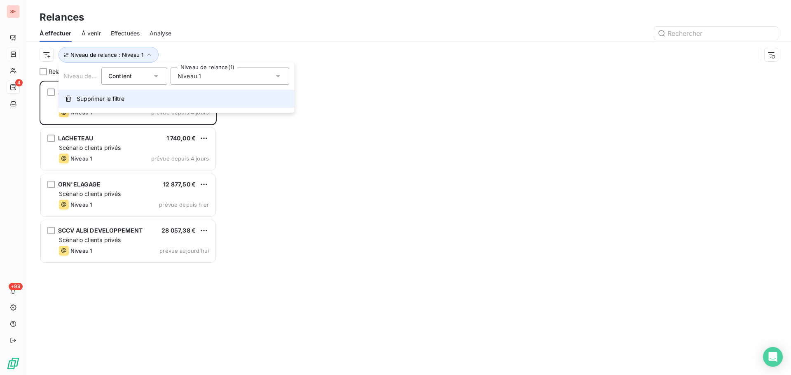
click at [97, 96] on span "Supprimer le filtre" at bounding box center [101, 99] width 48 height 8
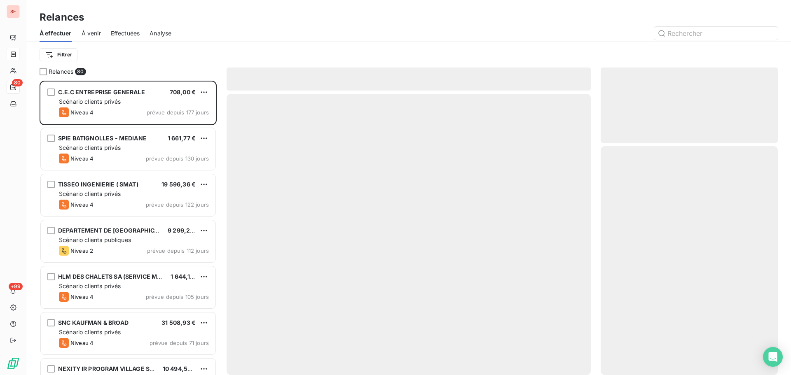
click at [351, 171] on div at bounding box center [409, 234] width 364 height 281
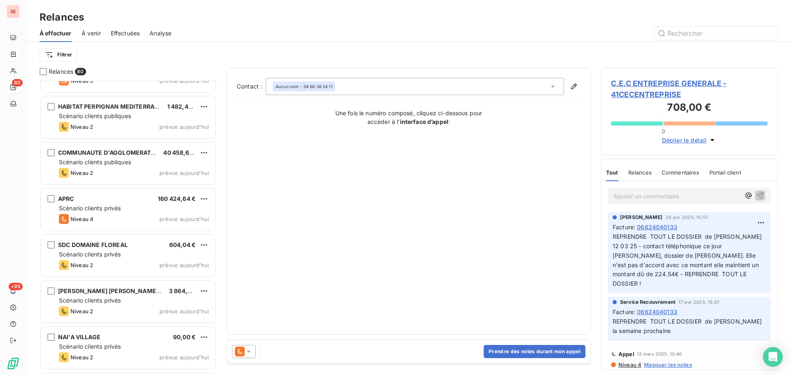
scroll to position [3397, 0]
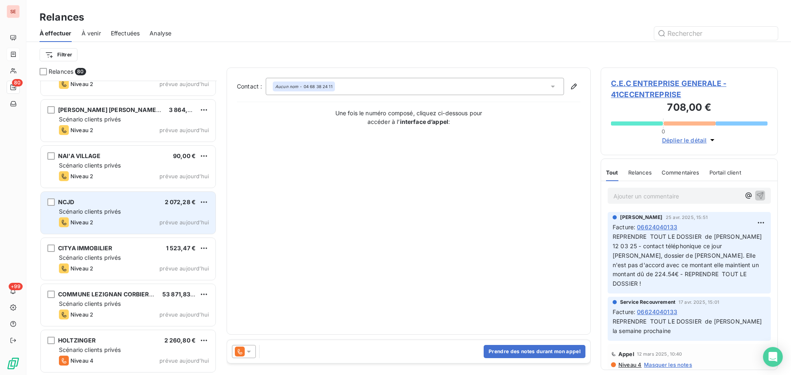
click at [131, 224] on div "Niveau 2 prévue aujourd’hui" at bounding box center [134, 222] width 150 height 10
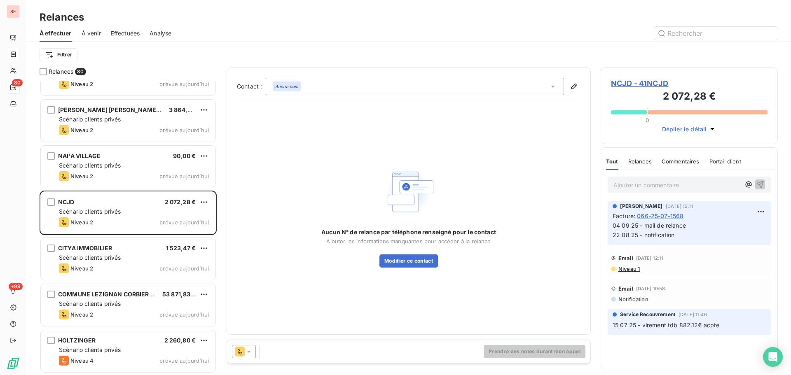
click at [648, 81] on span "NCJD - 41NCJD" at bounding box center [689, 83] width 157 height 11
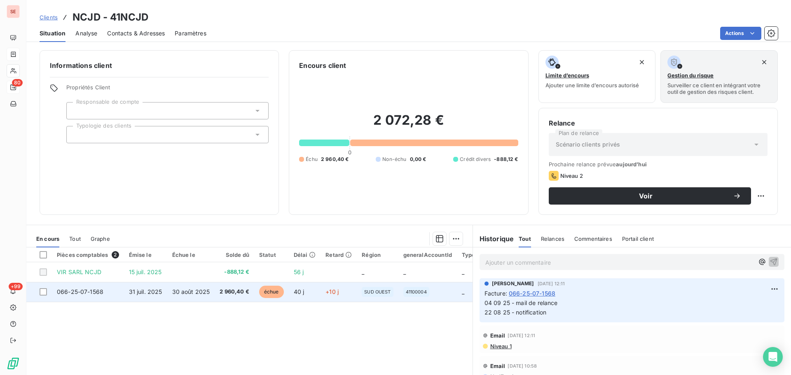
click at [148, 298] on td "31 juil. 2025" at bounding box center [145, 292] width 43 height 20
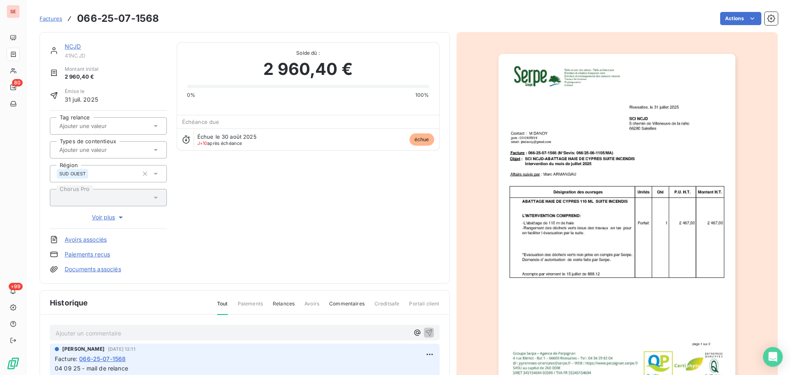
click at [596, 215] on img "button" at bounding box center [616, 221] width 237 height 335
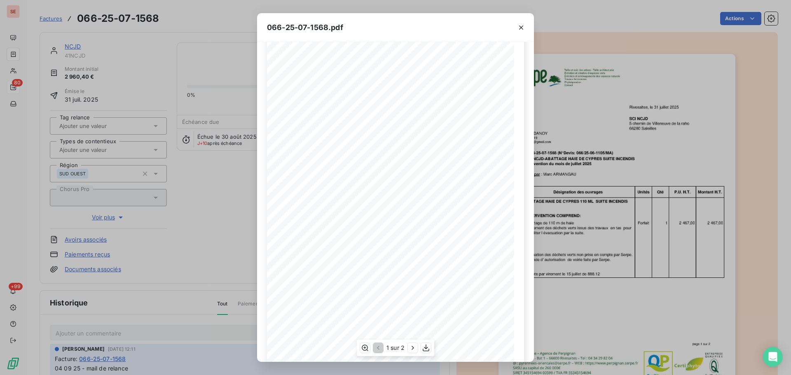
scroll to position [49, 0]
click at [414, 349] on icon "button" at bounding box center [413, 348] width 8 height 8
click at [522, 23] on button "button" at bounding box center [521, 27] width 13 height 13
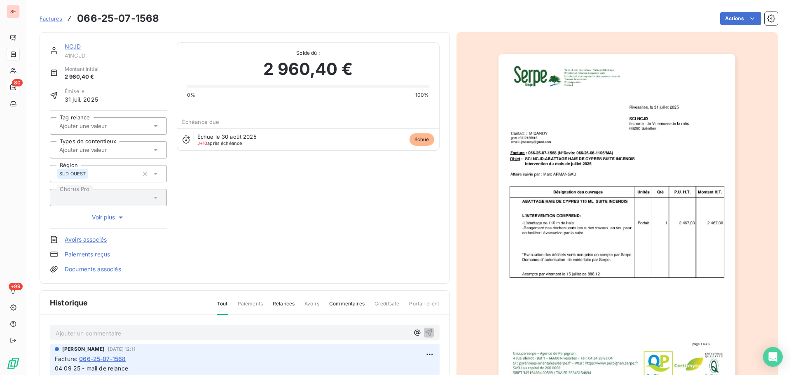
scroll to position [3, 0]
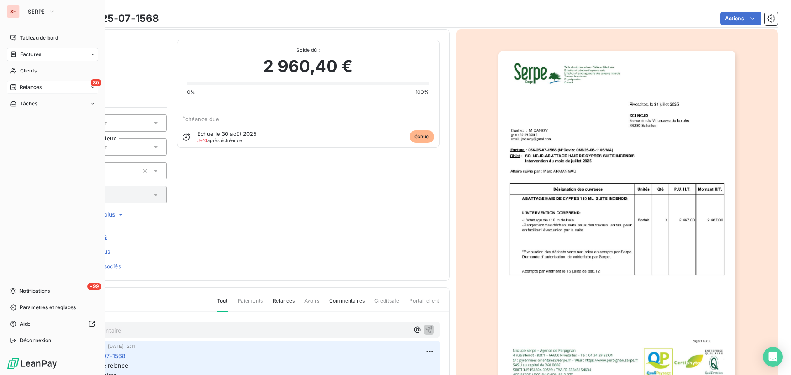
click at [43, 87] on div "80 Relances" at bounding box center [53, 87] width 92 height 13
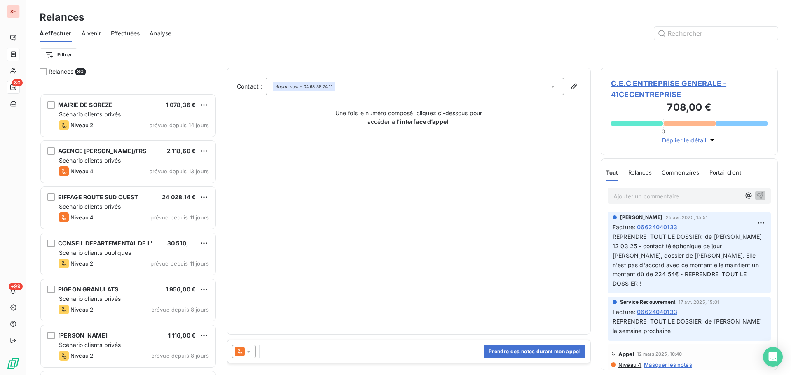
scroll to position [1978, 0]
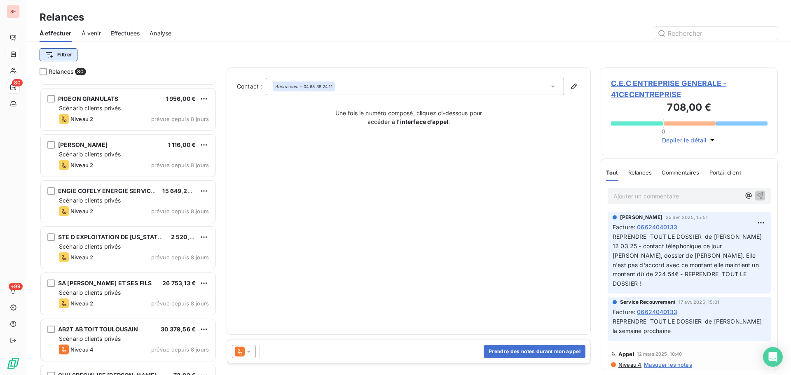
click at [65, 56] on html "SE 80 +99 Relances À effectuer À venir Effectuées Analyse Filtrer Relances 80 E…" at bounding box center [395, 187] width 791 height 375
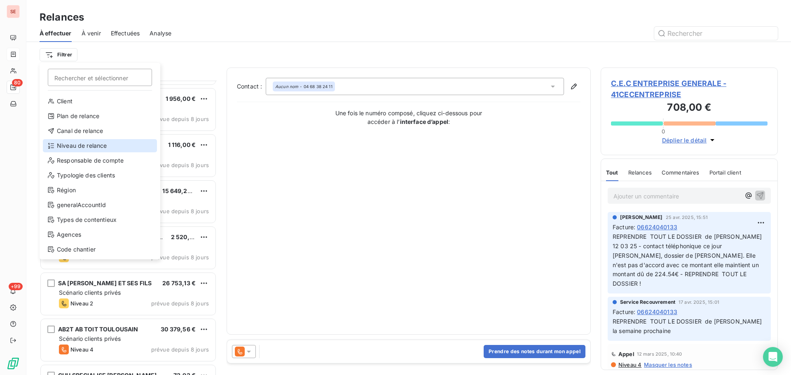
click at [105, 141] on div "Niveau de relance" at bounding box center [100, 145] width 114 height 13
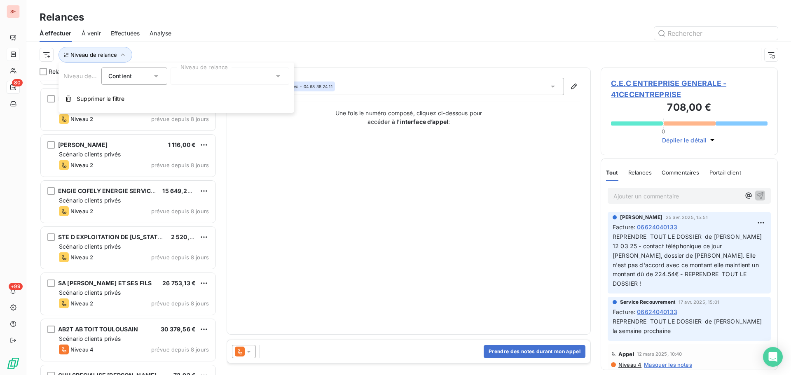
click at [220, 79] on div at bounding box center [230, 76] width 119 height 17
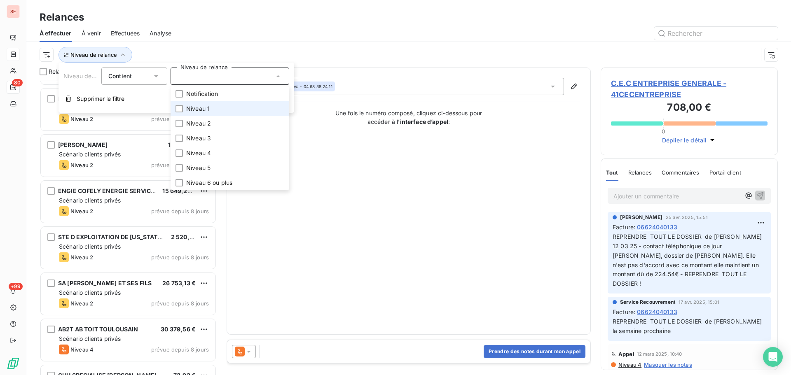
click at [214, 110] on li "Niveau 1" at bounding box center [230, 108] width 119 height 15
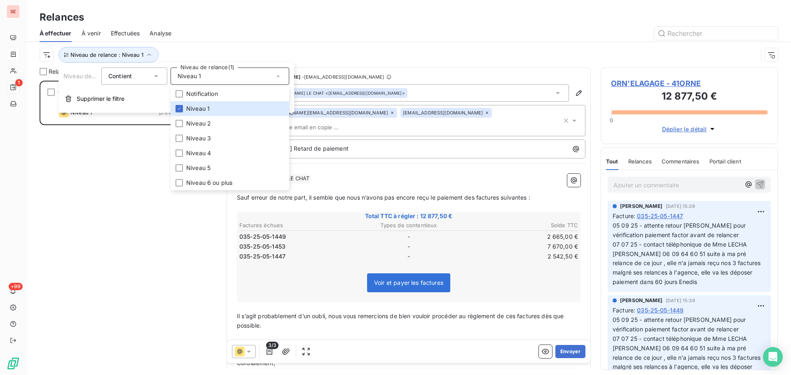
click at [234, 38] on div at bounding box center [479, 33] width 596 height 13
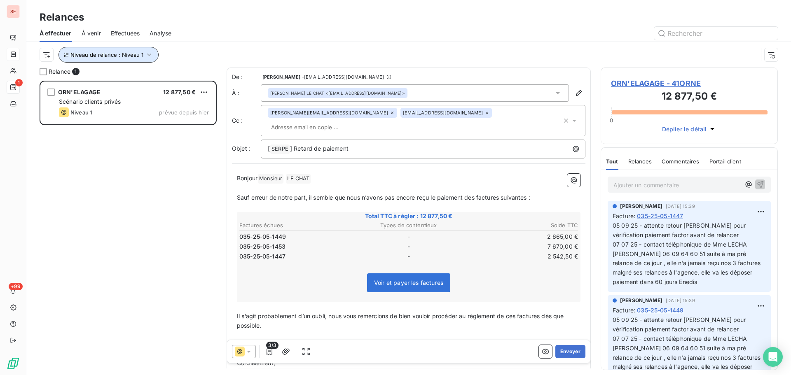
click at [143, 57] on button "Niveau de relance : Niveau 1" at bounding box center [108, 55] width 100 height 16
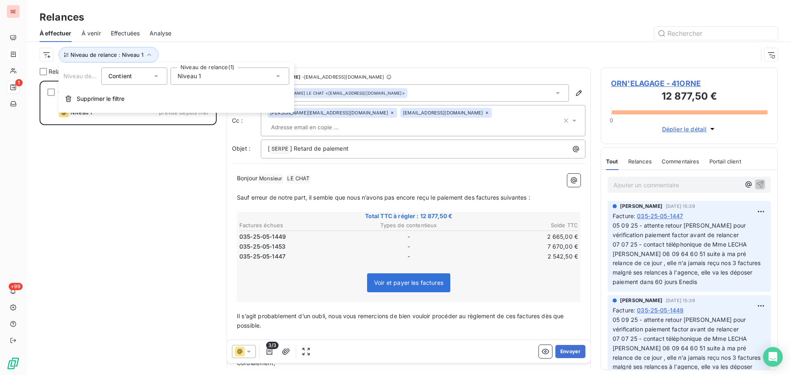
click at [192, 77] on span "Niveau 1" at bounding box center [189, 76] width 23 height 8
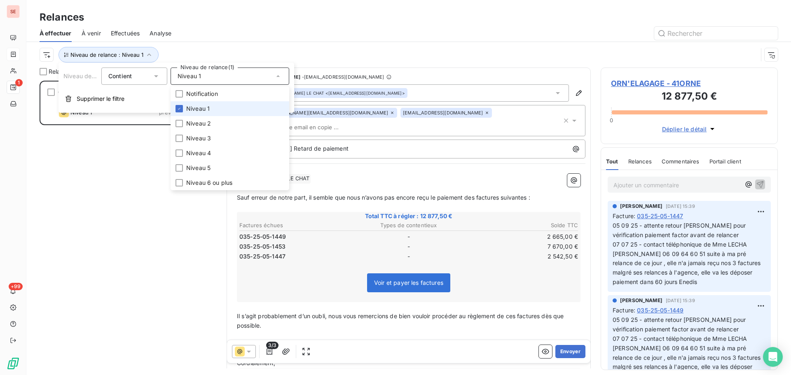
click at [190, 108] on span "Niveau 1" at bounding box center [197, 109] width 23 height 8
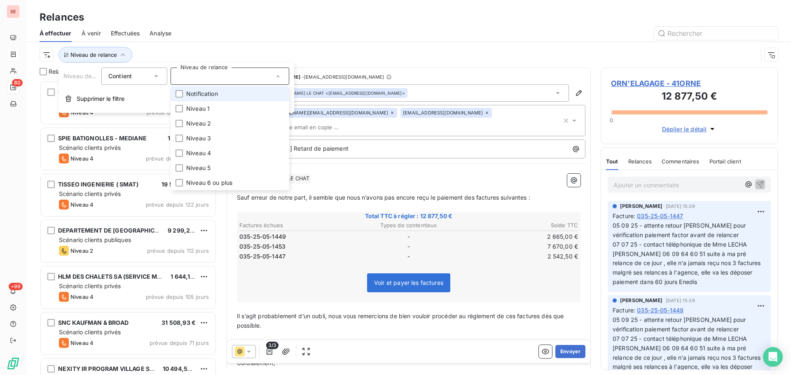
click at [192, 85] on div "Niveau de relance Contient Niveau de relance Notification Niveau 1 Niveau 2 Niv…" at bounding box center [176, 88] width 236 height 50
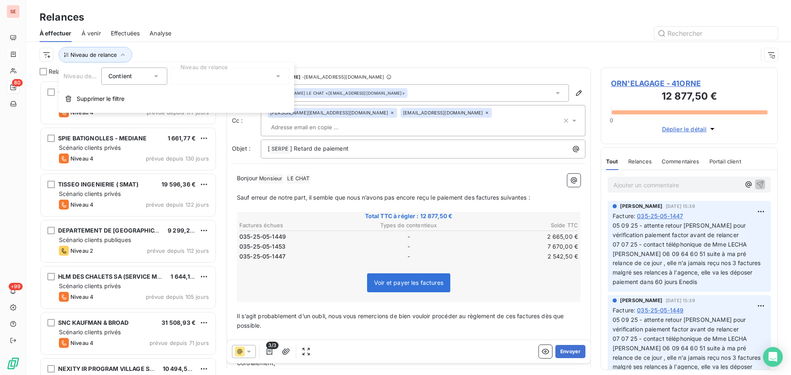
click at [190, 80] on div at bounding box center [230, 76] width 119 height 17
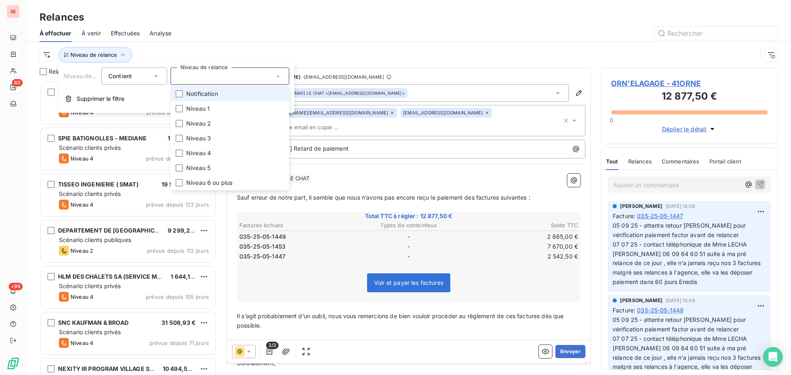
click at [189, 96] on span "Notification" at bounding box center [202, 94] width 32 height 8
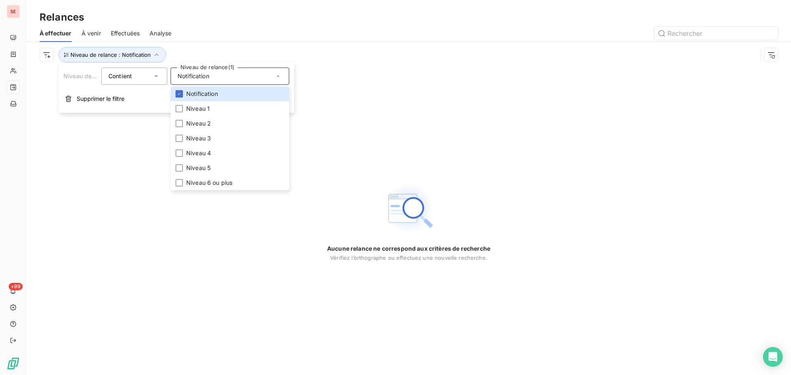
click at [198, 47] on div "Niveau de relance : Notification" at bounding box center [399, 55] width 718 height 16
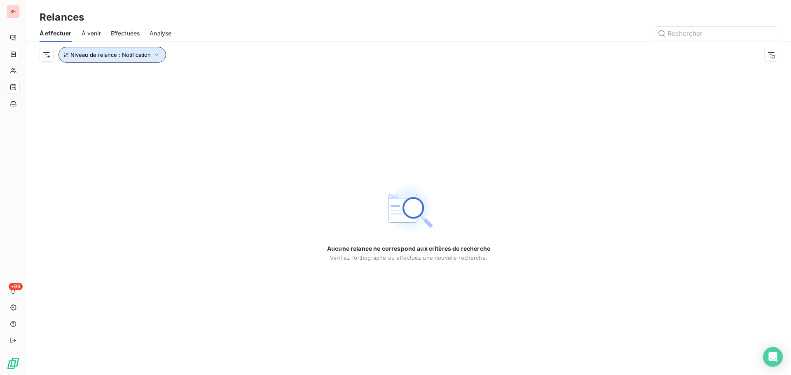
click at [149, 58] on span "Niveau de relance : Notification" at bounding box center [110, 54] width 80 height 7
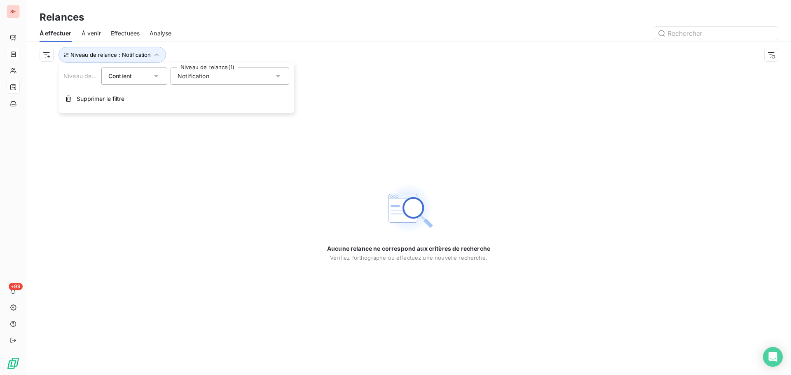
click at [203, 79] on span "Notification" at bounding box center [194, 76] width 32 height 8
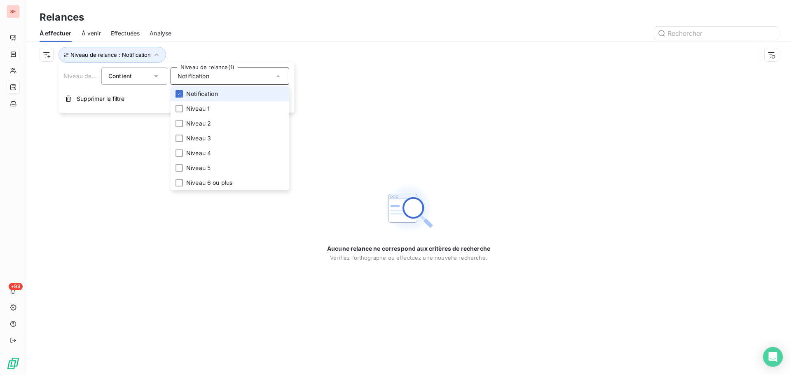
click at [200, 96] on span "Notification" at bounding box center [202, 94] width 32 height 8
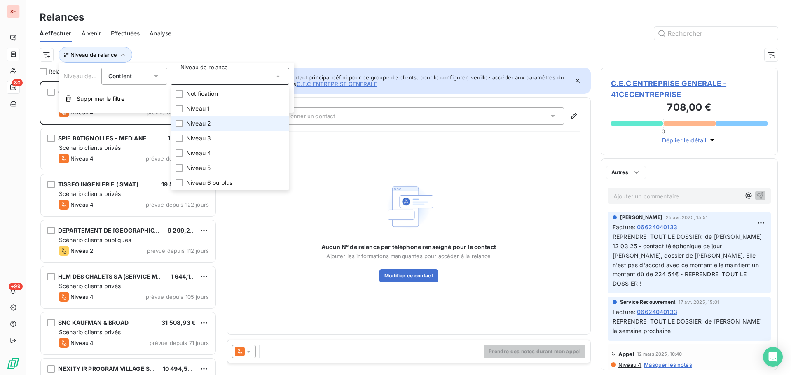
scroll to position [288, 171]
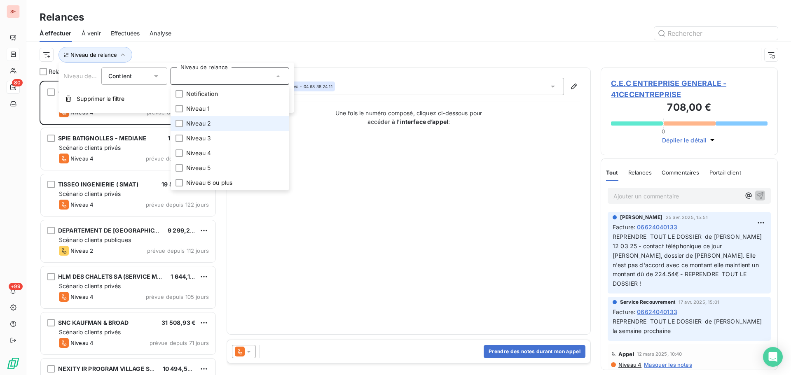
click at [199, 120] on span "Niveau 2" at bounding box center [198, 123] width 25 height 8
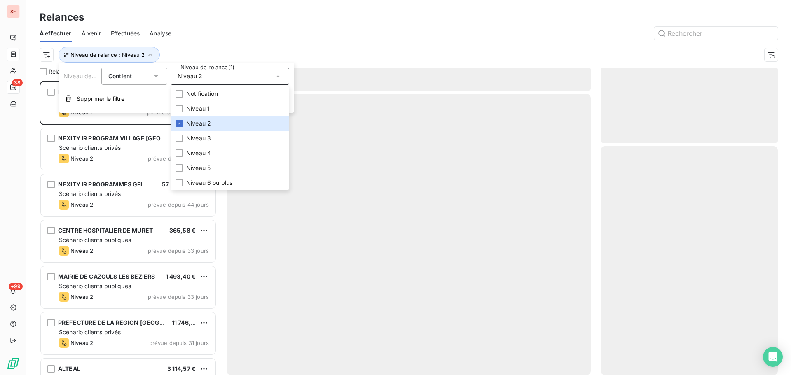
scroll to position [288, 171]
click at [217, 43] on div "Niveau de relance : Niveau 2" at bounding box center [409, 55] width 738 height 26
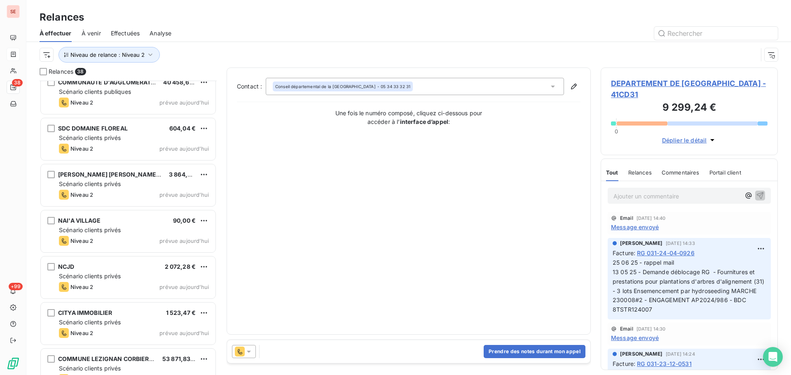
scroll to position [1459, 0]
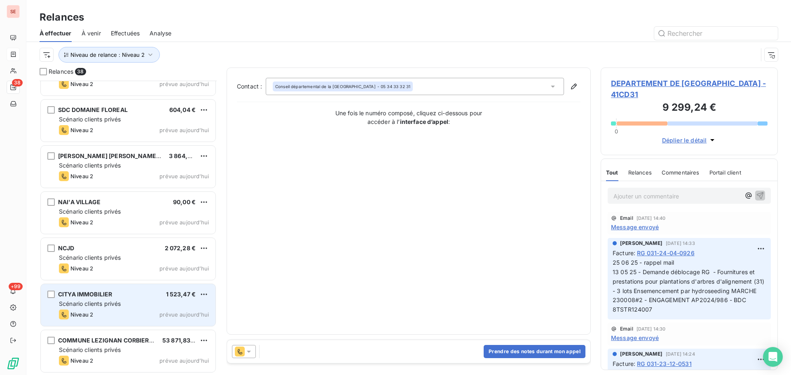
click at [130, 310] on div "Niveau 2 prévue aujourd’hui" at bounding box center [134, 315] width 150 height 10
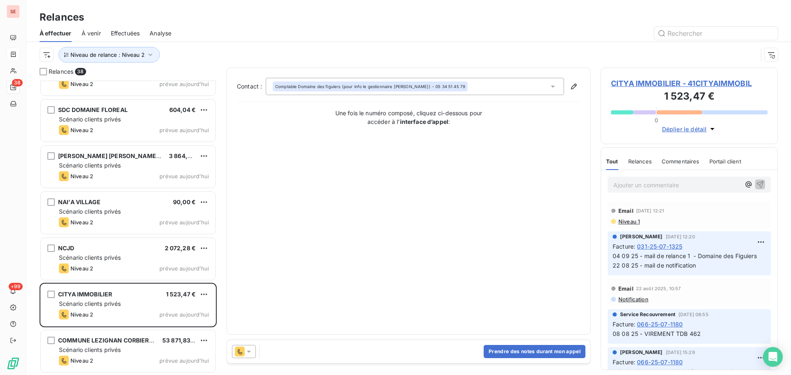
click at [659, 85] on span "CITYA IMMOBILIER - 41CITYAIMMOBIL" at bounding box center [689, 83] width 157 height 11
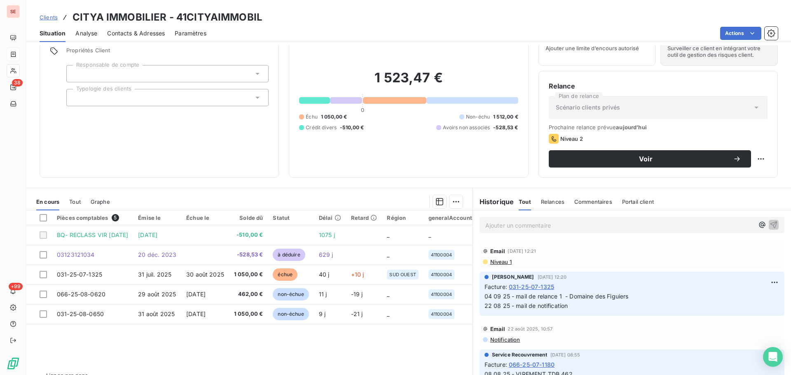
scroll to position [56, 0]
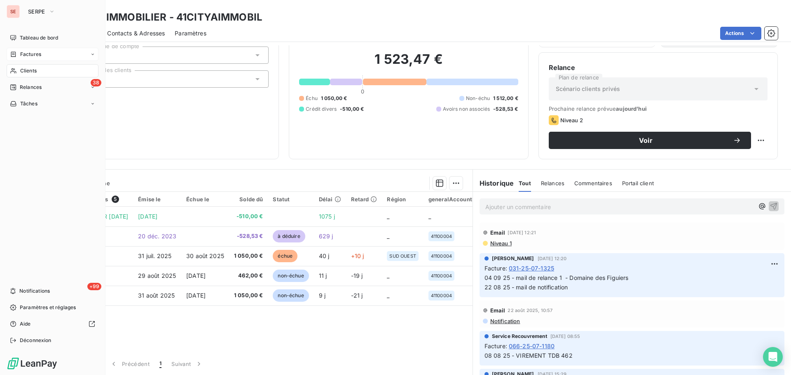
click at [32, 86] on span "Relances" at bounding box center [31, 87] width 22 height 7
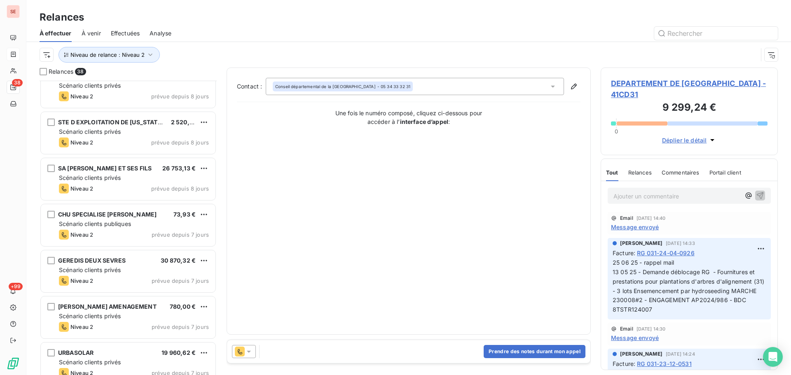
scroll to position [769, 0]
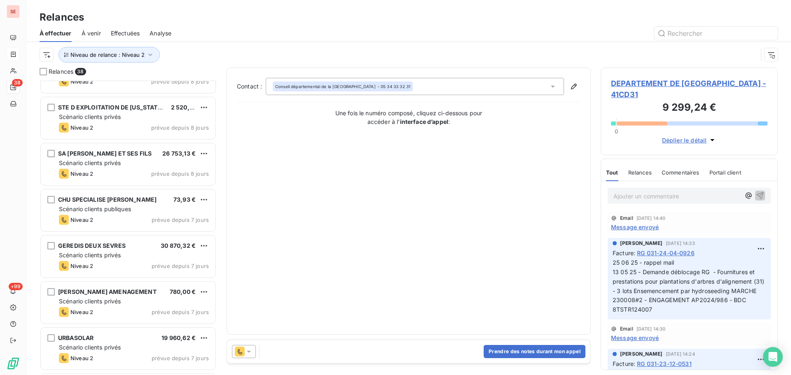
click at [141, 245] on div "GEREDIS DEUX SEVRES 30 870,32 €" at bounding box center [134, 245] width 150 height 7
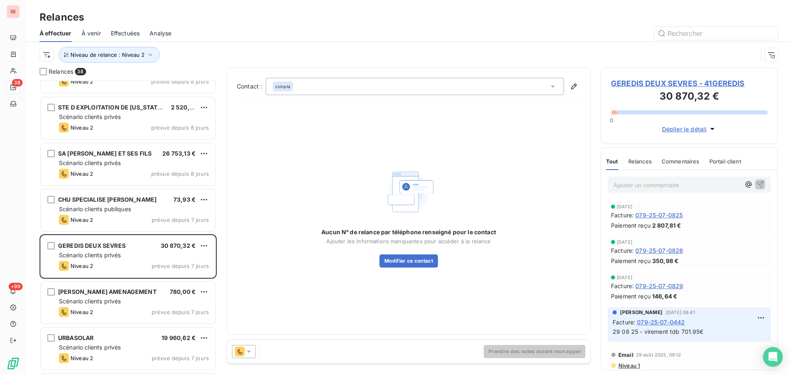
click at [627, 81] on span "GEREDIS DEUX SEVRES - 41GEREDIS" at bounding box center [689, 83] width 157 height 11
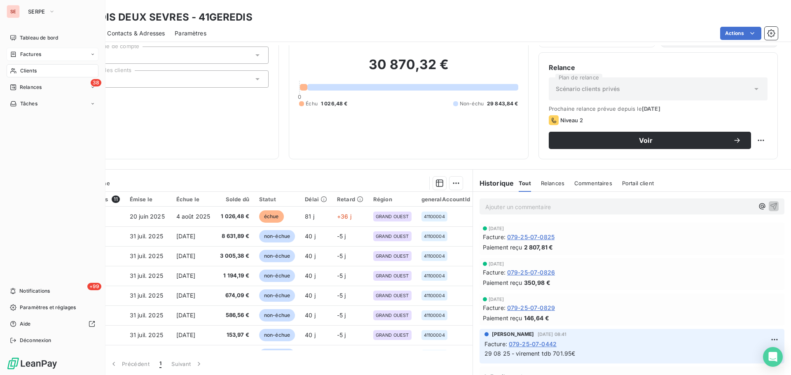
click at [30, 91] on span "Relances" at bounding box center [31, 87] width 22 height 7
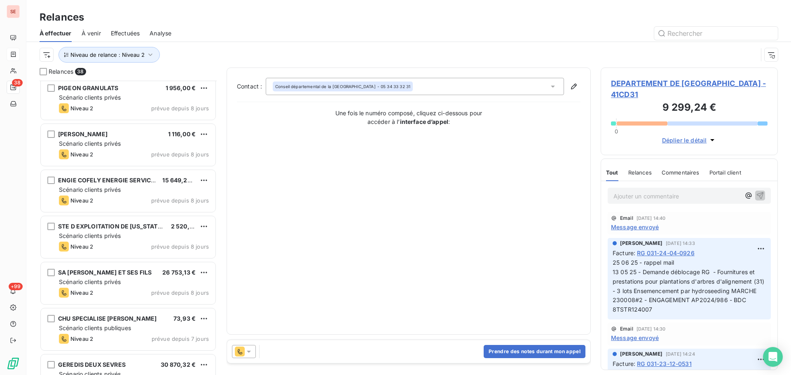
scroll to position [659, 0]
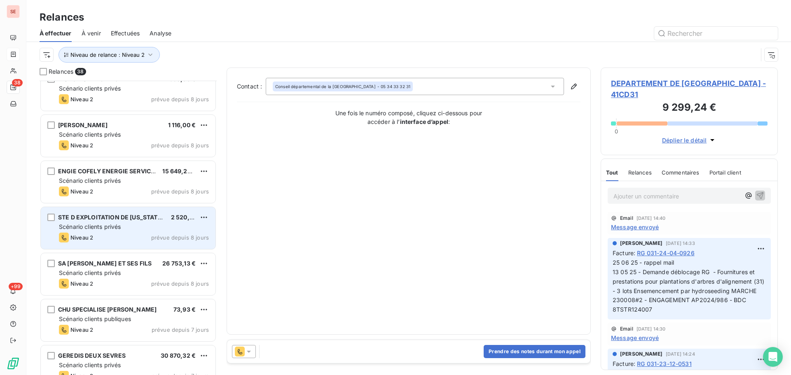
click at [133, 229] on div "Scénario clients privés" at bounding box center [134, 227] width 150 height 8
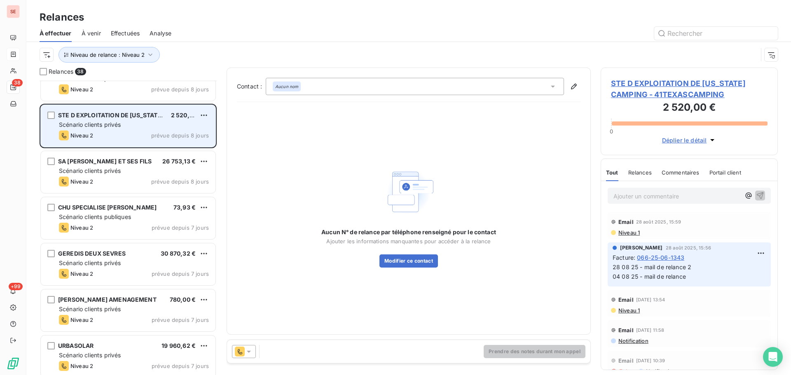
scroll to position [769, 0]
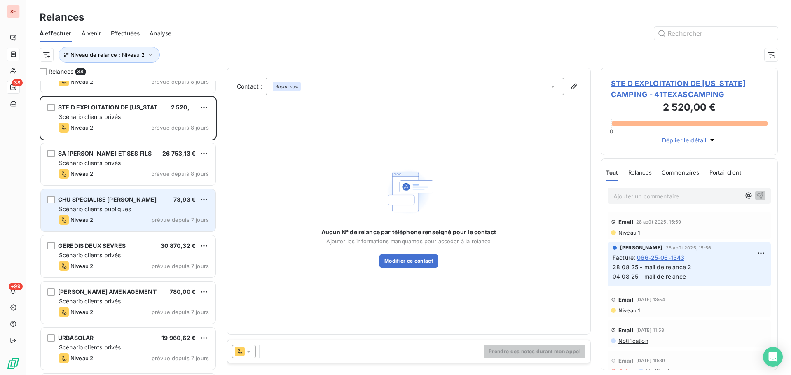
click at [128, 212] on span "Scénario clients publiques" at bounding box center [95, 209] width 72 height 7
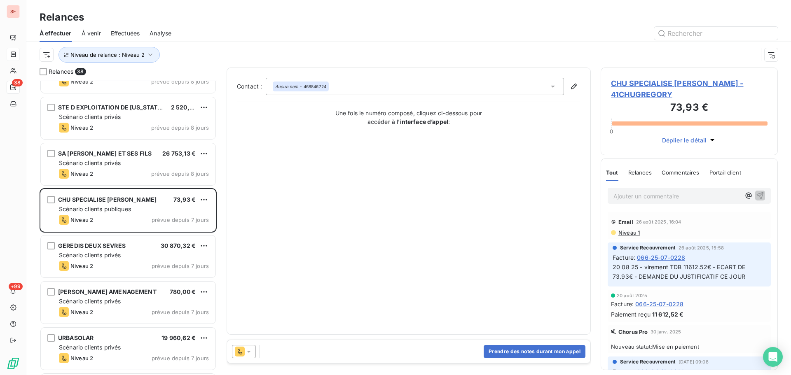
click at [642, 88] on span "CHU SPECIALISE [PERSON_NAME] - 41CHUGREGORY" at bounding box center [689, 89] width 157 height 22
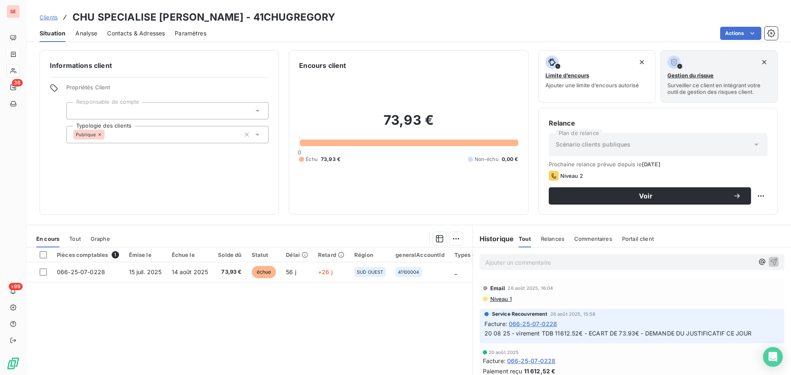
click at [154, 36] on span "Contacts & Adresses" at bounding box center [136, 33] width 58 height 8
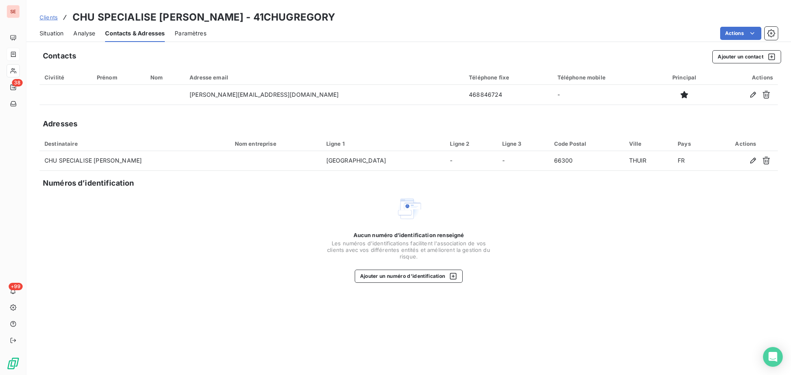
click at [63, 30] on span "Situation" at bounding box center [52, 33] width 24 height 8
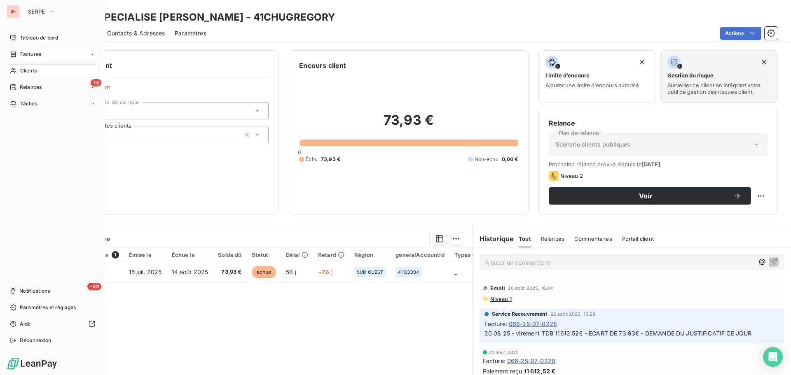
click at [18, 52] on div "Factures" at bounding box center [25, 54] width 31 height 7
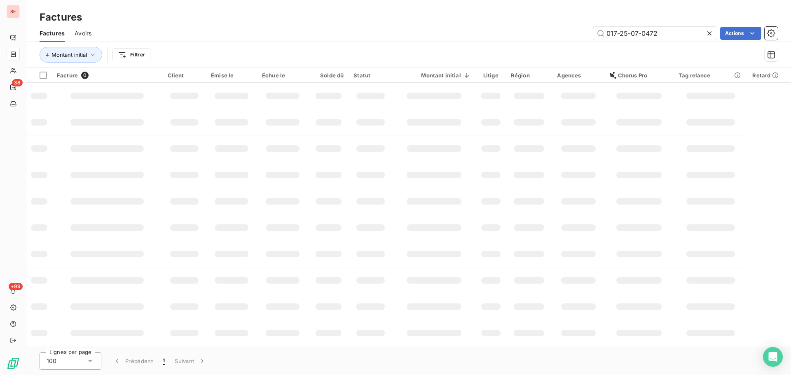
click at [707, 33] on icon at bounding box center [709, 33] width 8 height 8
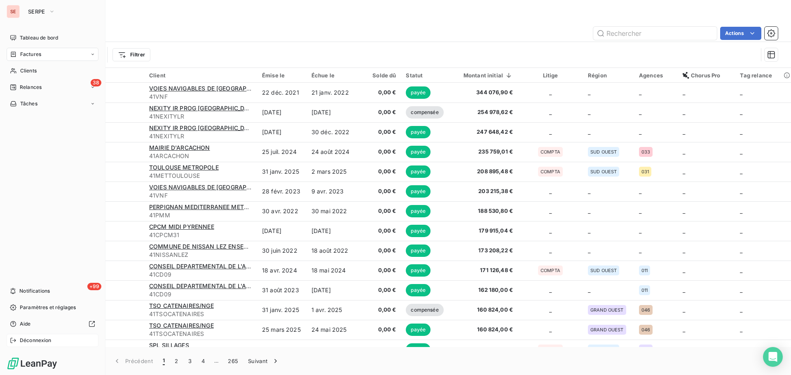
click at [44, 335] on div "Déconnexion" at bounding box center [53, 340] width 92 height 13
